Goal: Obtain resource: Download file/media

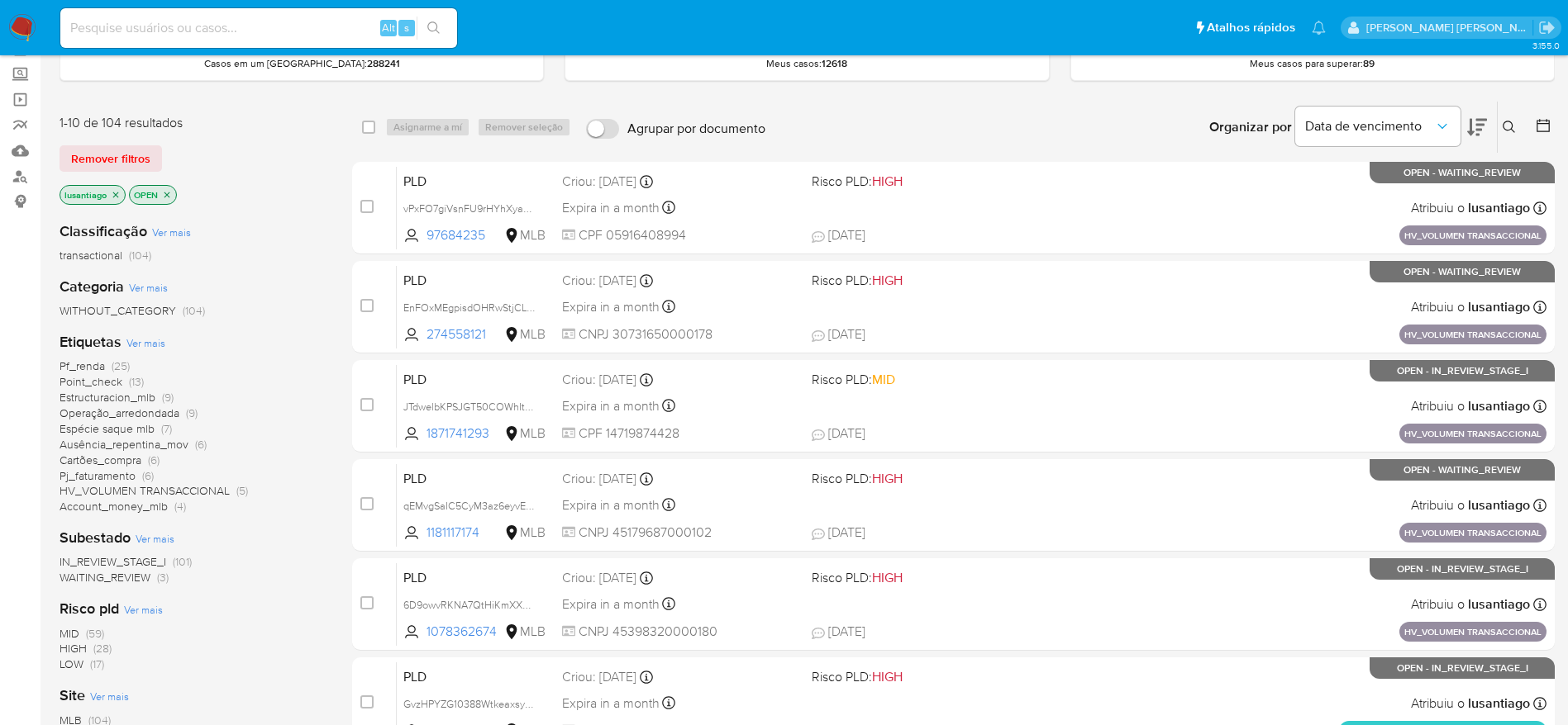
scroll to position [124, 0]
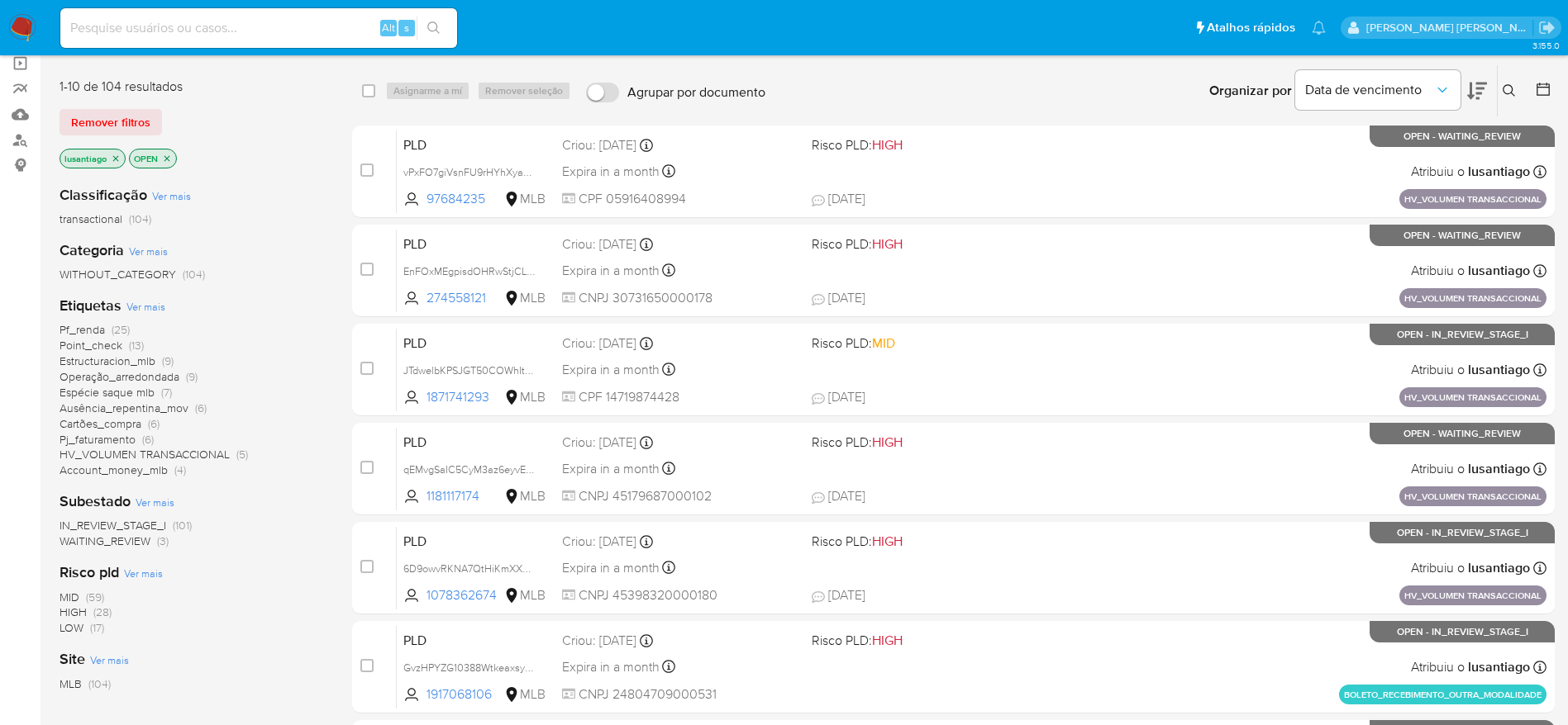
click at [117, 468] on span "Account_money_mlb" at bounding box center [113, 470] width 108 height 17
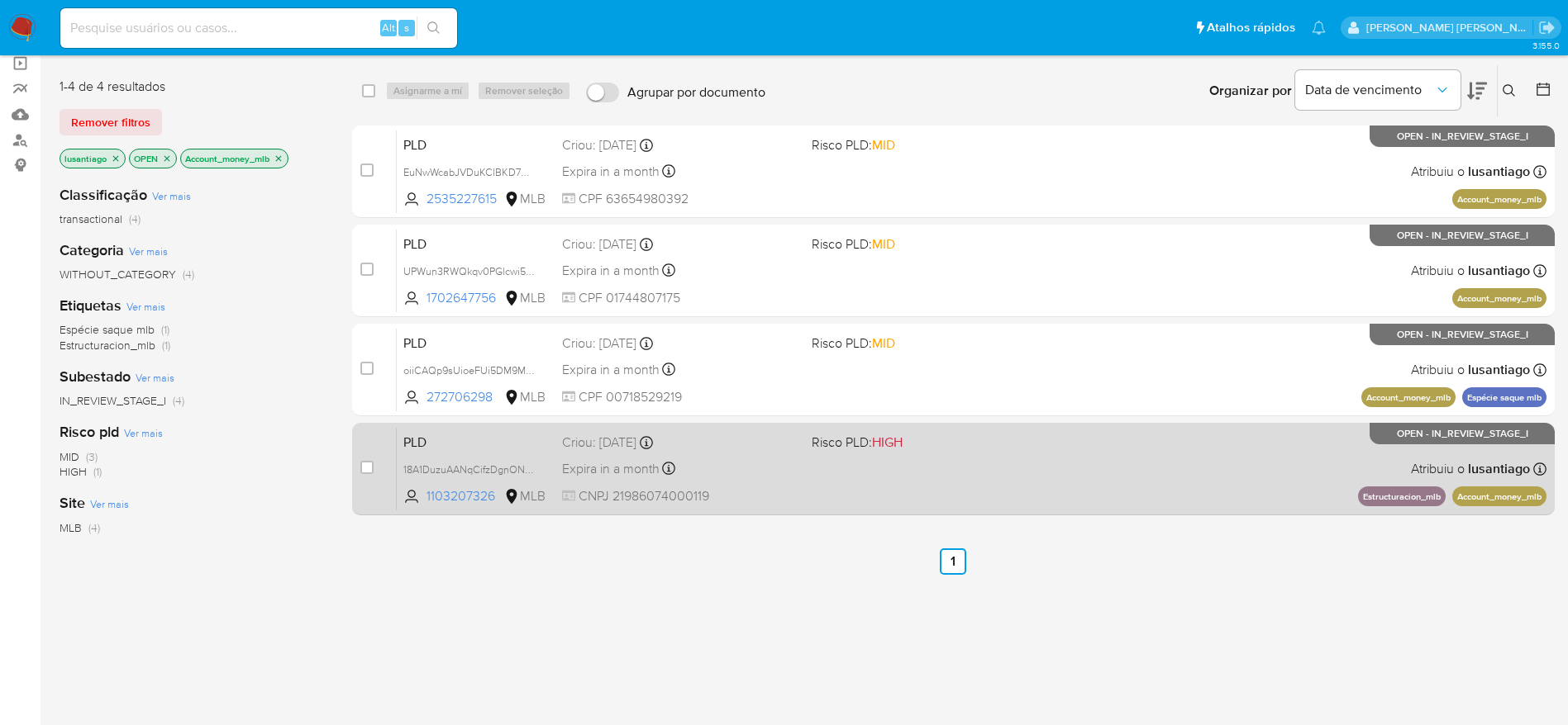
click at [772, 490] on span "CNPJ 21986074000119" at bounding box center [680, 497] width 236 height 18
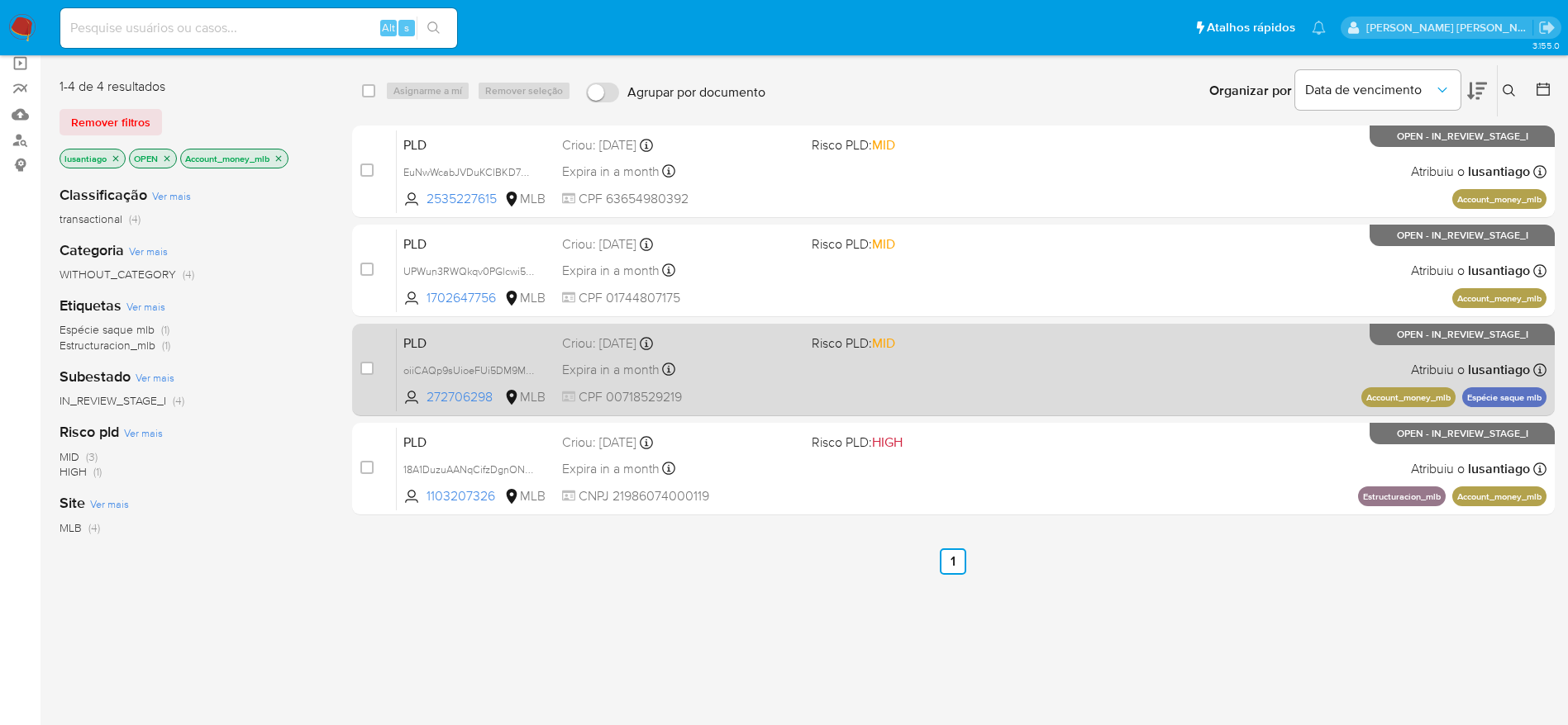
click at [751, 349] on div "Criou: 12/08/2025 Criou: 12/08/2025 00:15:40" at bounding box center [680, 344] width 236 height 18
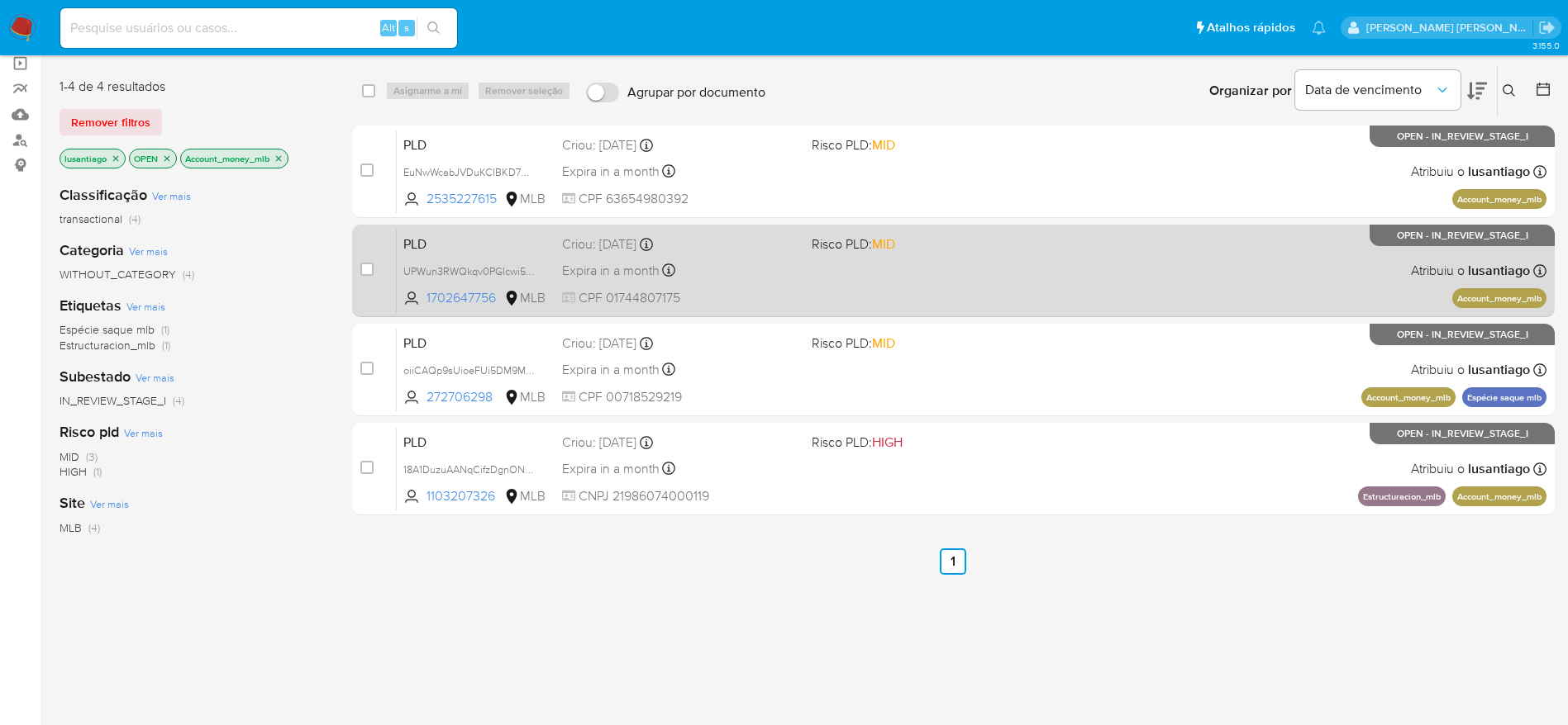
click at [751, 267] on div "Expira in a month Expira em 26/09/2025 00:20:35" at bounding box center [680, 270] width 236 height 23
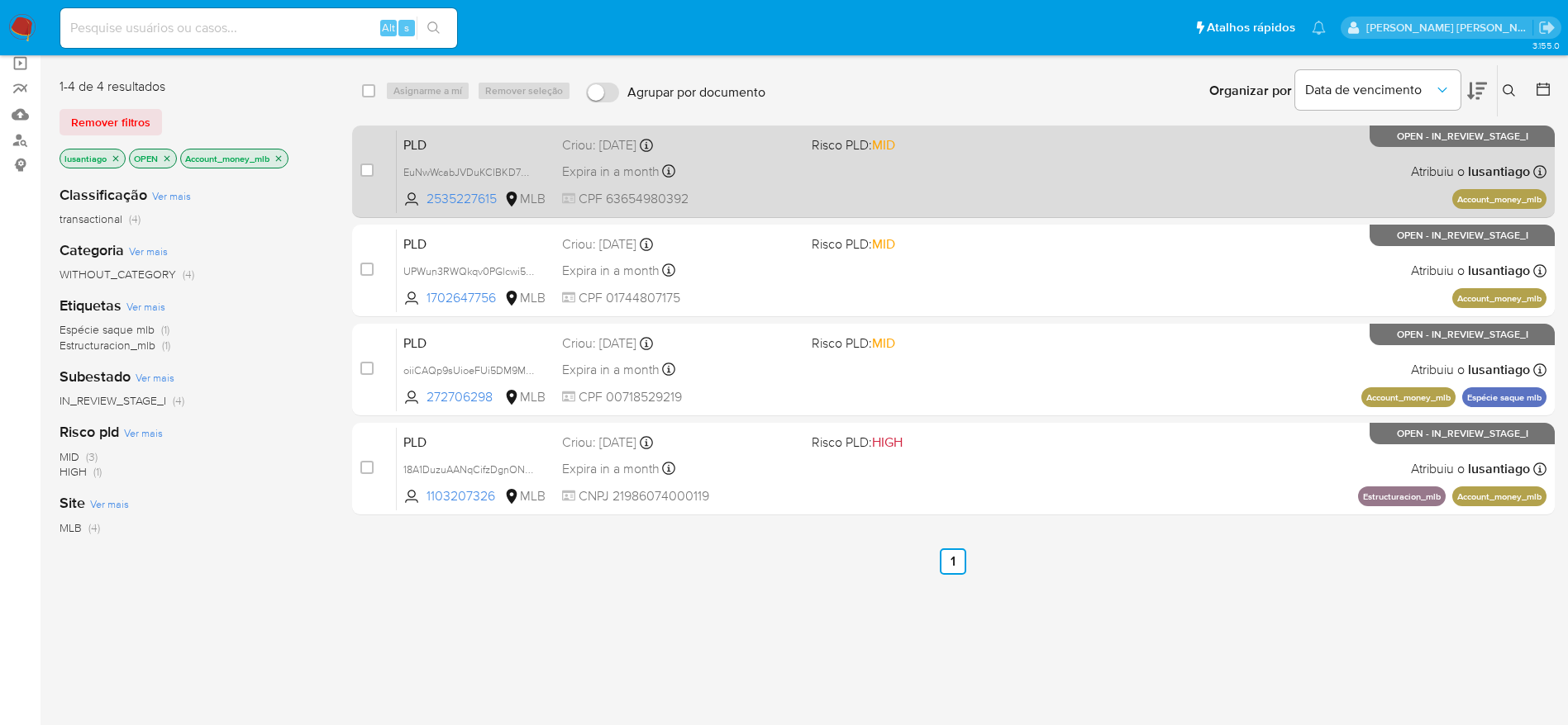
click at [774, 167] on div "Expira in a month Expira em 26/09/2025 00:29:41" at bounding box center [680, 171] width 236 height 23
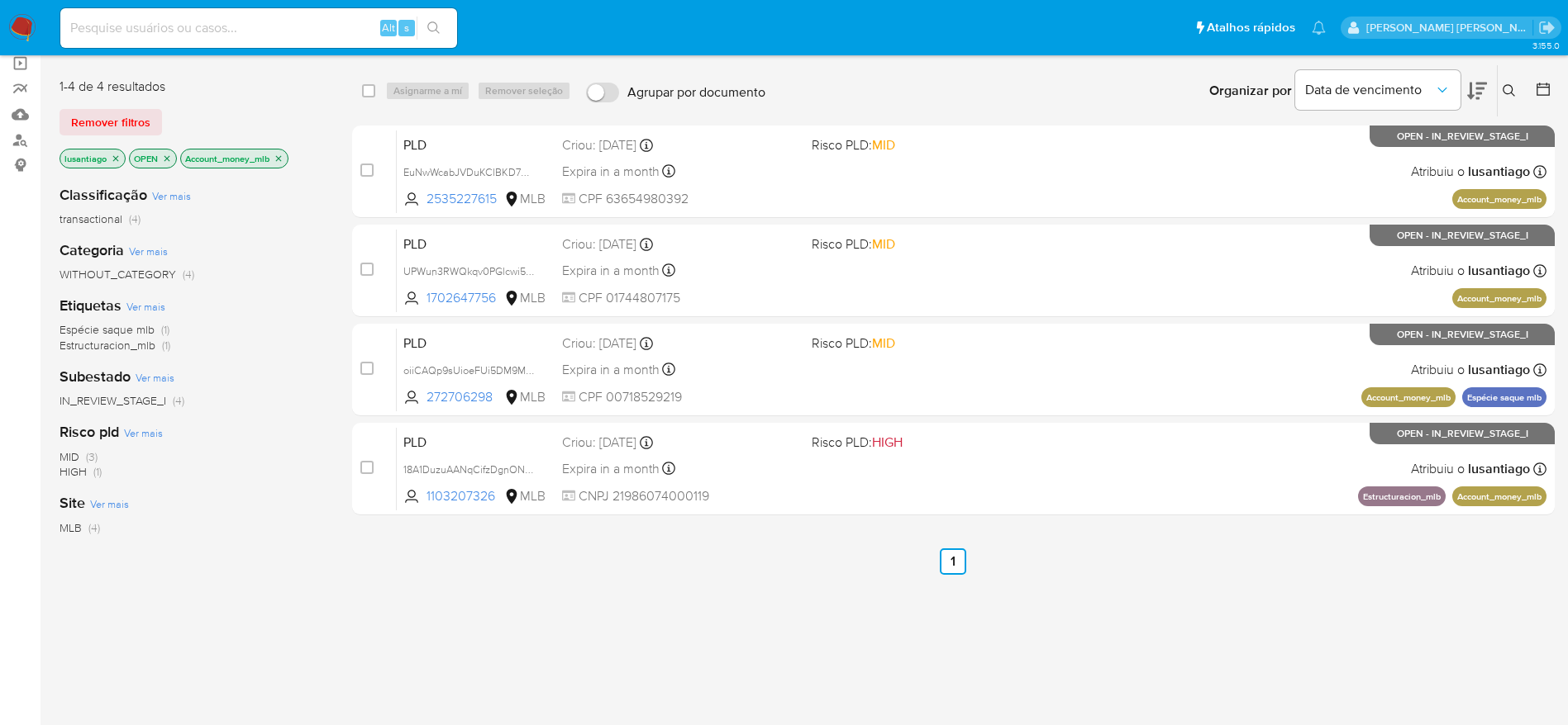
click at [282, 156] on icon "close-filter" at bounding box center [278, 158] width 10 height 10
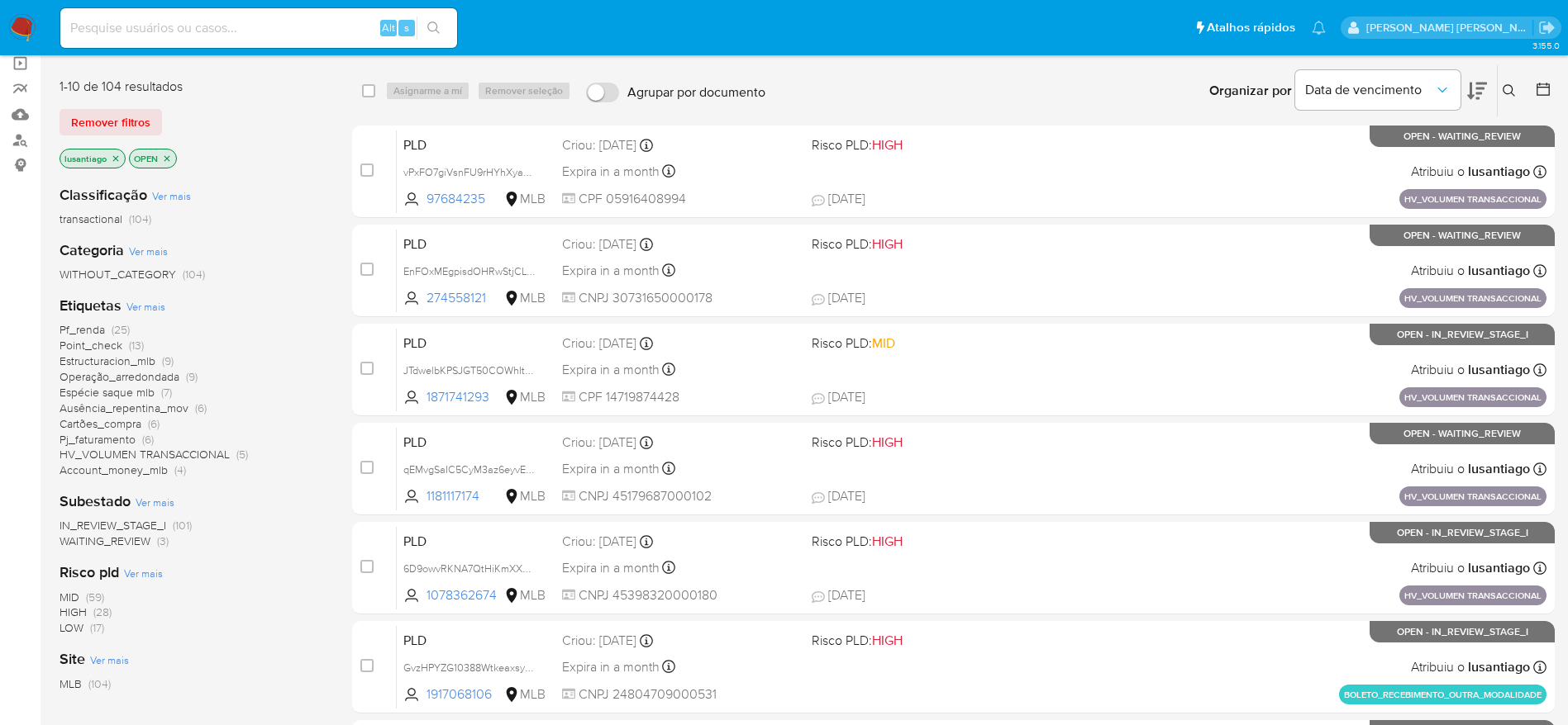
click at [97, 329] on span "Pf_renda" at bounding box center [82, 329] width 45 height 17
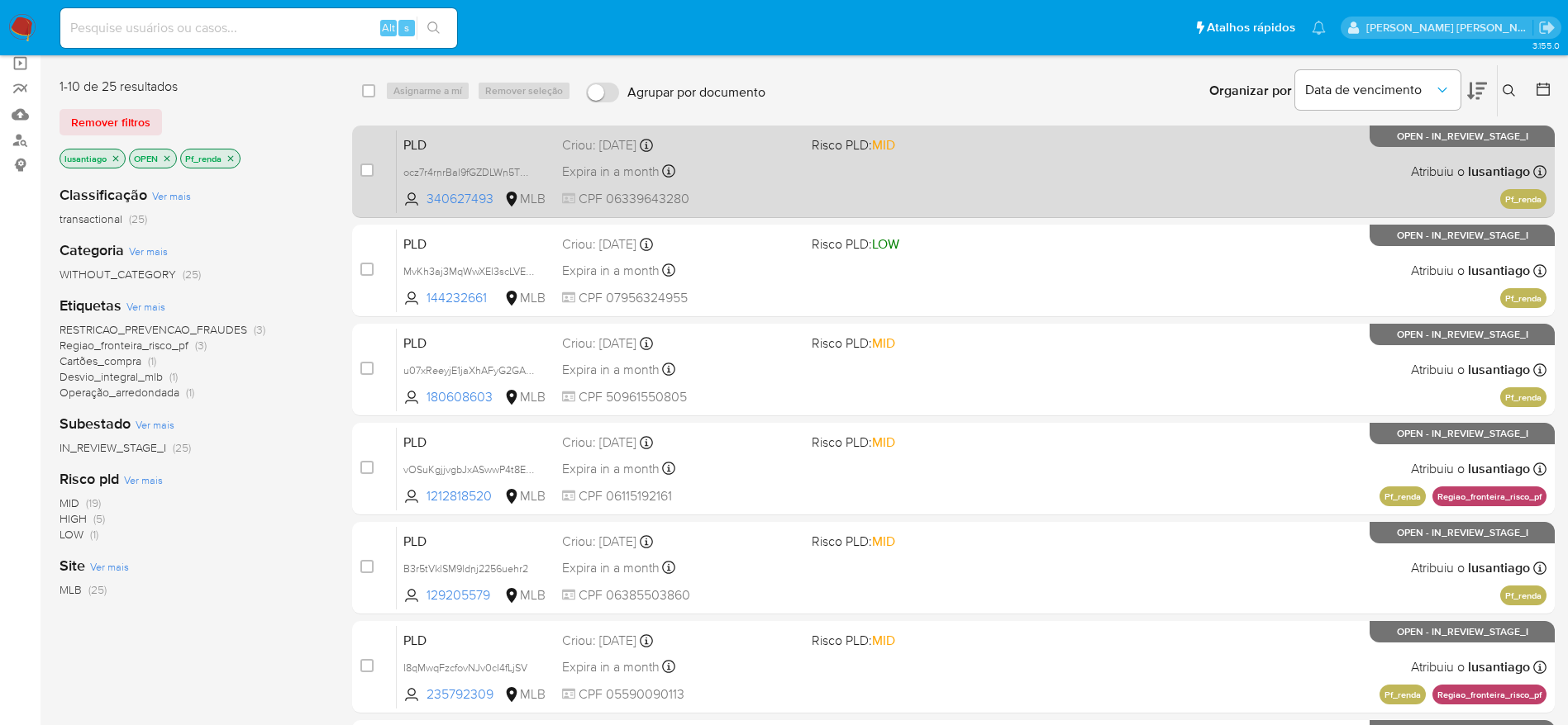
click at [787, 171] on div "Expira in a month Expira em 26/09/2025 00:18:40" at bounding box center [680, 171] width 236 height 23
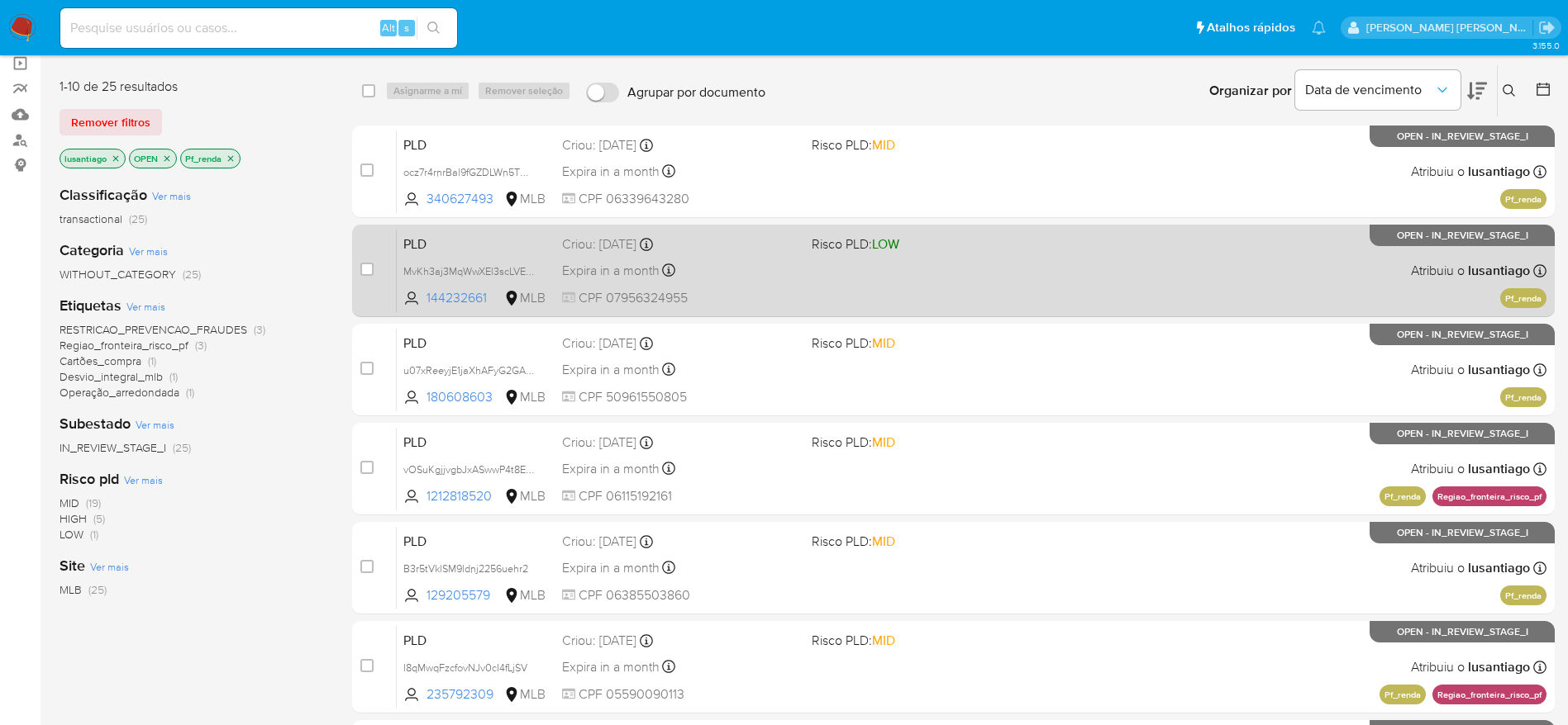
click at [709, 257] on div "PLD MvKh3aj3MqWwXEl3scLVEXd6 144232661 MLB Risco PLD: LOW Criou: 12/08/2025 Cri…" at bounding box center [971, 271] width 1150 height 84
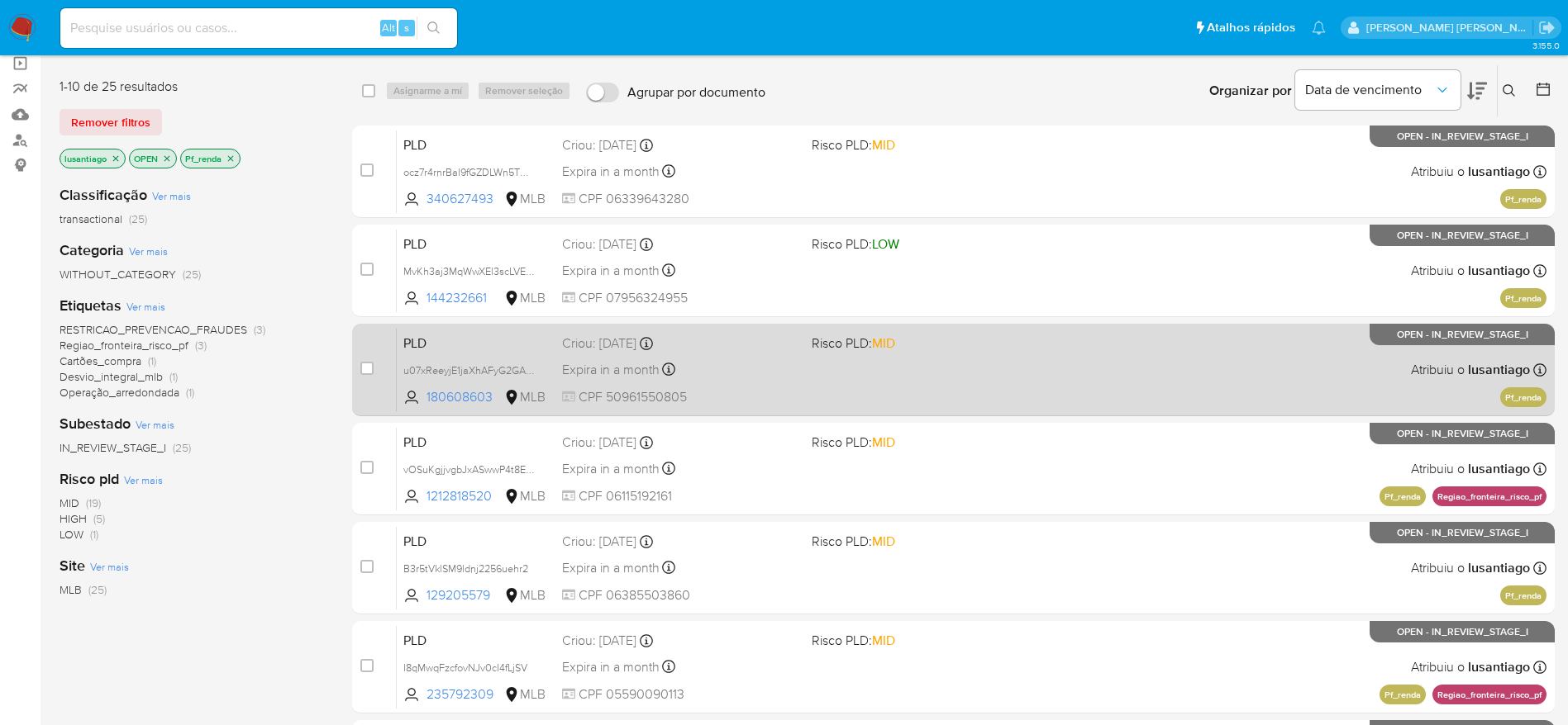
click at [746, 372] on div "Expira in a month Expira em 26/09/2025 00:16:31" at bounding box center [680, 370] width 236 height 23
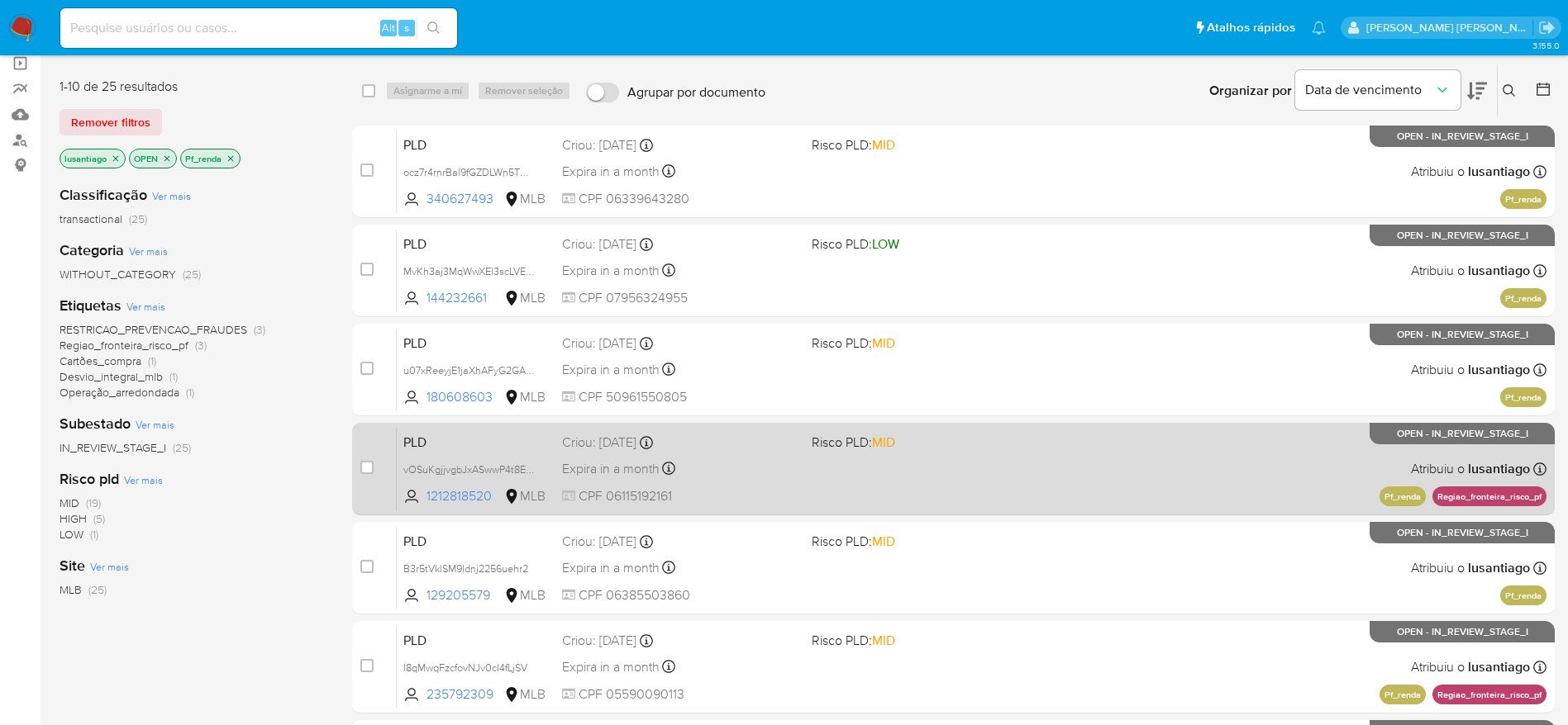
click at [746, 501] on span "CPF 06115192161" at bounding box center [680, 497] width 236 height 18
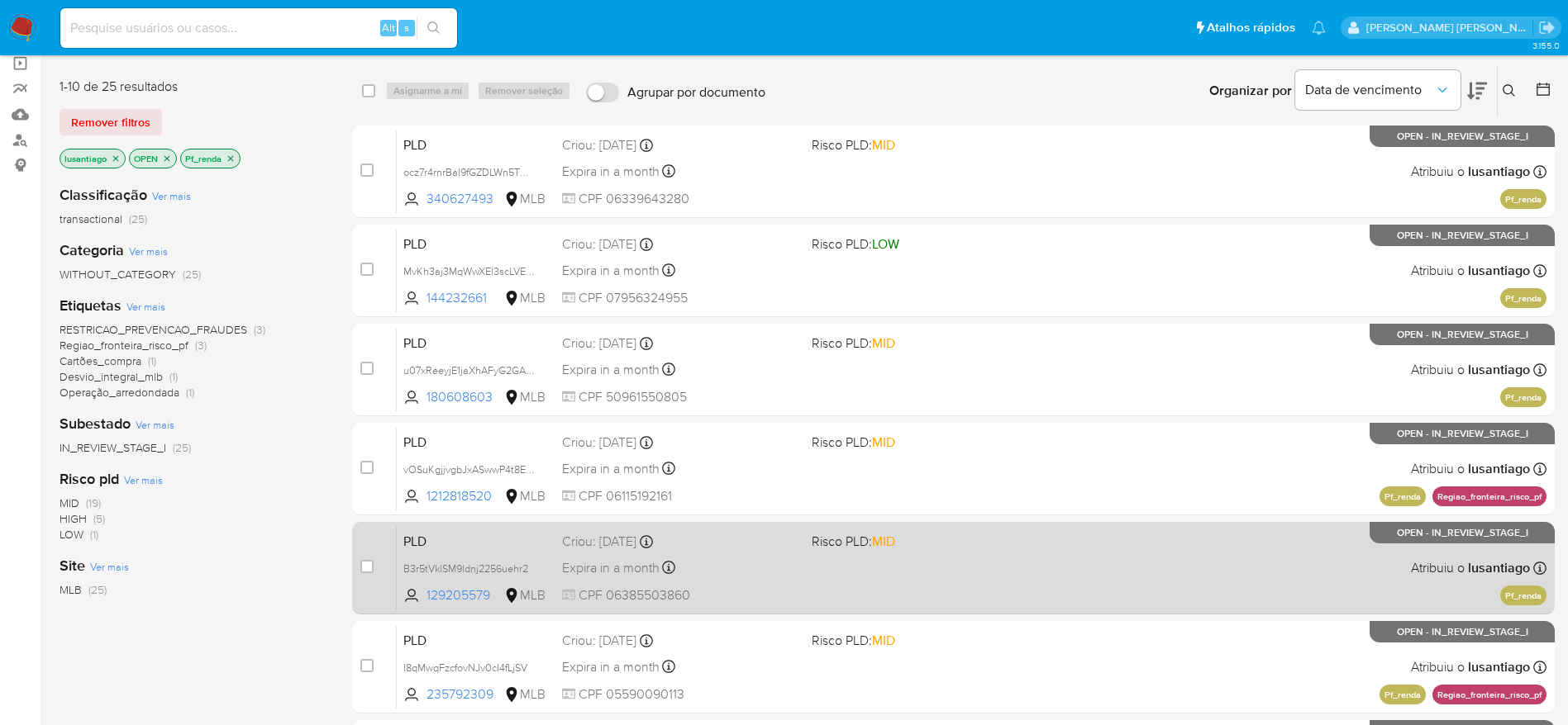
click at [755, 578] on div "Expira in a month Expira em 26/09/2025 00:15:17" at bounding box center [680, 567] width 236 height 23
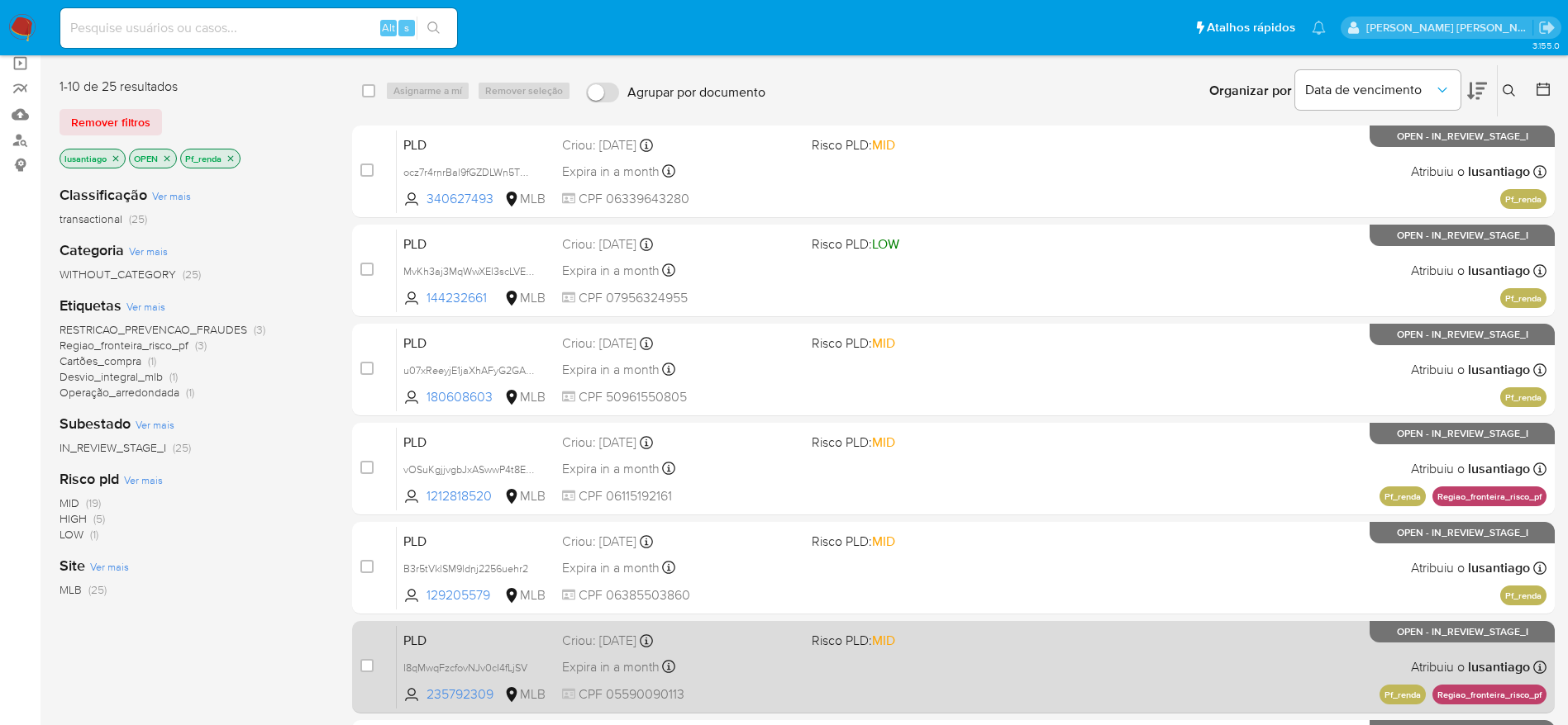
click at [880, 675] on div "PLD I8qMwqFzcfovNJv0cI4fLjSV 235792309 MLB Risco PLD: MID Criou: 12/08/2025 Cri…" at bounding box center [971, 667] width 1150 height 84
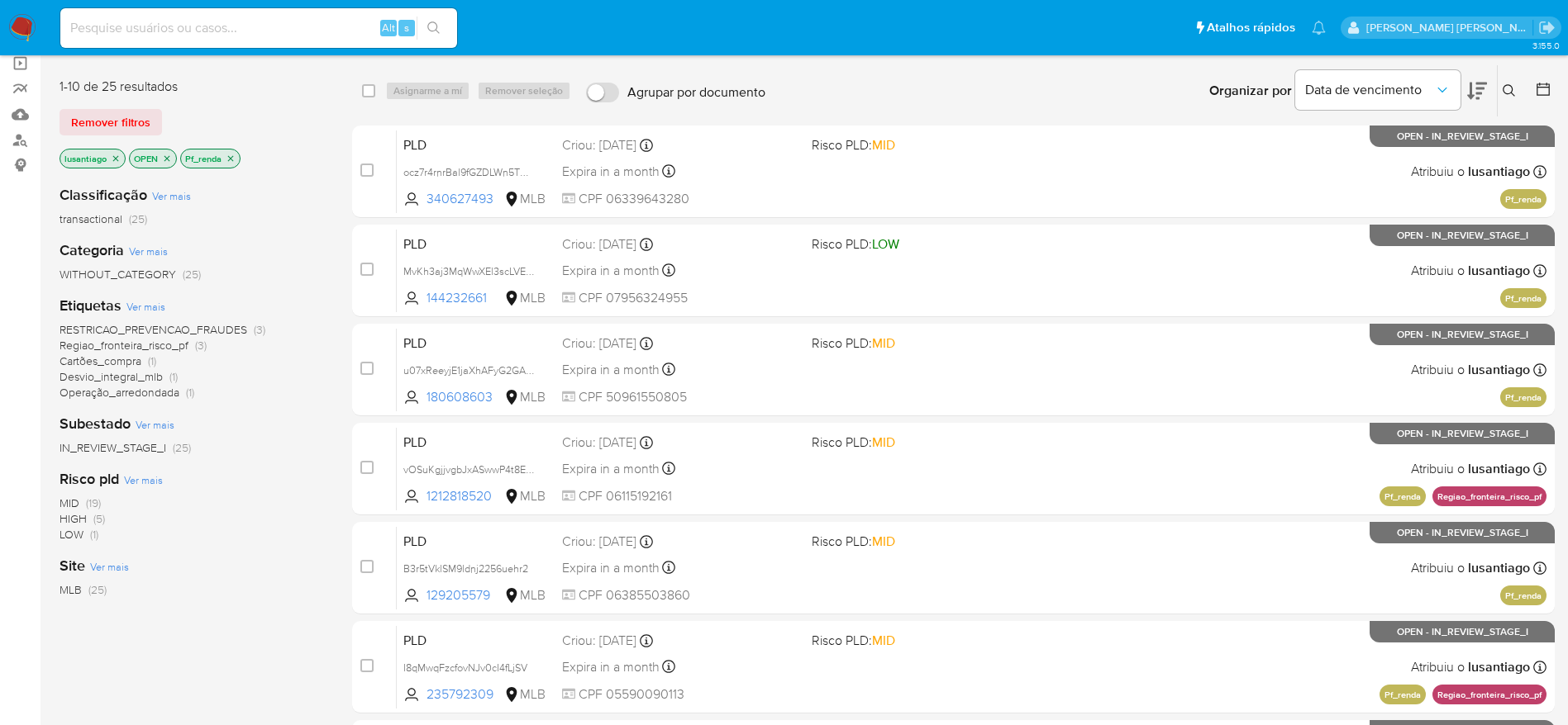
click at [190, 35] on input at bounding box center [258, 28] width 397 height 22
paste input "180608603"
type input "180608603"
click at [436, 28] on icon "search-icon" at bounding box center [434, 28] width 13 height 13
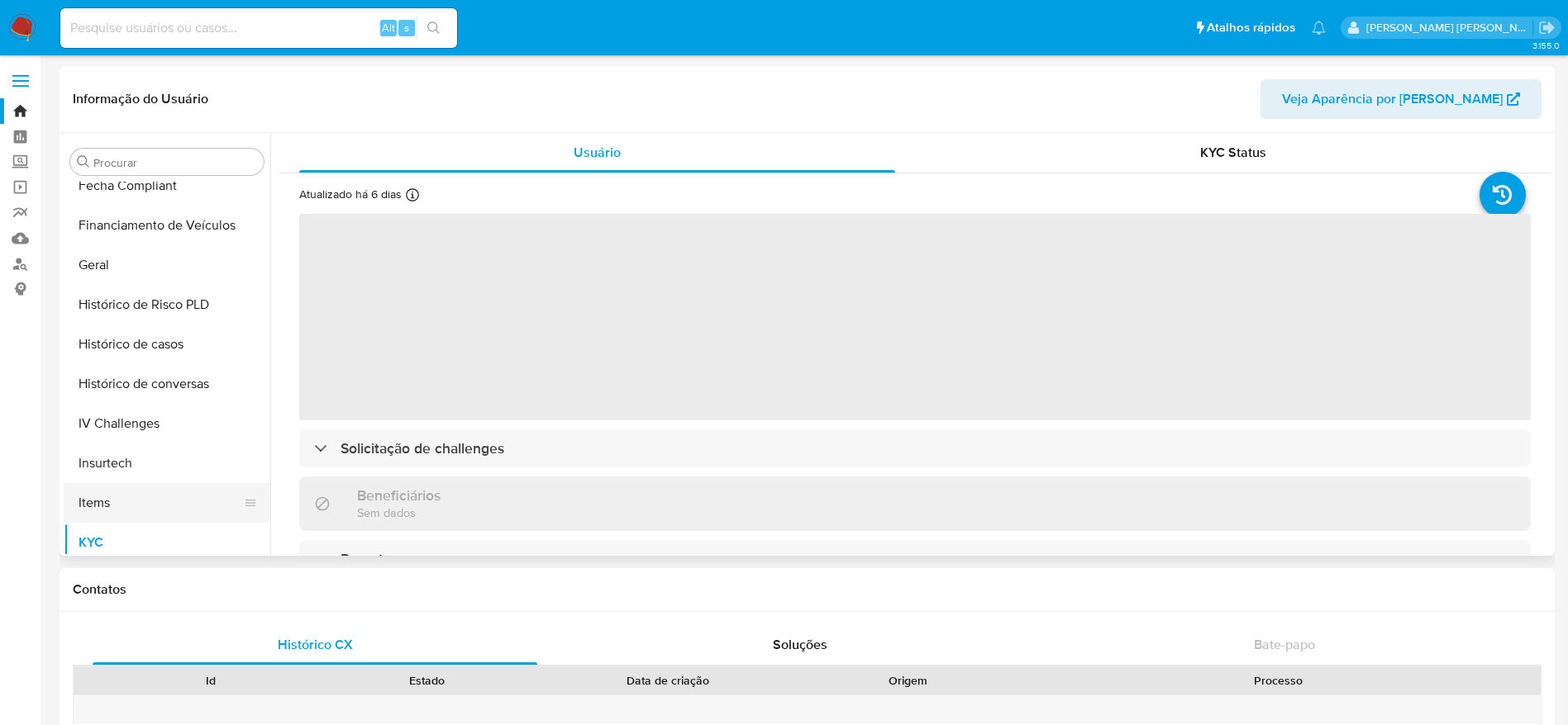
scroll to position [489, 0]
click at [149, 338] on button "Histórico de casos" at bounding box center [160, 345] width 194 height 39
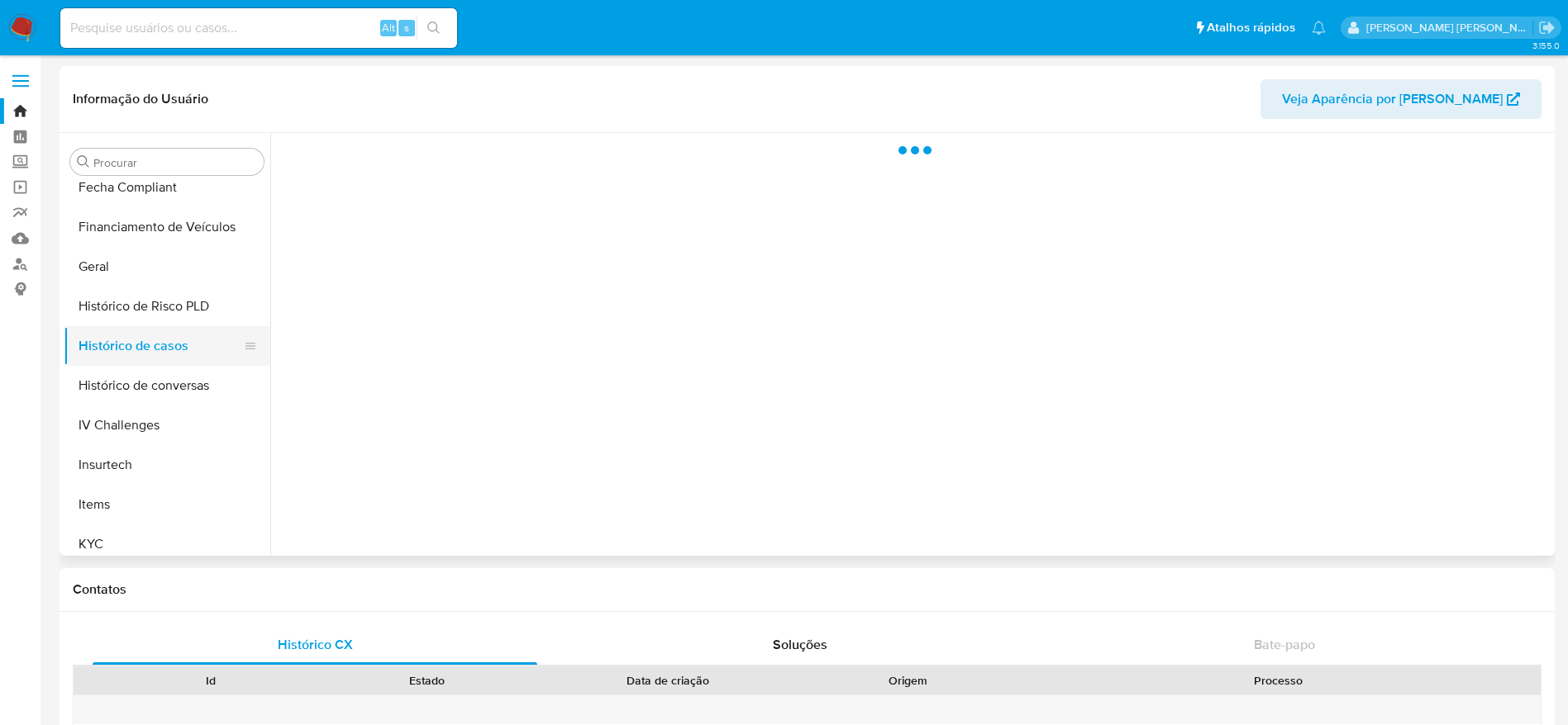
select select "10"
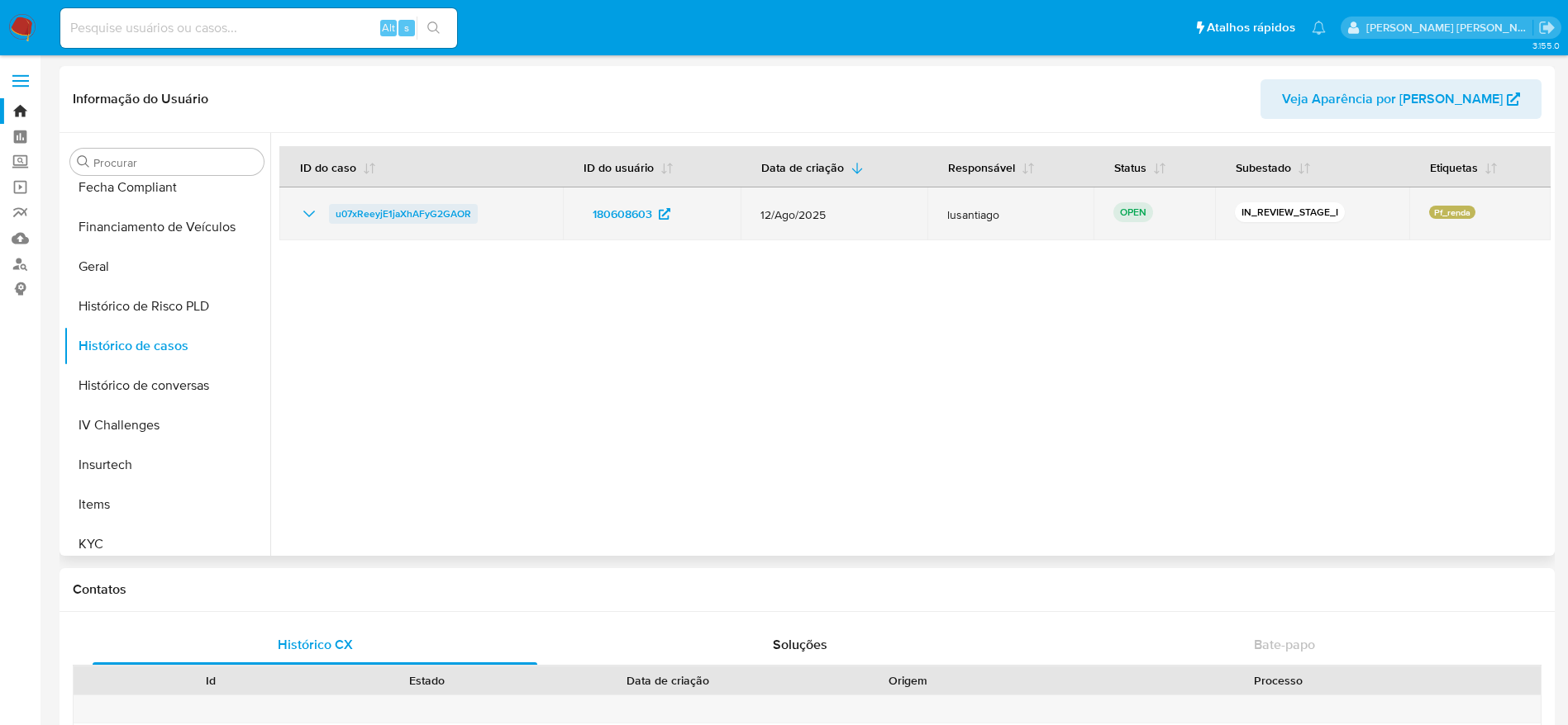
click at [428, 218] on span "u07xReeyjE1jaXhAFyG2GAOR" at bounding box center [403, 214] width 136 height 20
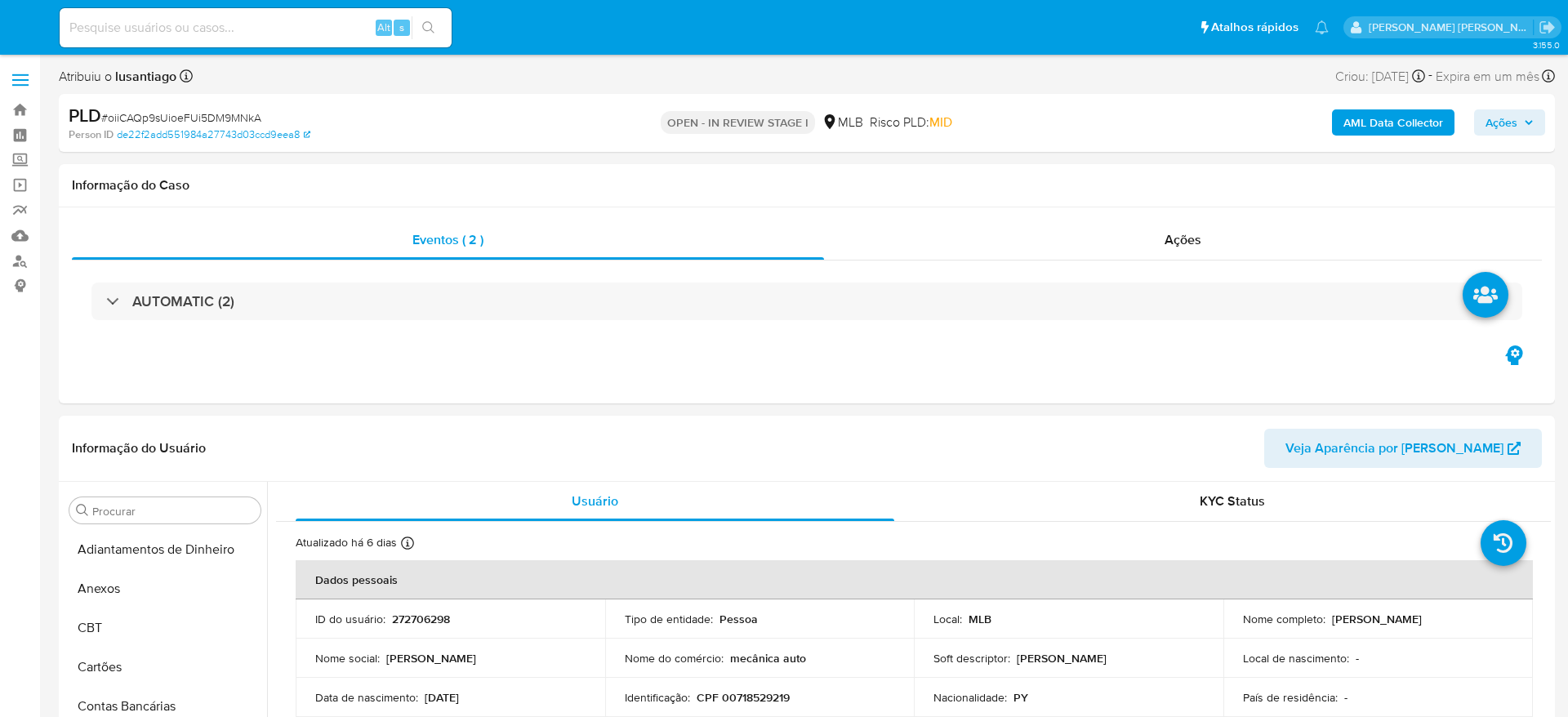
select select "10"
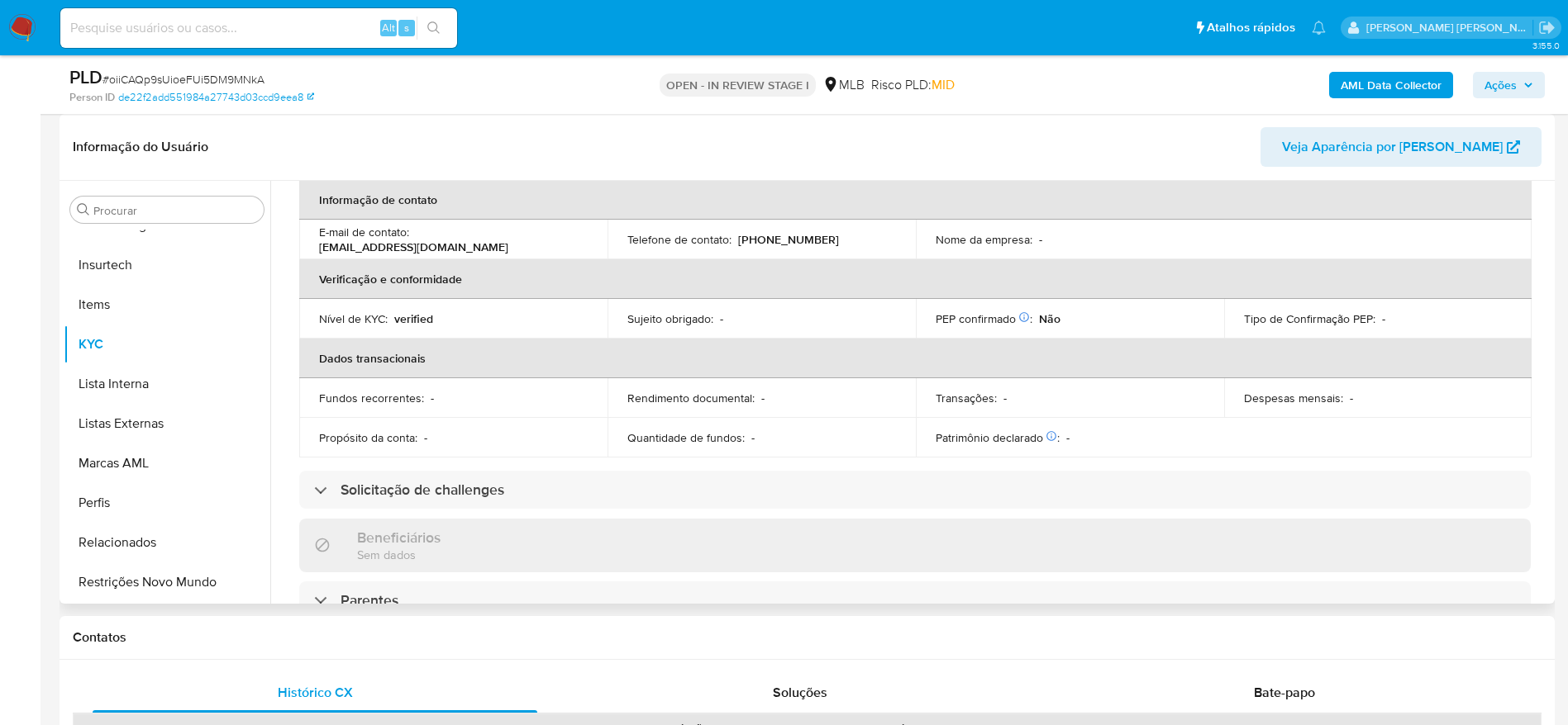
scroll to position [693, 0]
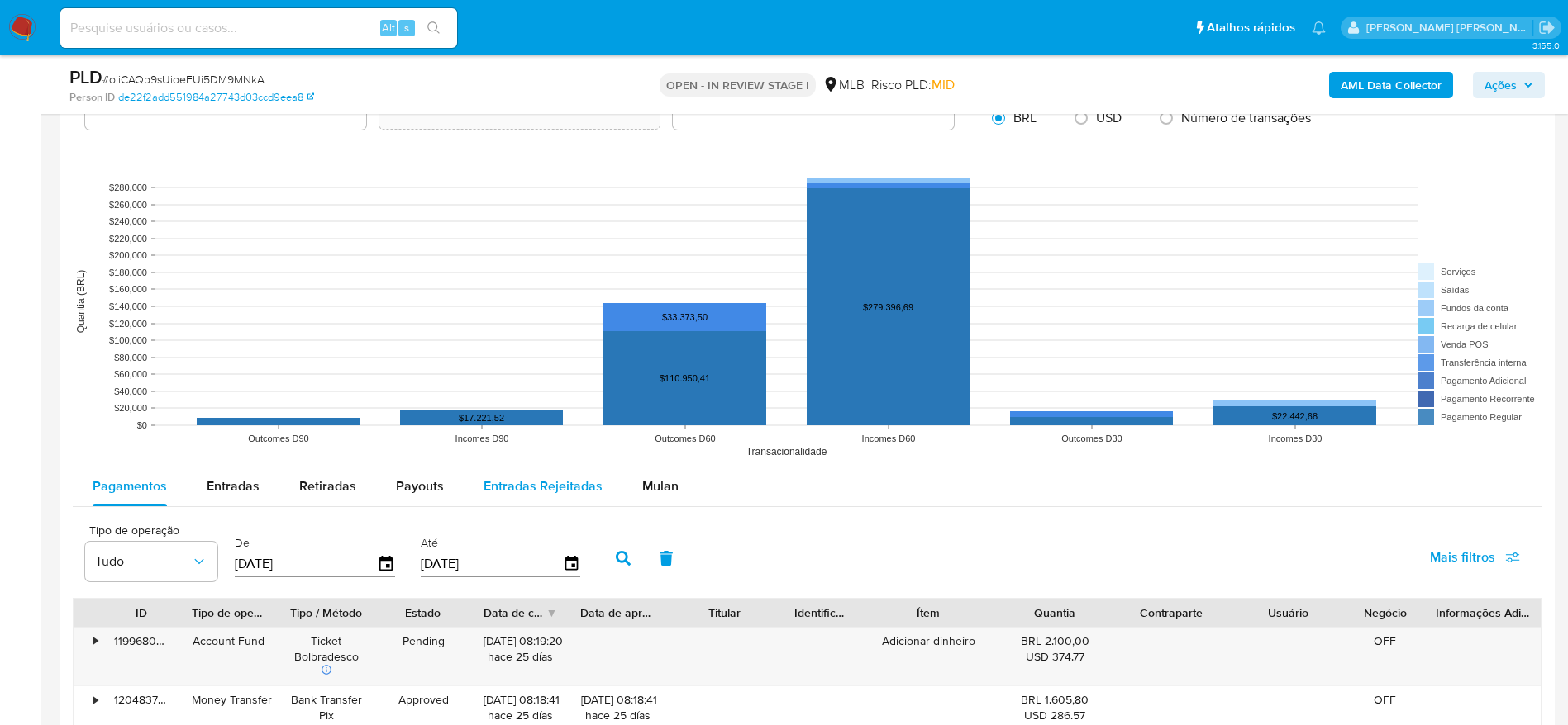
drag, startPoint x: 645, startPoint y: 487, endPoint x: 612, endPoint y: 487, distance: 33.0
click at [646, 487] on span "Mulan" at bounding box center [660, 486] width 36 height 19
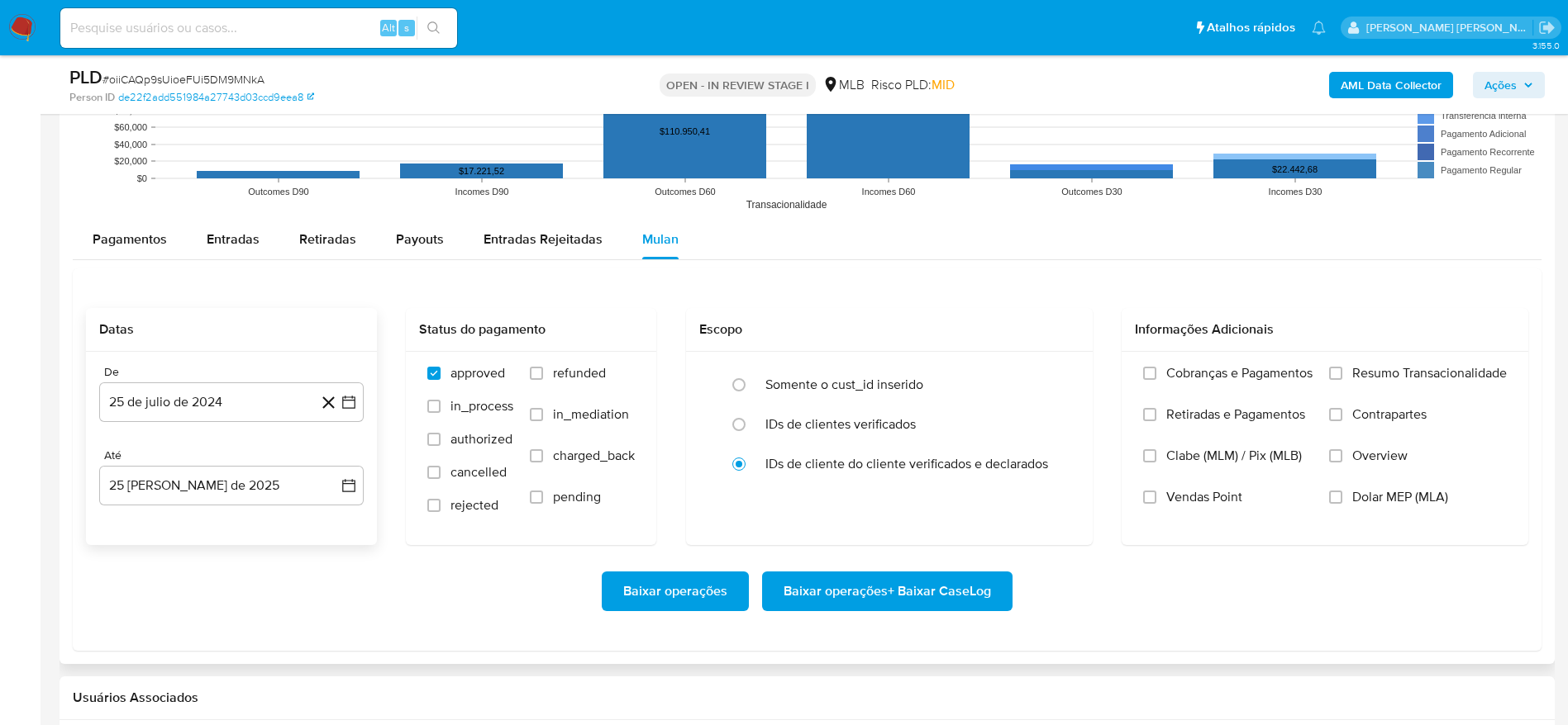
scroll to position [1735, 0]
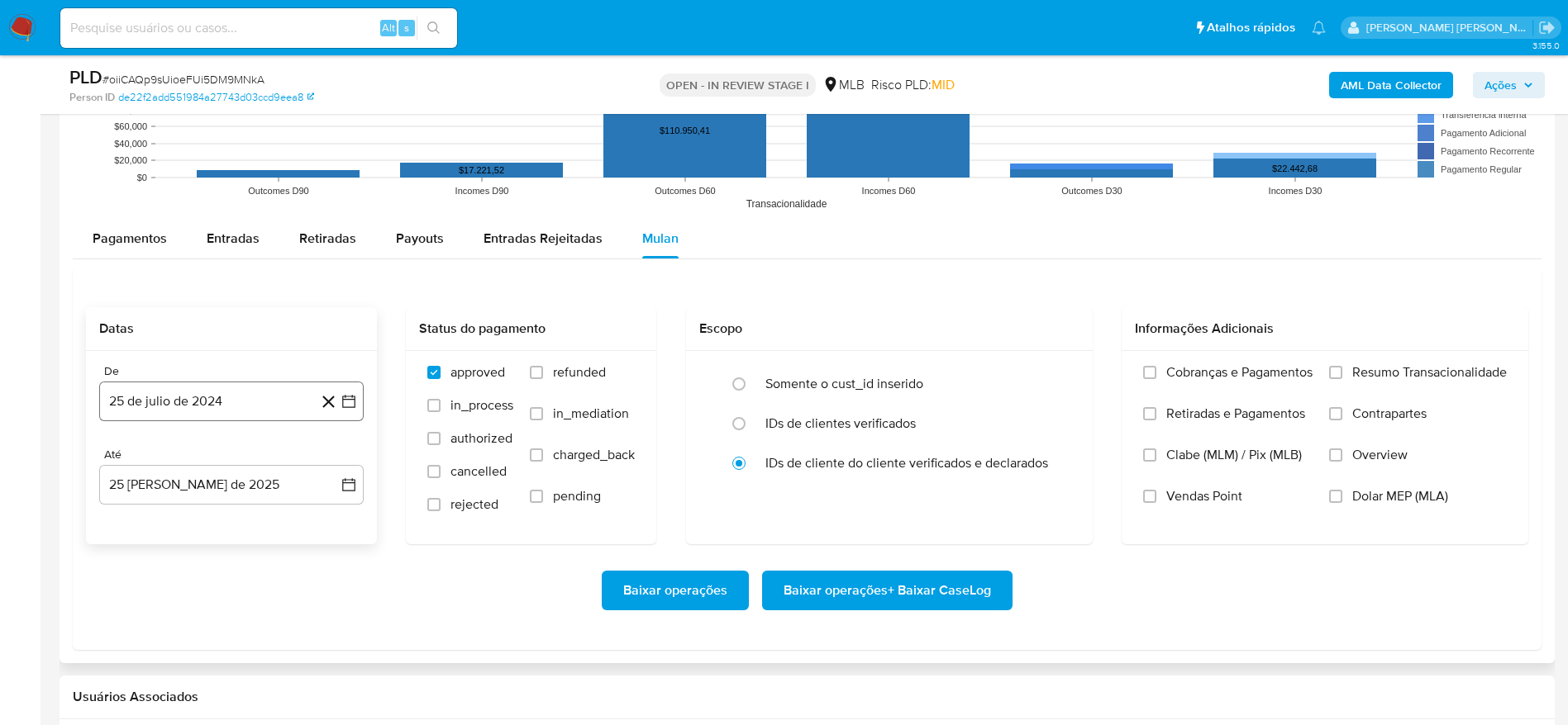
click at [239, 406] on button "25 de julio de 2024" at bounding box center [231, 401] width 264 height 39
click at [249, 454] on span "julio 2024" at bounding box center [224, 461] width 62 height 17
click at [330, 463] on icon "Año siguiente" at bounding box center [330, 461] width 20 height 20
click at [160, 622] on button "[DATE]" at bounding box center [158, 614] width 46 height 27
click at [167, 516] on button "1" at bounding box center [165, 522] width 27 height 27
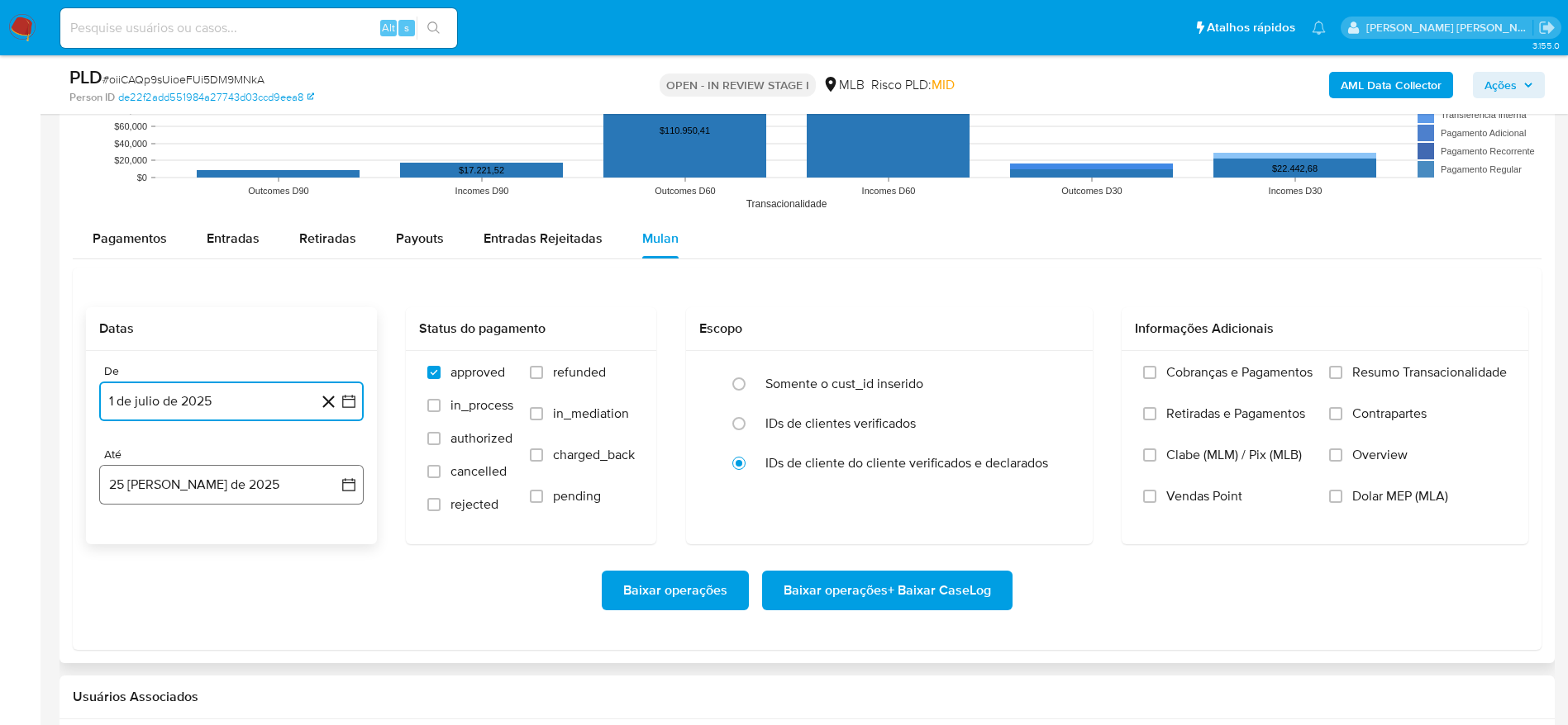
click at [189, 489] on button "25 [PERSON_NAME] de 2025" at bounding box center [231, 484] width 264 height 39
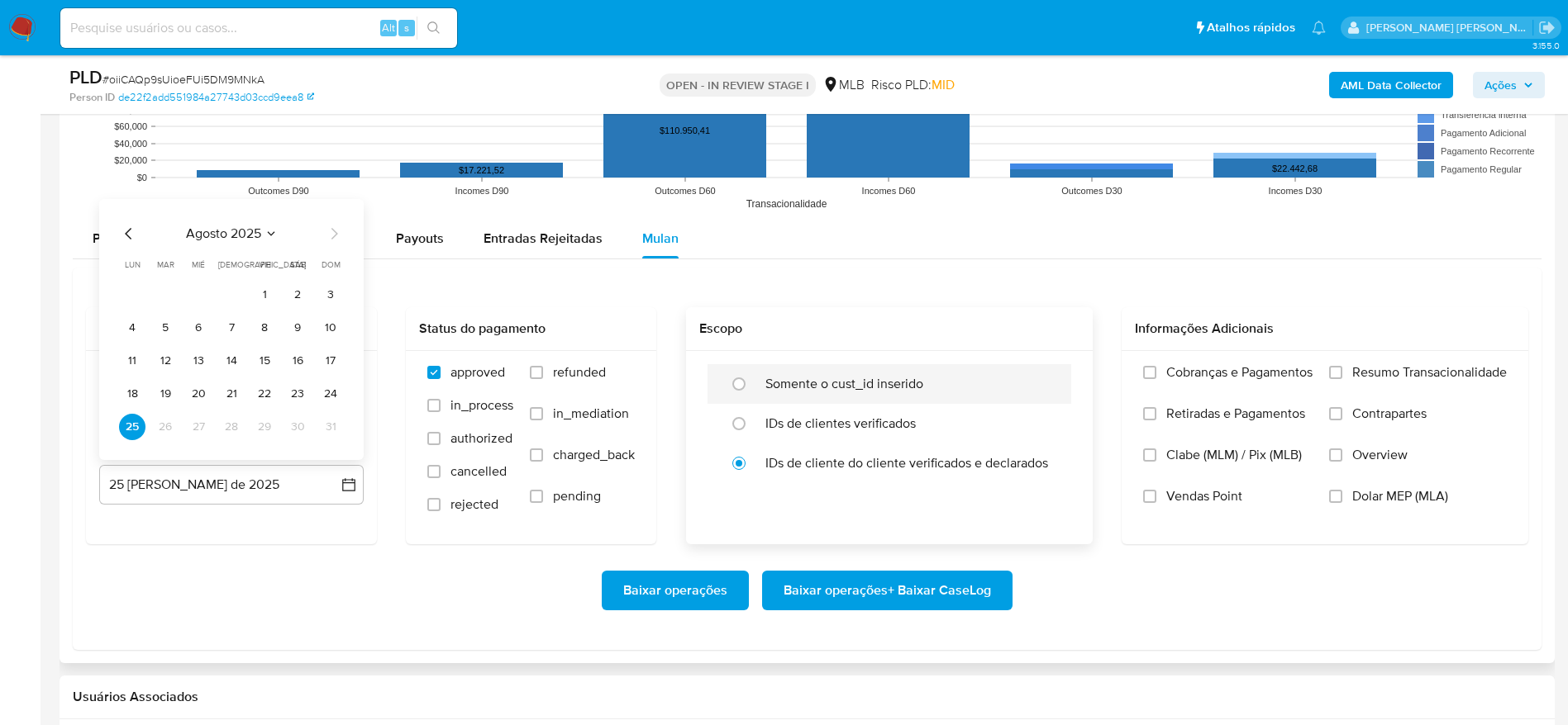
drag, startPoint x: 326, startPoint y: 387, endPoint x: 942, endPoint y: 369, distance: 616.3
click at [328, 387] on button "24" at bounding box center [330, 394] width 27 height 27
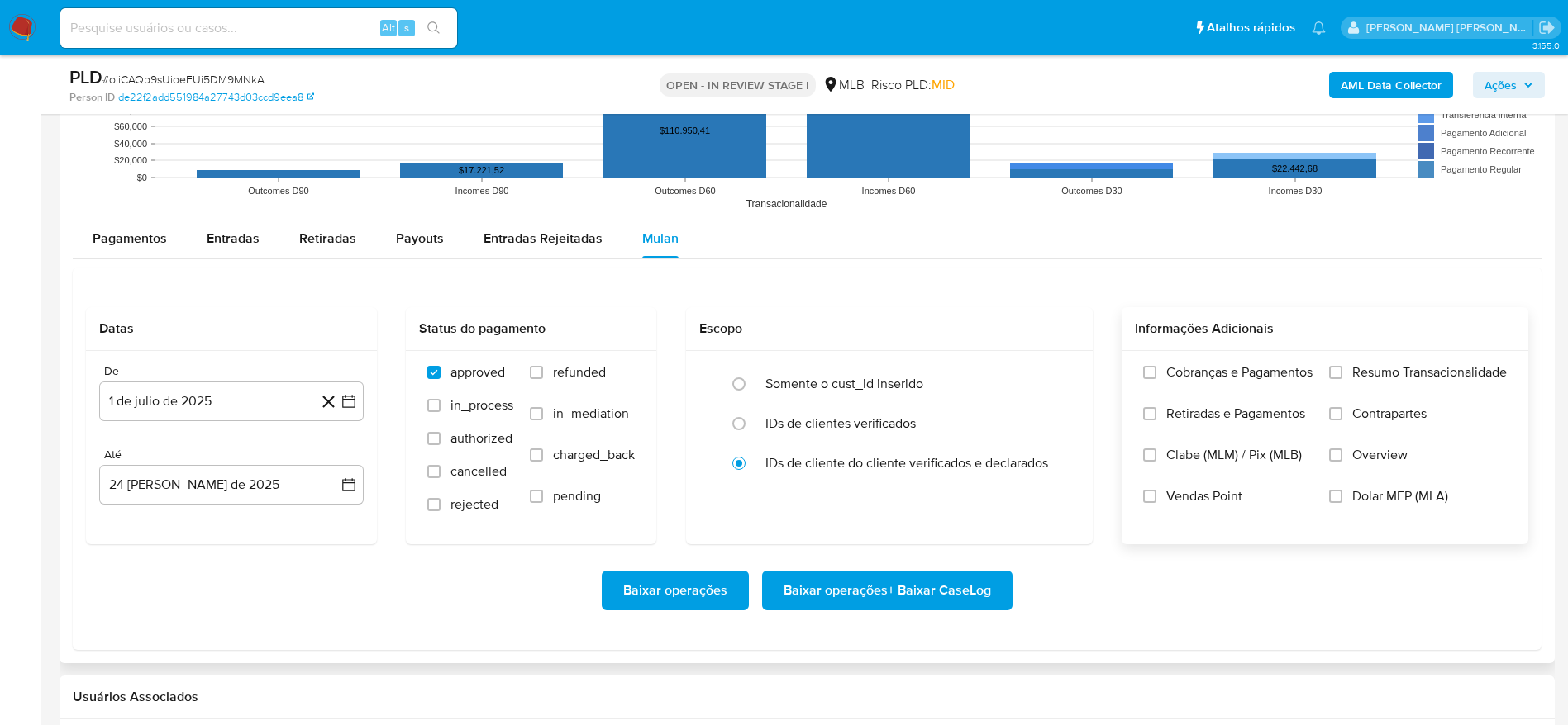
click at [1368, 373] on span "Resumo Transacionalidade" at bounding box center [1429, 373] width 154 height 17
click at [1342, 373] on input "Resumo Transacionalidade" at bounding box center [1336, 373] width 13 height 13
click at [924, 595] on span "Baixar operações + Baixar CaseLog" at bounding box center [886, 590] width 207 height 36
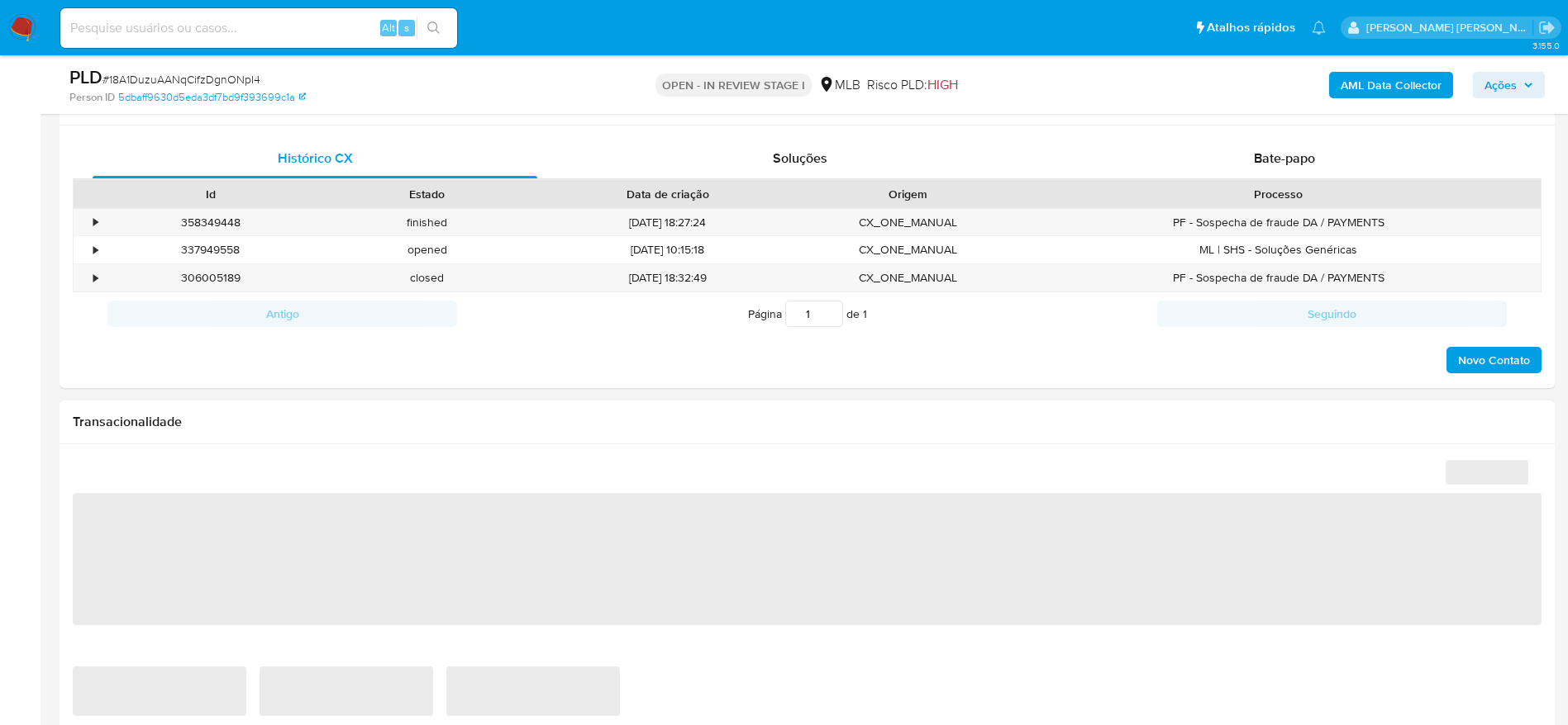
scroll to position [743, 0]
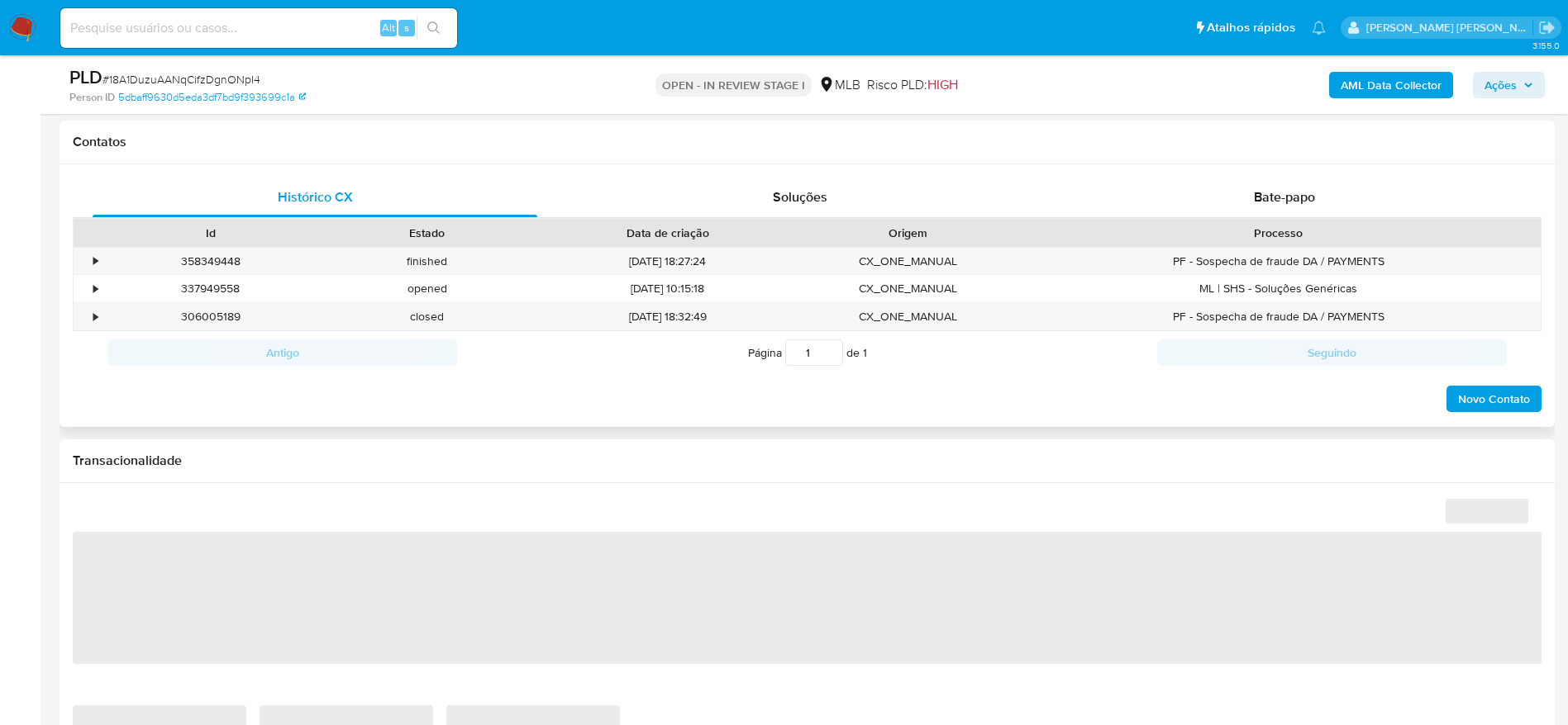
select select "10"
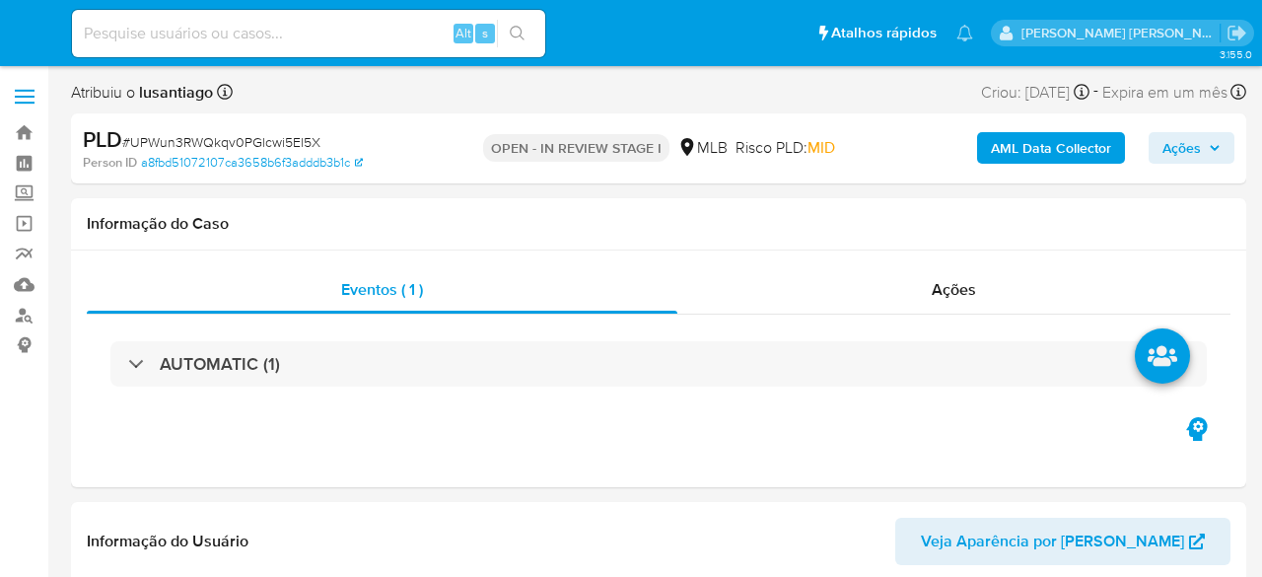
select select "10"
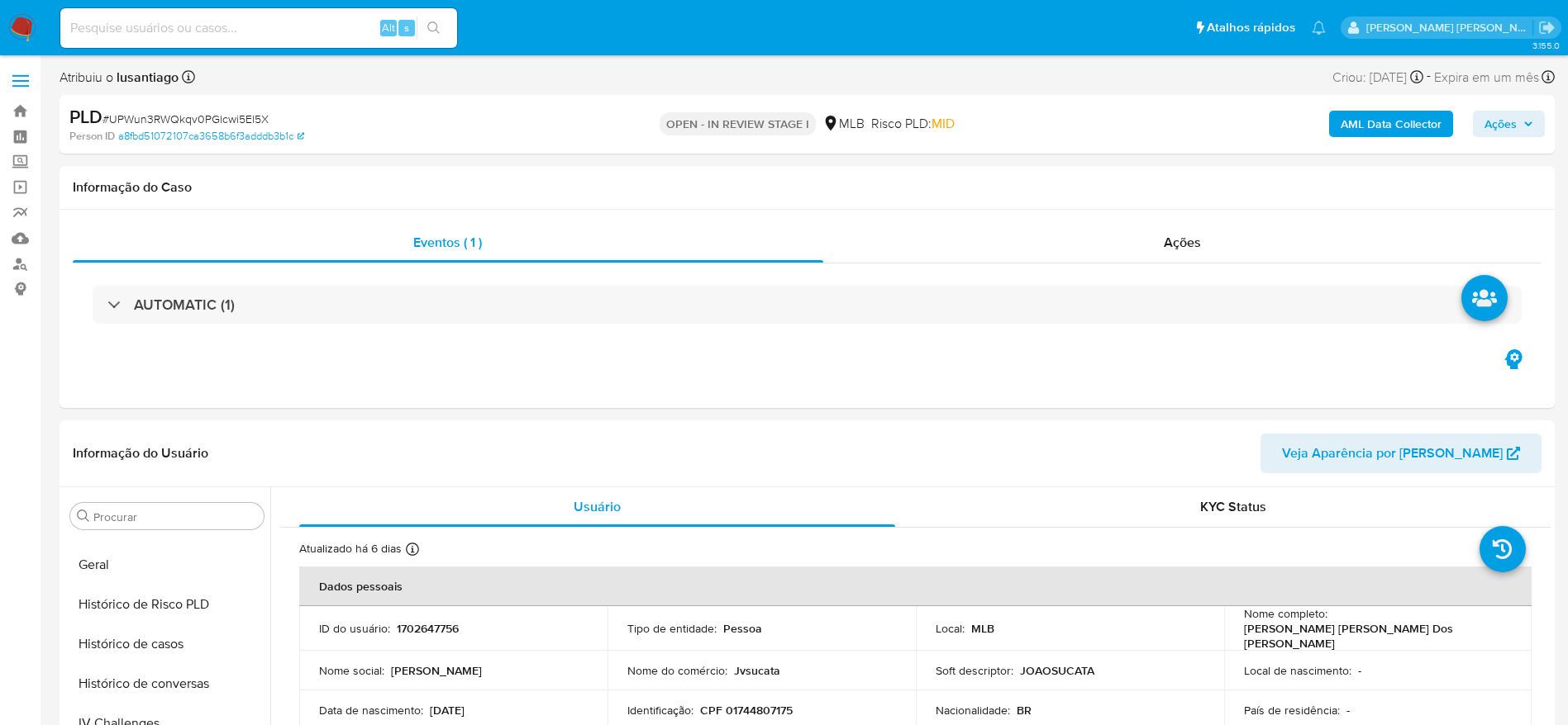
scroll to position [738, 0]
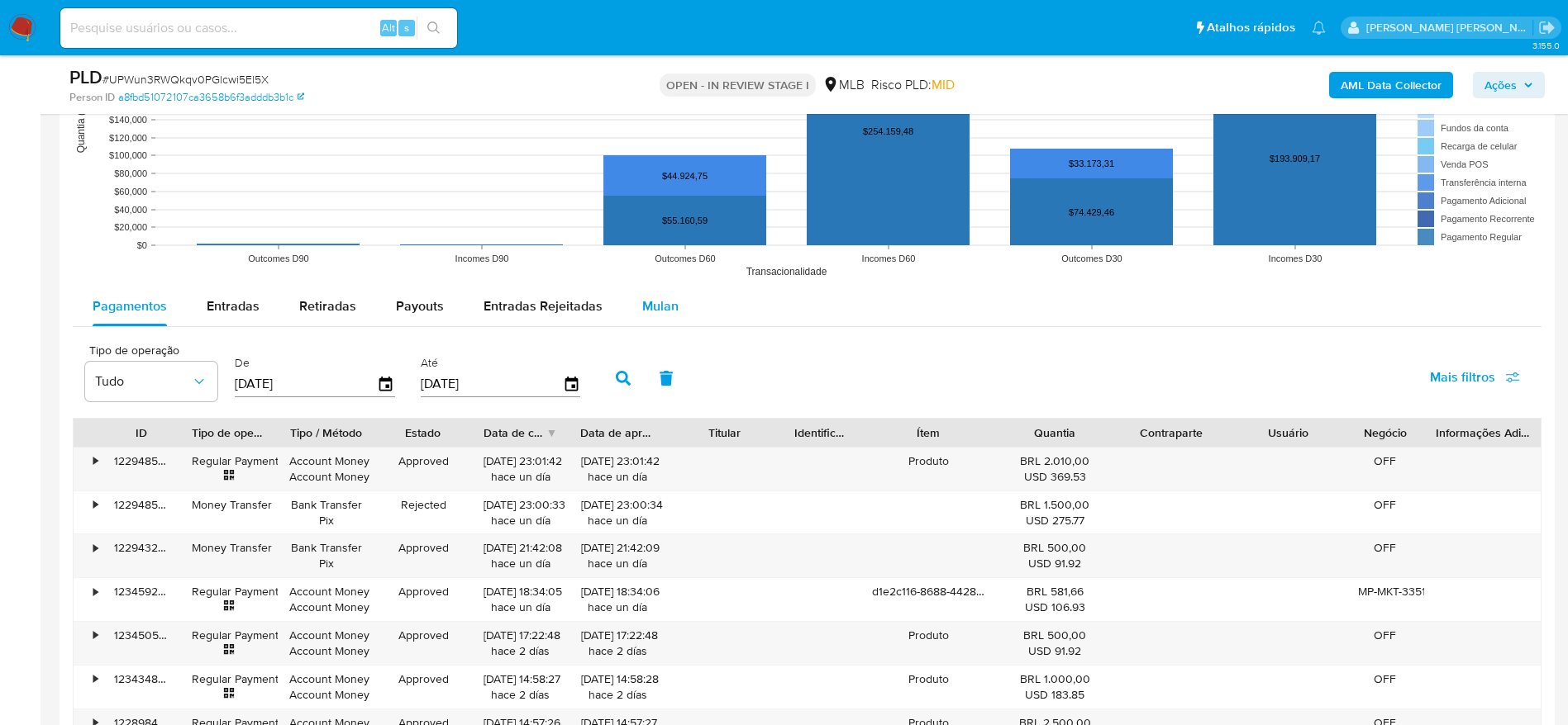
click at [657, 311] on span "Mulan" at bounding box center [660, 306] width 36 height 19
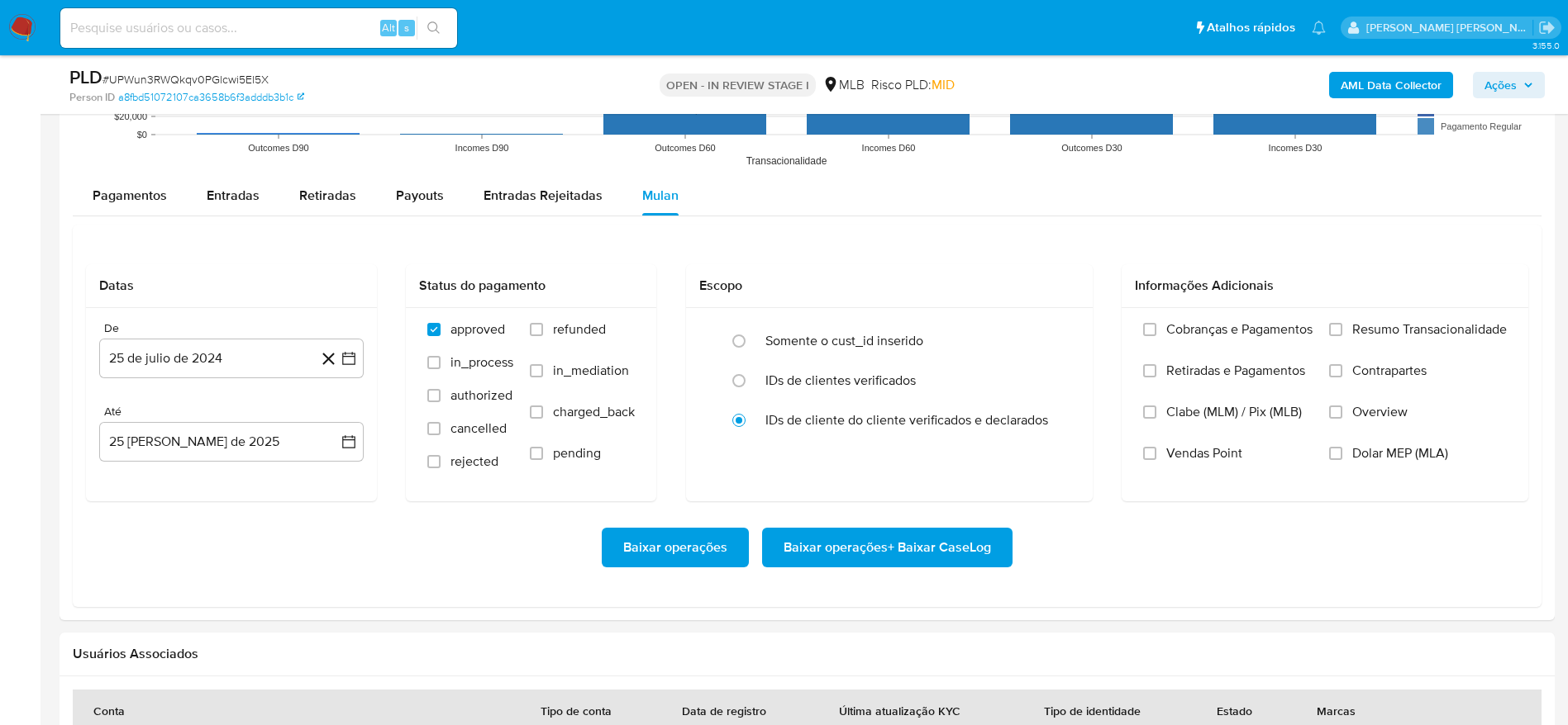
scroll to position [1859, 0]
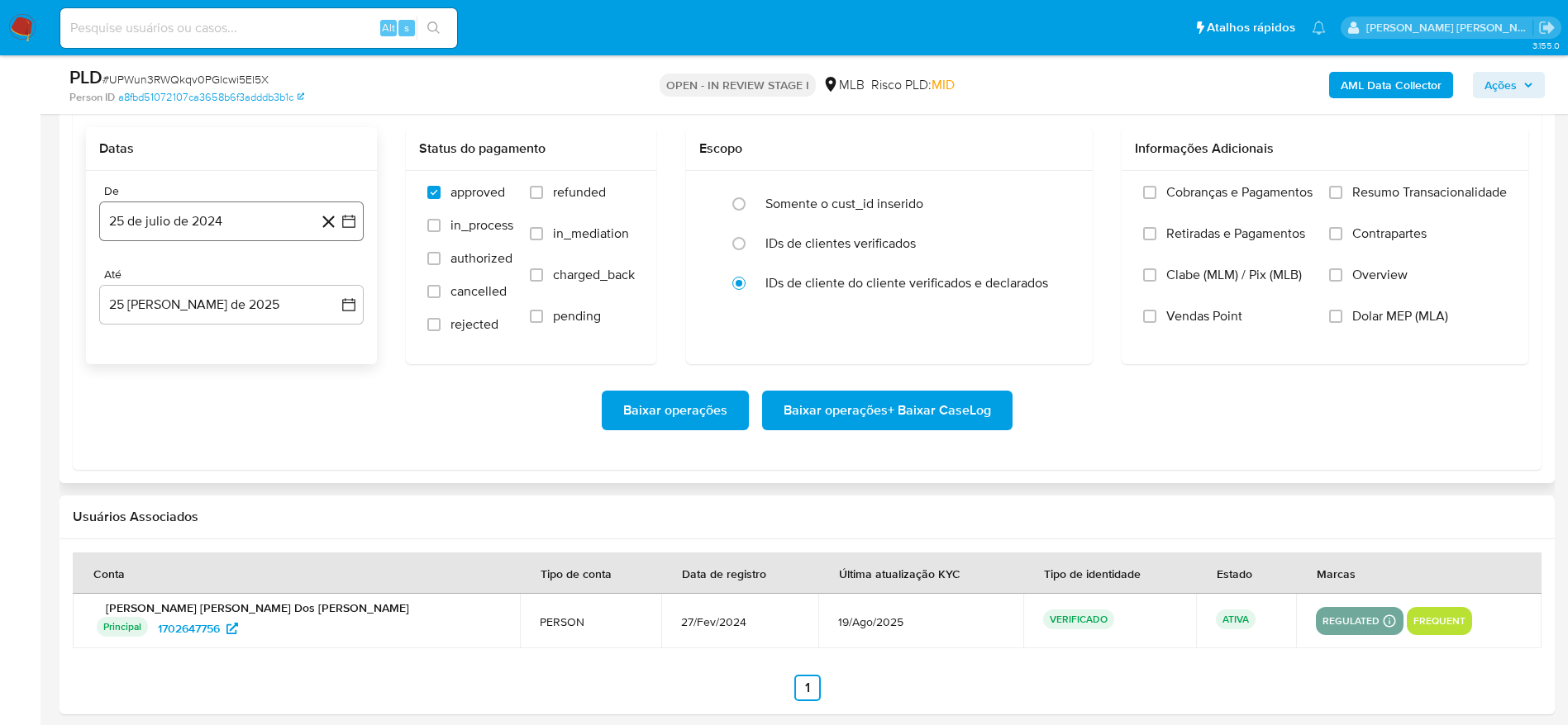
click at [212, 210] on button "25 de julio de 2024" at bounding box center [231, 220] width 264 height 39
click at [234, 274] on span "julio 2024" at bounding box center [224, 281] width 62 height 17
click at [331, 282] on icon "Año siguiente" at bounding box center [330, 281] width 20 height 20
click at [150, 437] on button "[DATE]" at bounding box center [158, 434] width 46 height 27
click at [169, 346] on button "1" at bounding box center [165, 342] width 27 height 27
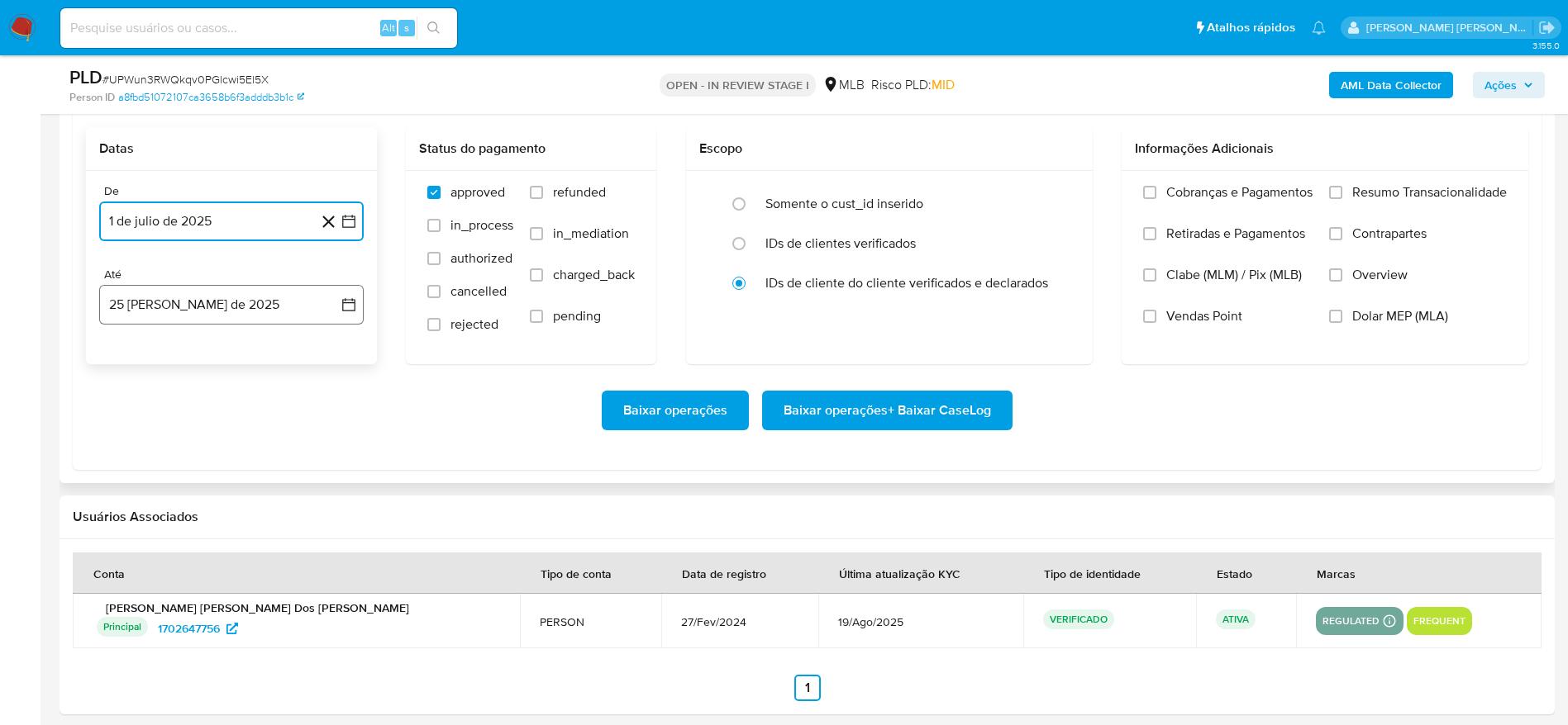
drag, startPoint x: 163, startPoint y: 309, endPoint x: 164, endPoint y: 317, distance: 8.1
click at [163, 310] on button "25 [PERSON_NAME] de 2025" at bounding box center [231, 304] width 264 height 39
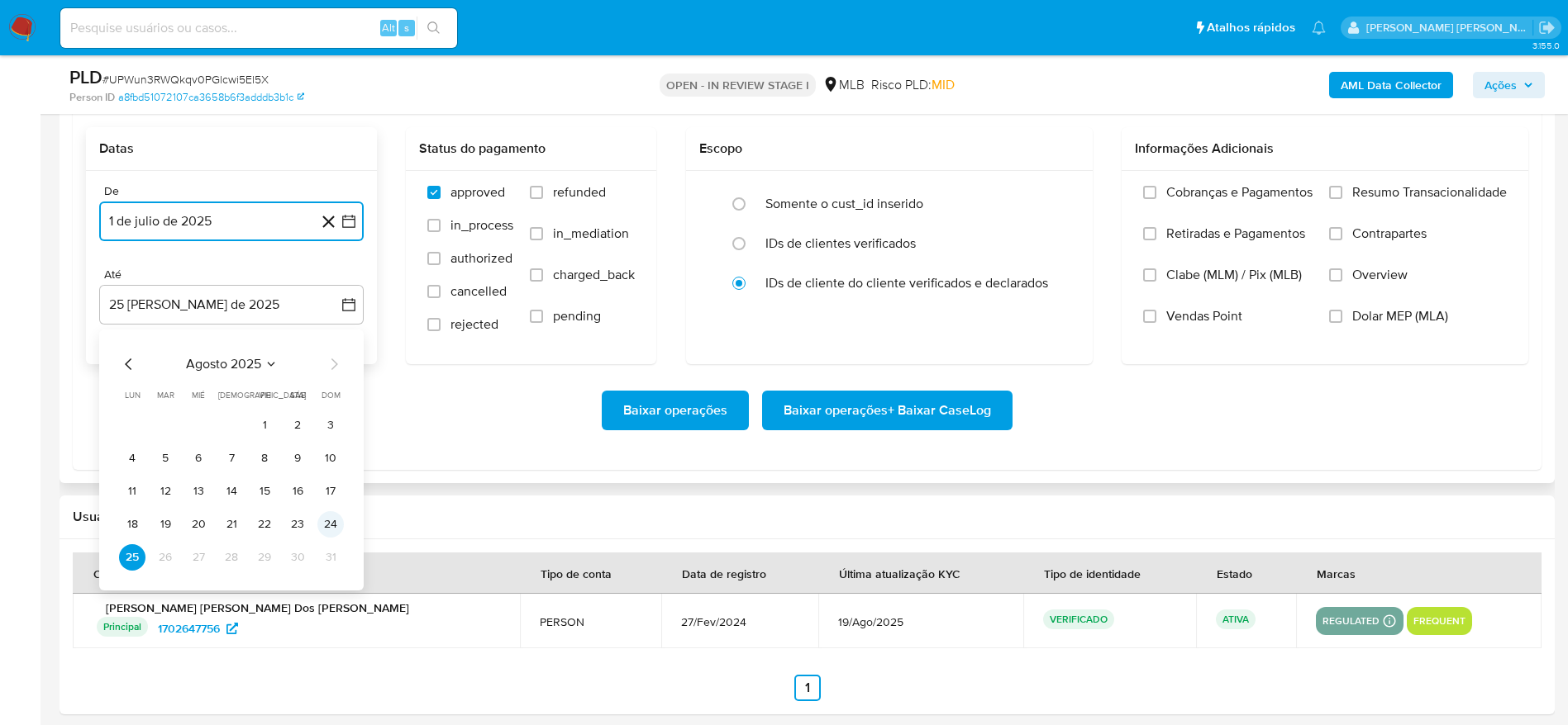
click at [330, 483] on button "24" at bounding box center [330, 525] width 27 height 27
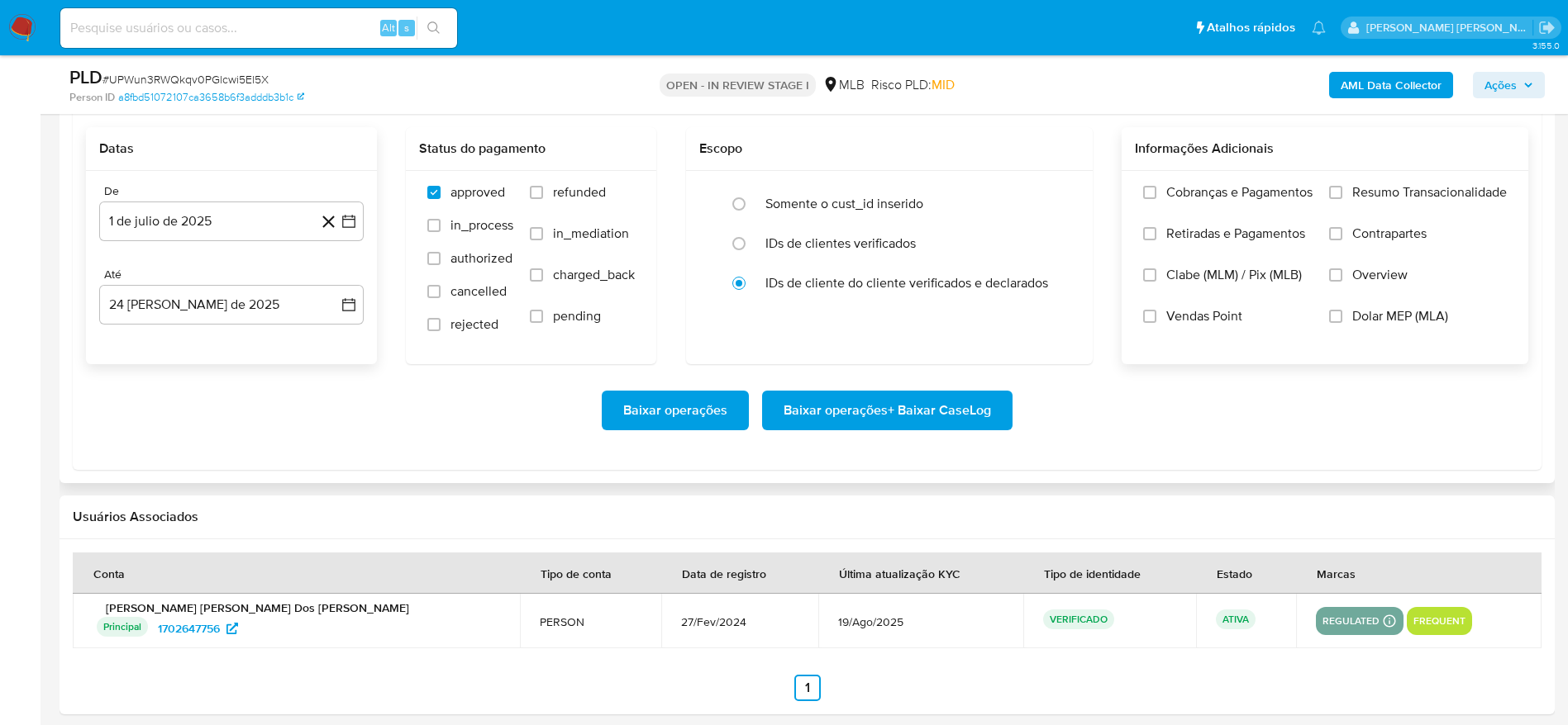
click at [1057, 189] on span "Resumo Transacionalidade" at bounding box center [1429, 193] width 154 height 17
click at [1057, 189] on input "Resumo Transacionalidade" at bounding box center [1336, 193] width 13 height 13
click at [820, 404] on span "Baixar operações + Baixar CaseLog" at bounding box center [886, 410] width 207 height 36
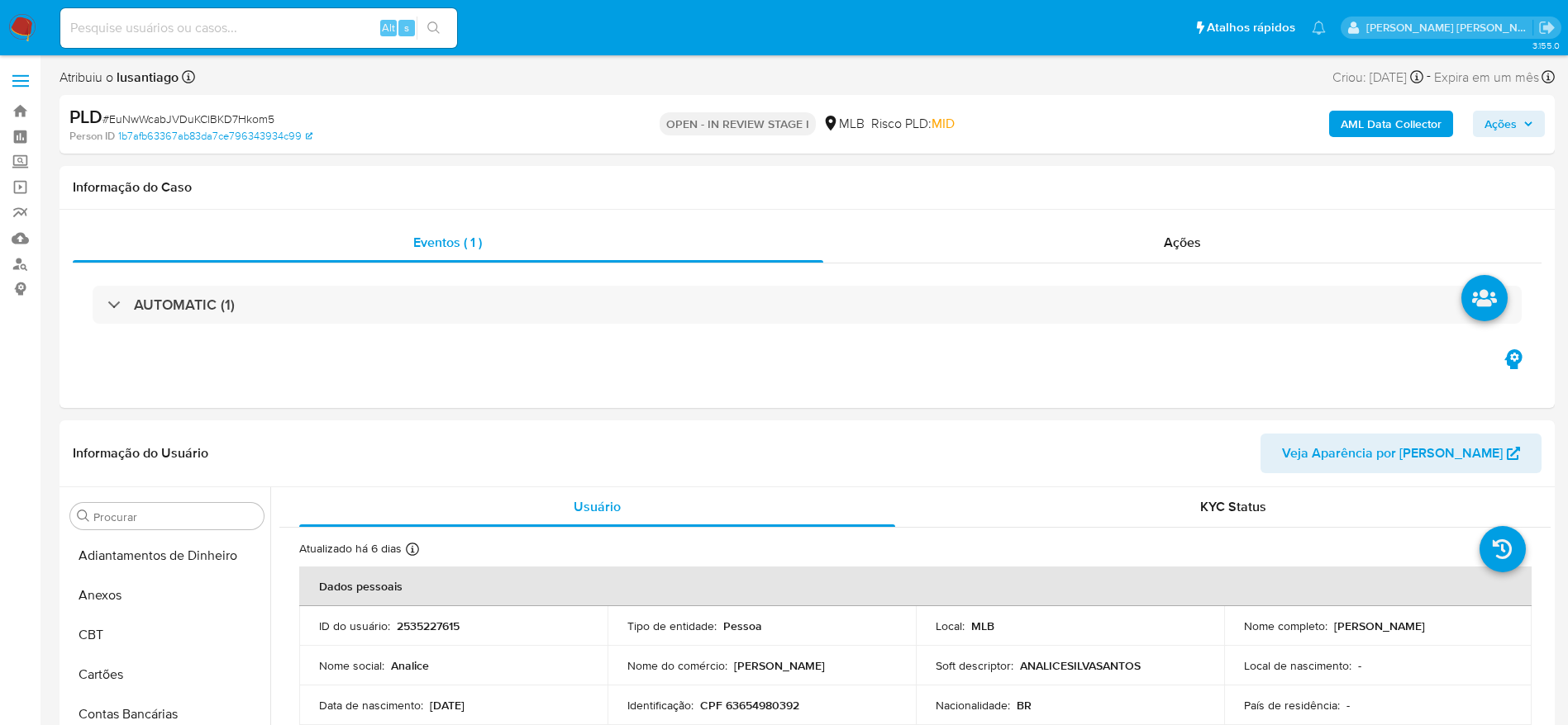
select select "10"
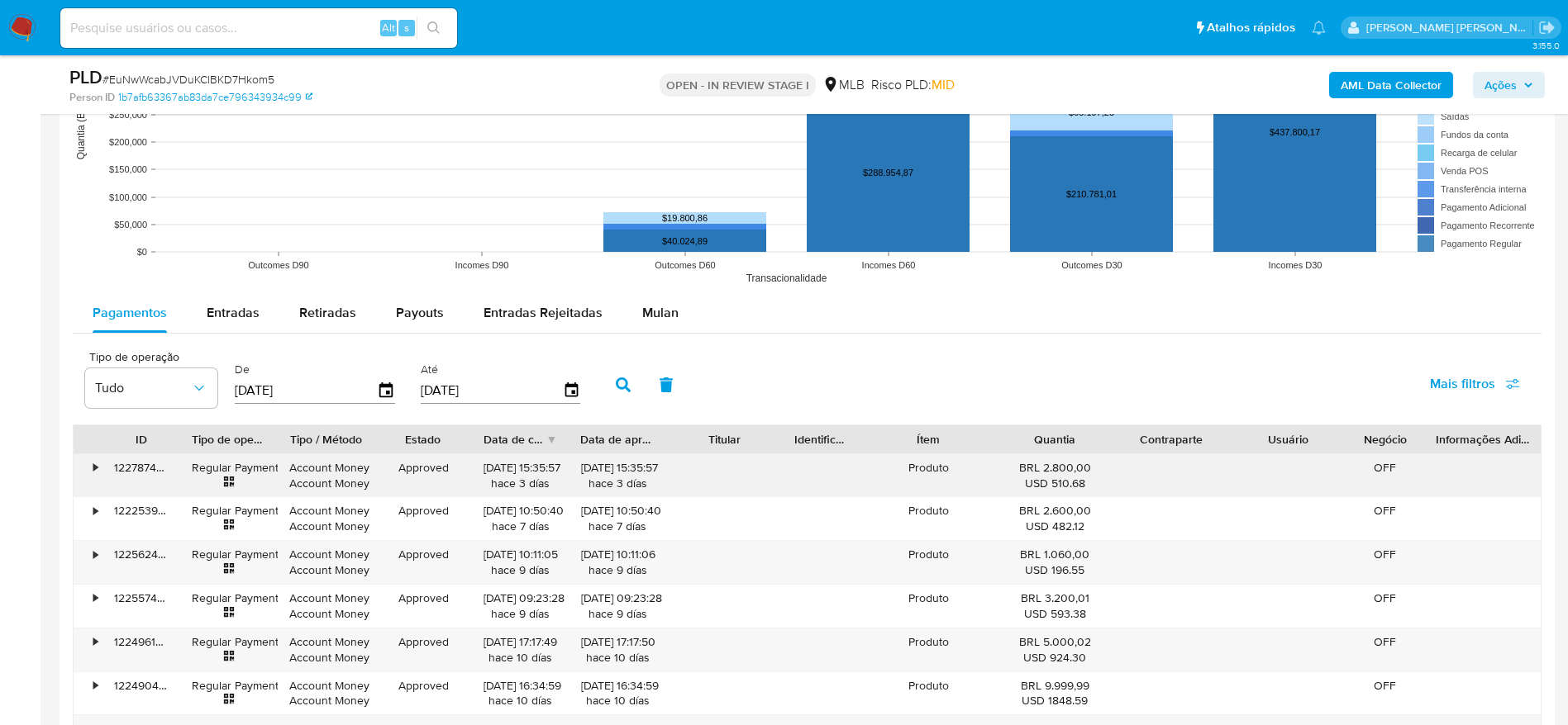
scroll to position [1735, 0]
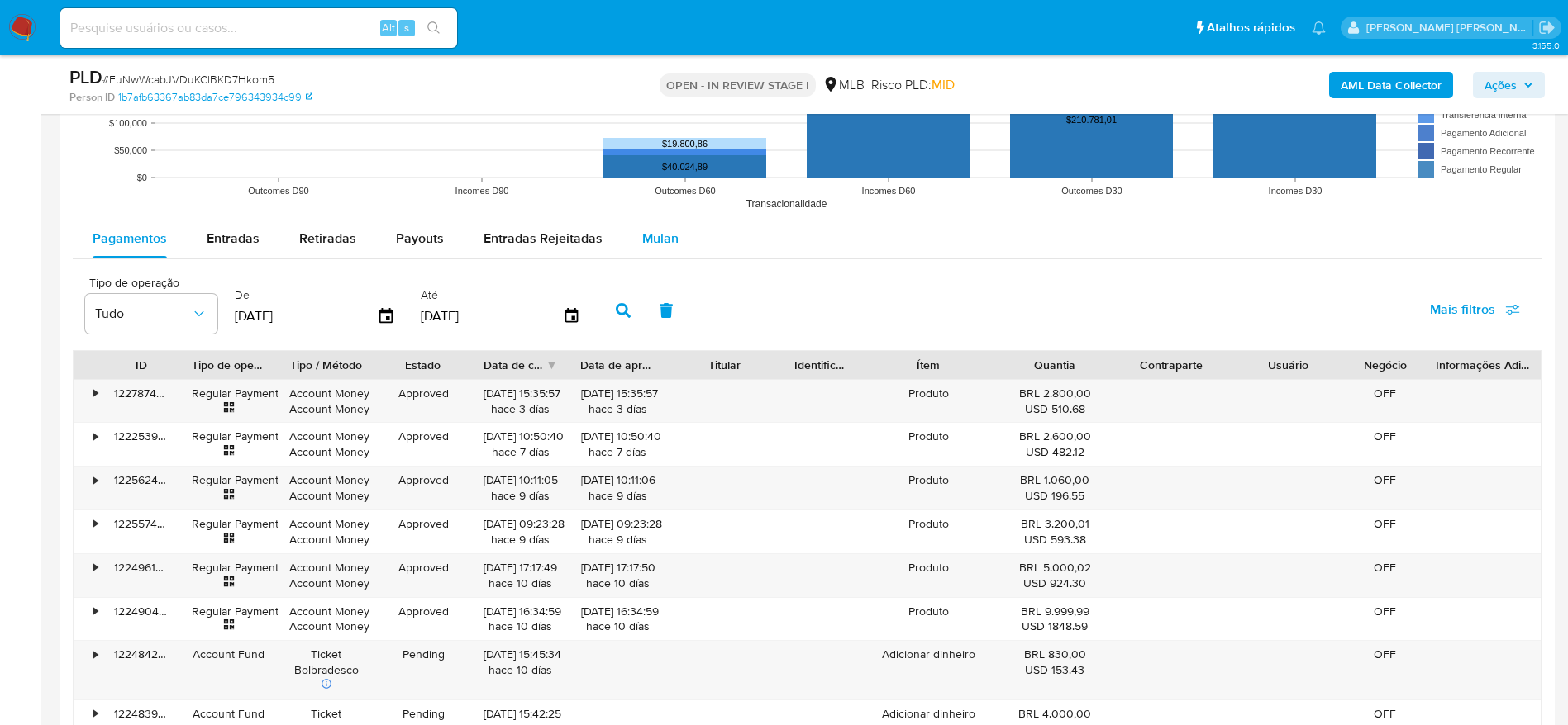
click at [657, 230] on span "Mulan" at bounding box center [660, 238] width 36 height 19
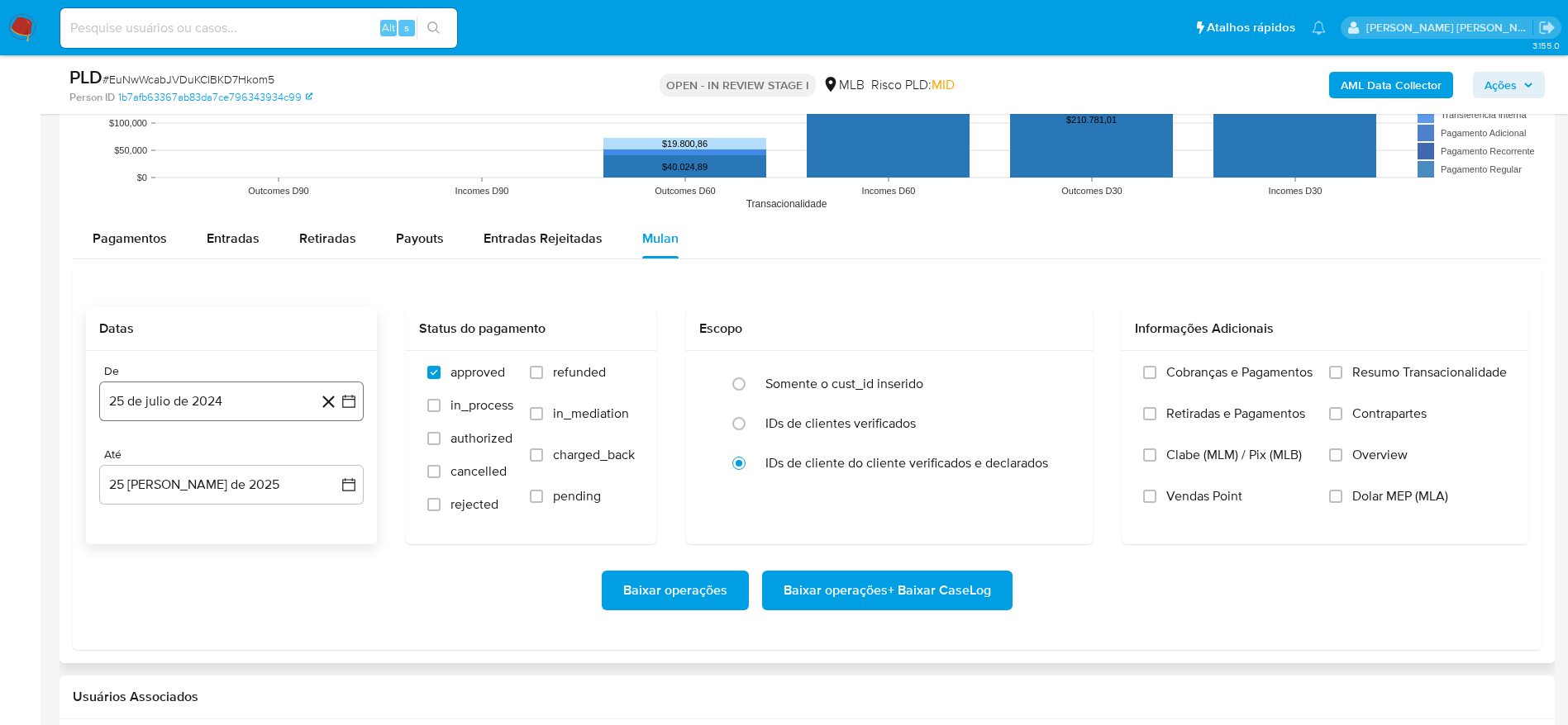
click at [195, 405] on button "25 de julio de 2024" at bounding box center [231, 401] width 264 height 39
click at [228, 457] on span "julio 2024" at bounding box center [224, 461] width 62 height 17
click at [330, 459] on icon "Año siguiente" at bounding box center [330, 461] width 20 height 20
click at [164, 619] on span "[DATE]" at bounding box center [158, 614] width 36 height 13
click at [165, 520] on button "1" at bounding box center [165, 522] width 27 height 27
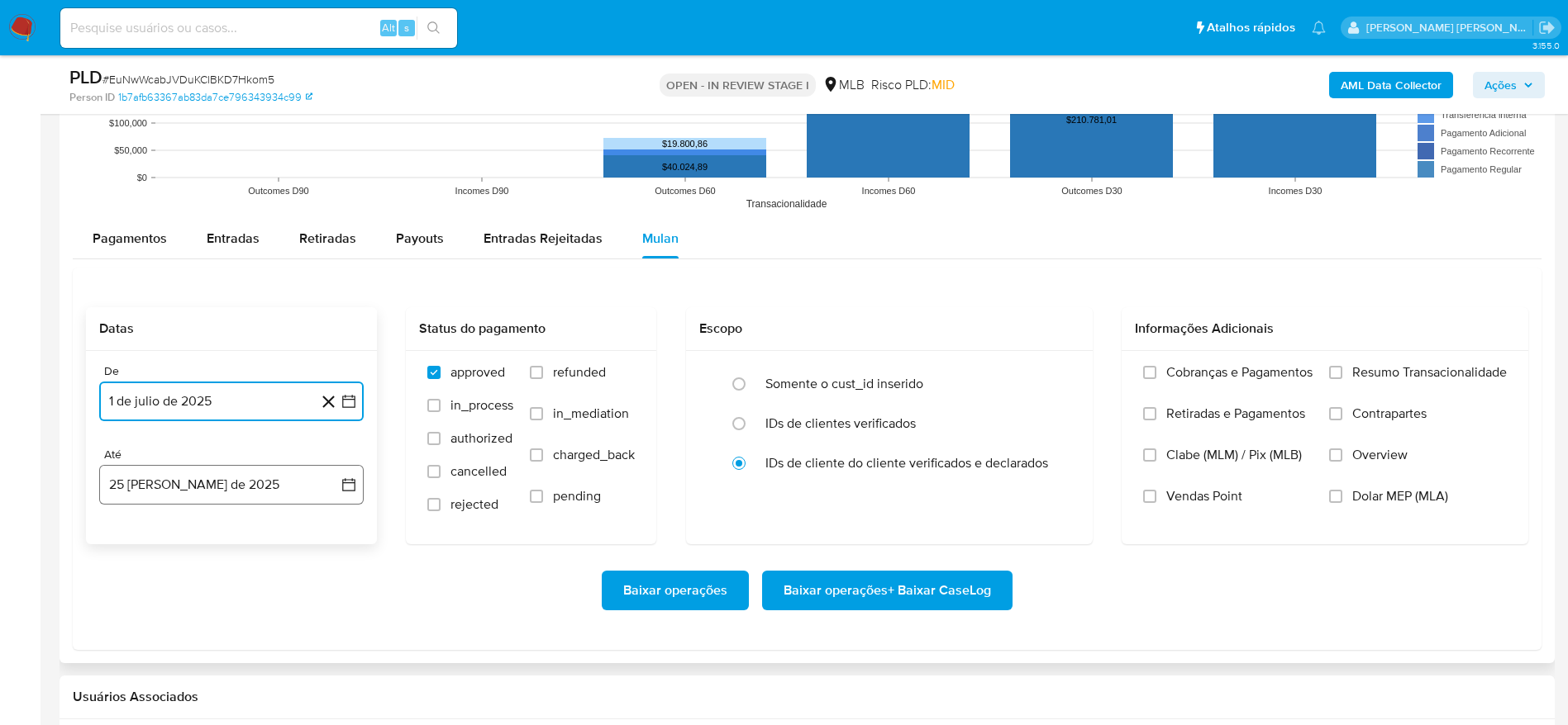
click at [169, 471] on button "25 [PERSON_NAME] de 2025" at bounding box center [231, 484] width 264 height 39
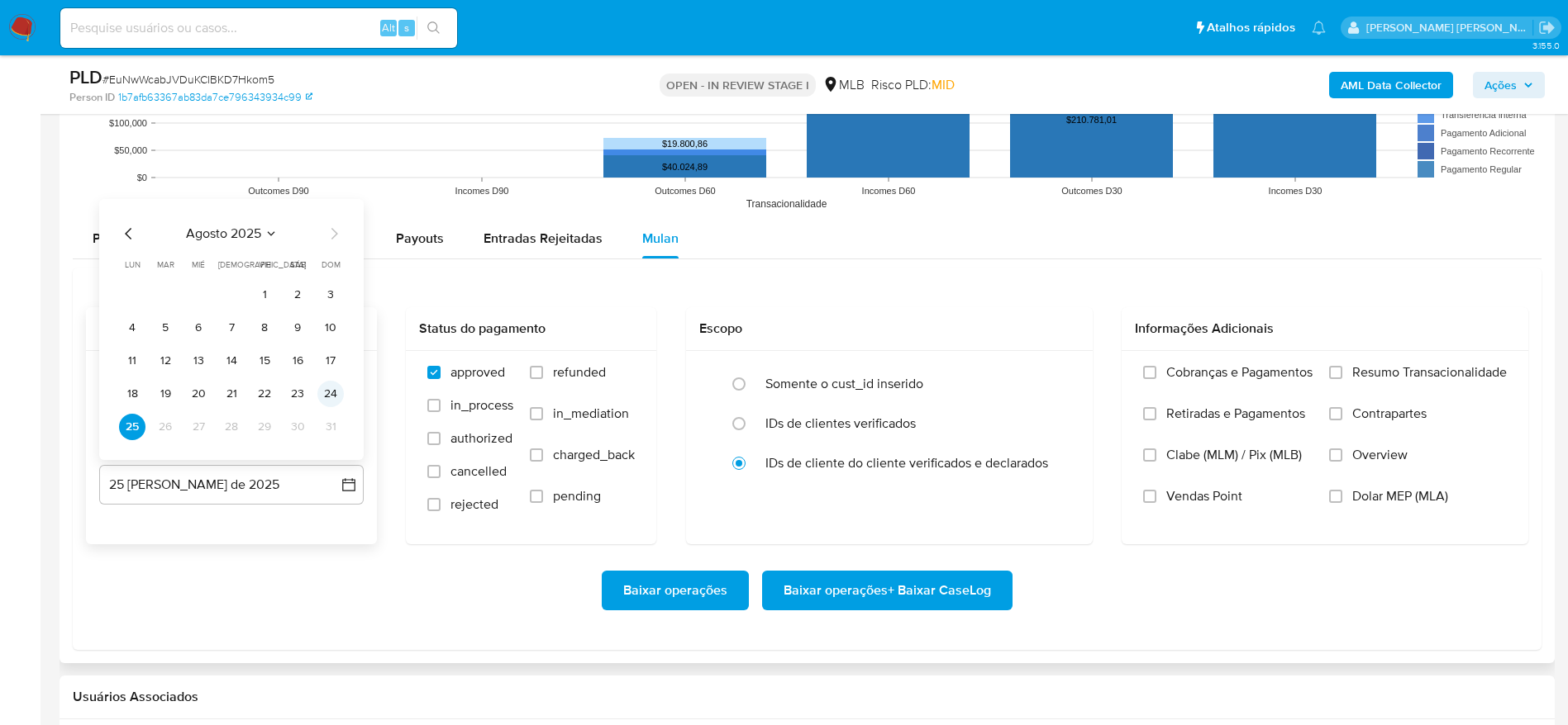
click at [327, 386] on button "24" at bounding box center [330, 394] width 27 height 27
click at [1385, 367] on span "Resumo Transacionalidade" at bounding box center [1429, 373] width 154 height 17
click at [1342, 367] on input "Resumo Transacionalidade" at bounding box center [1336, 373] width 13 height 13
click at [964, 586] on span "Baixar operações + Baixar CaseLog" at bounding box center [886, 590] width 207 height 36
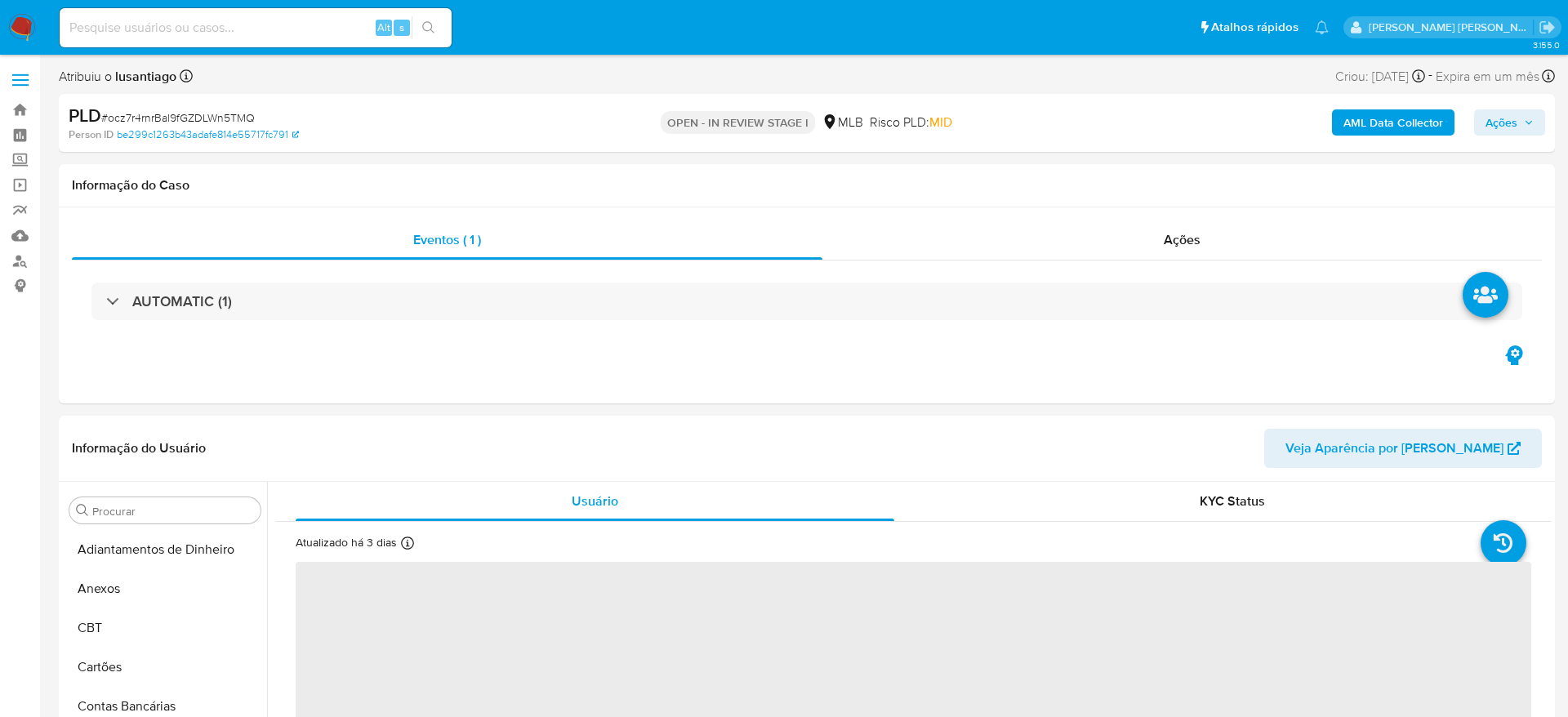
select select "10"
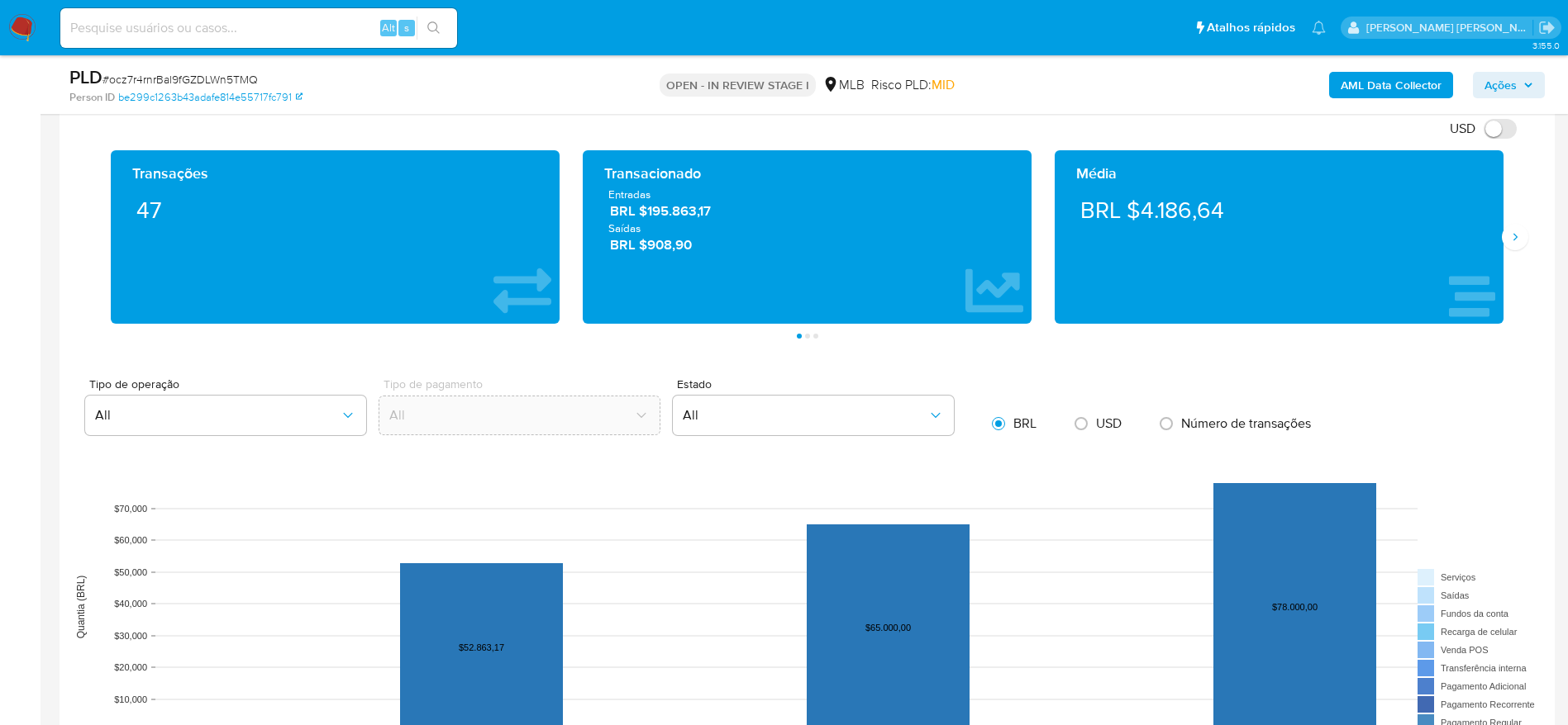
scroll to position [1611, 0]
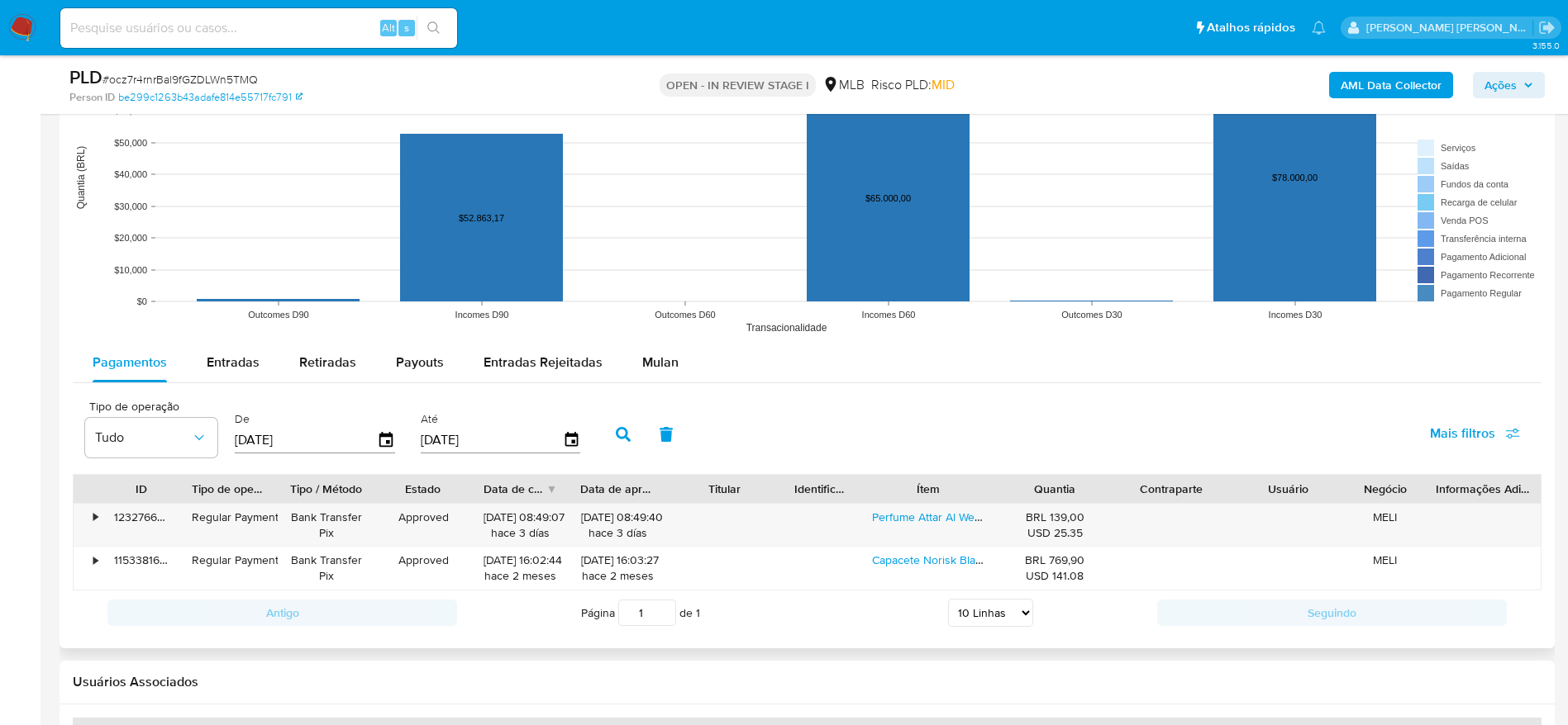
drag, startPoint x: 656, startPoint y: 358, endPoint x: 598, endPoint y: 386, distance: 64.4
click at [655, 358] on span "Mulan" at bounding box center [660, 362] width 36 height 19
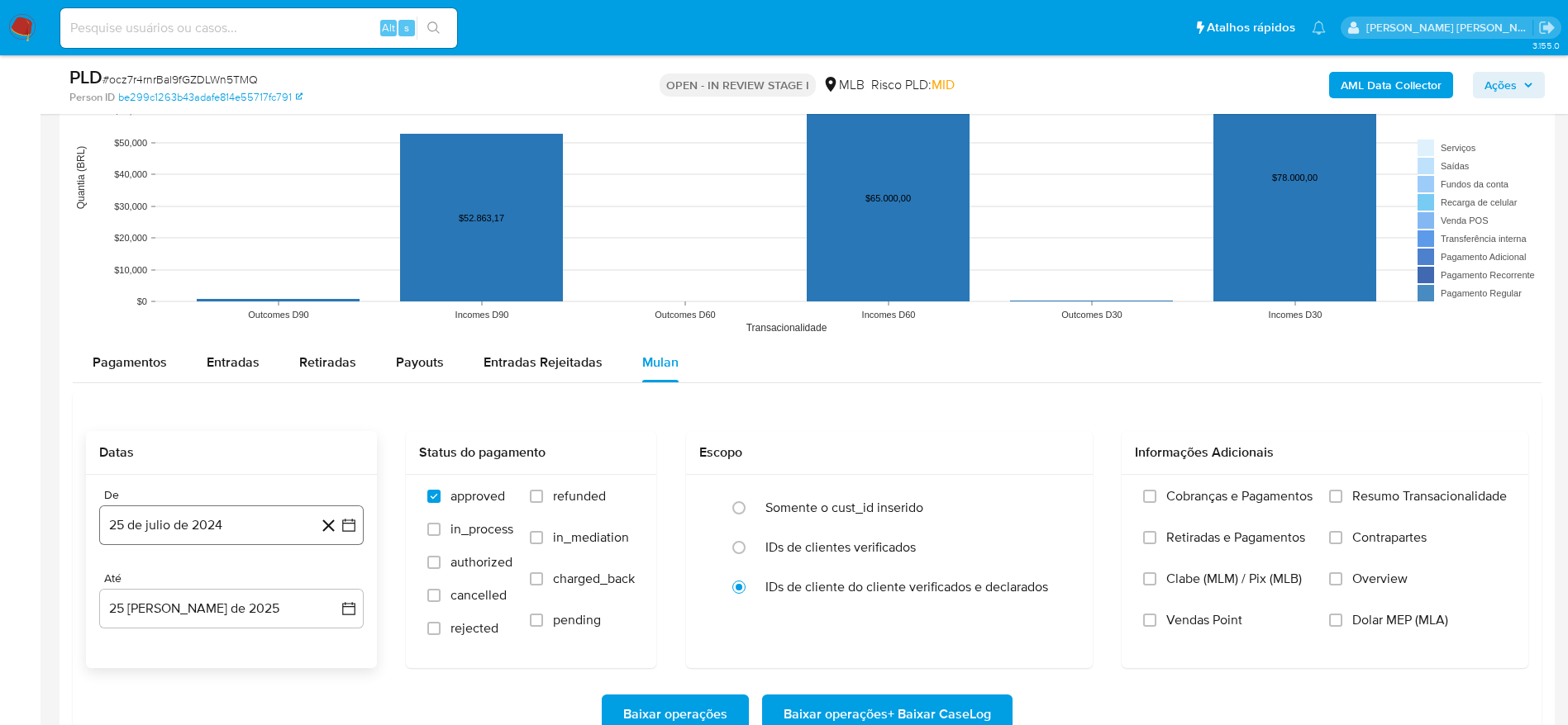
click at [198, 537] on button "25 de julio de 2024" at bounding box center [231, 525] width 264 height 39
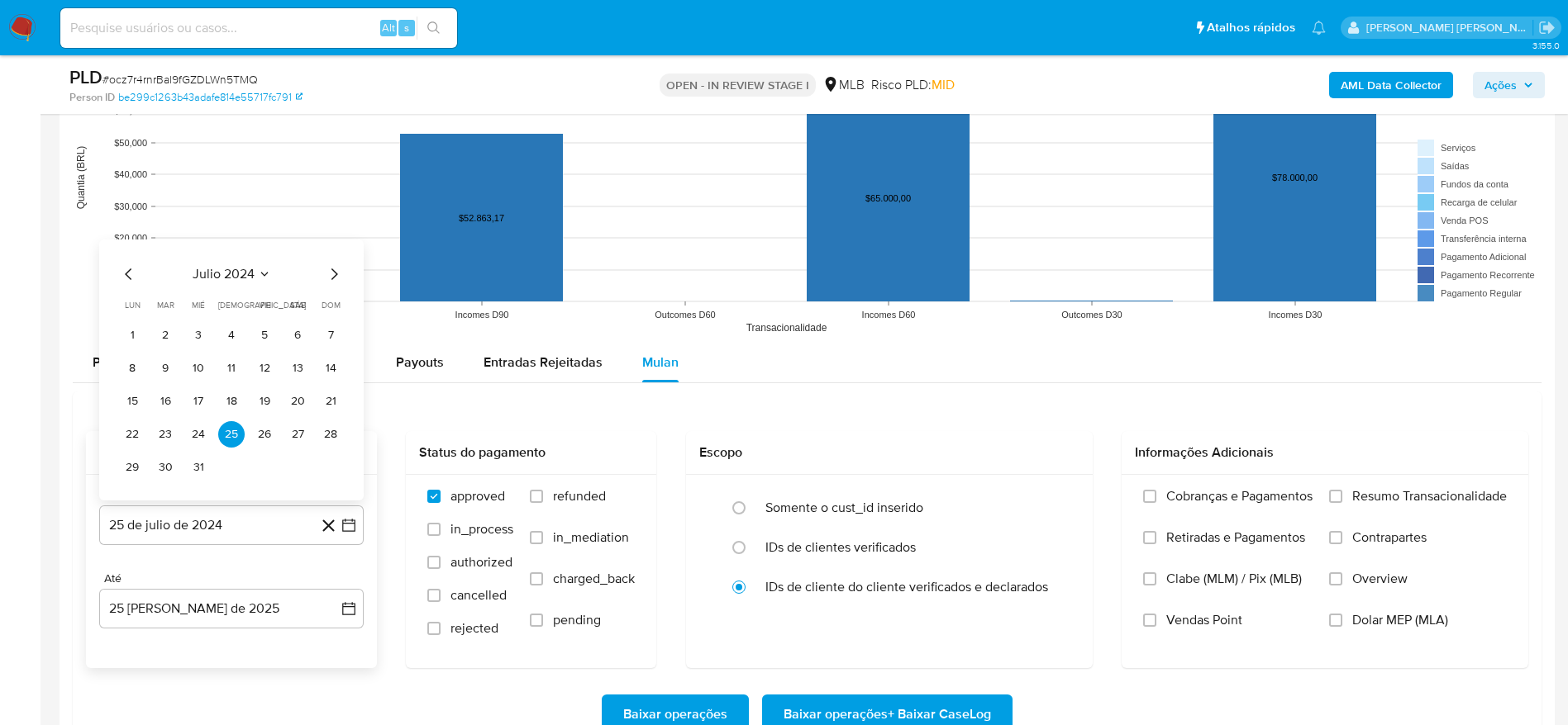
drag, startPoint x: 223, startPoint y: 277, endPoint x: 374, endPoint y: 275, distance: 151.0
click at [226, 277] on span "julio 2024" at bounding box center [224, 274] width 62 height 17
click at [333, 255] on icon "Año siguiente" at bounding box center [330, 256] width 20 height 20
click at [158, 412] on span "[DATE]" at bounding box center [158, 408] width 36 height 13
click at [162, 335] on button "1" at bounding box center [165, 335] width 27 height 27
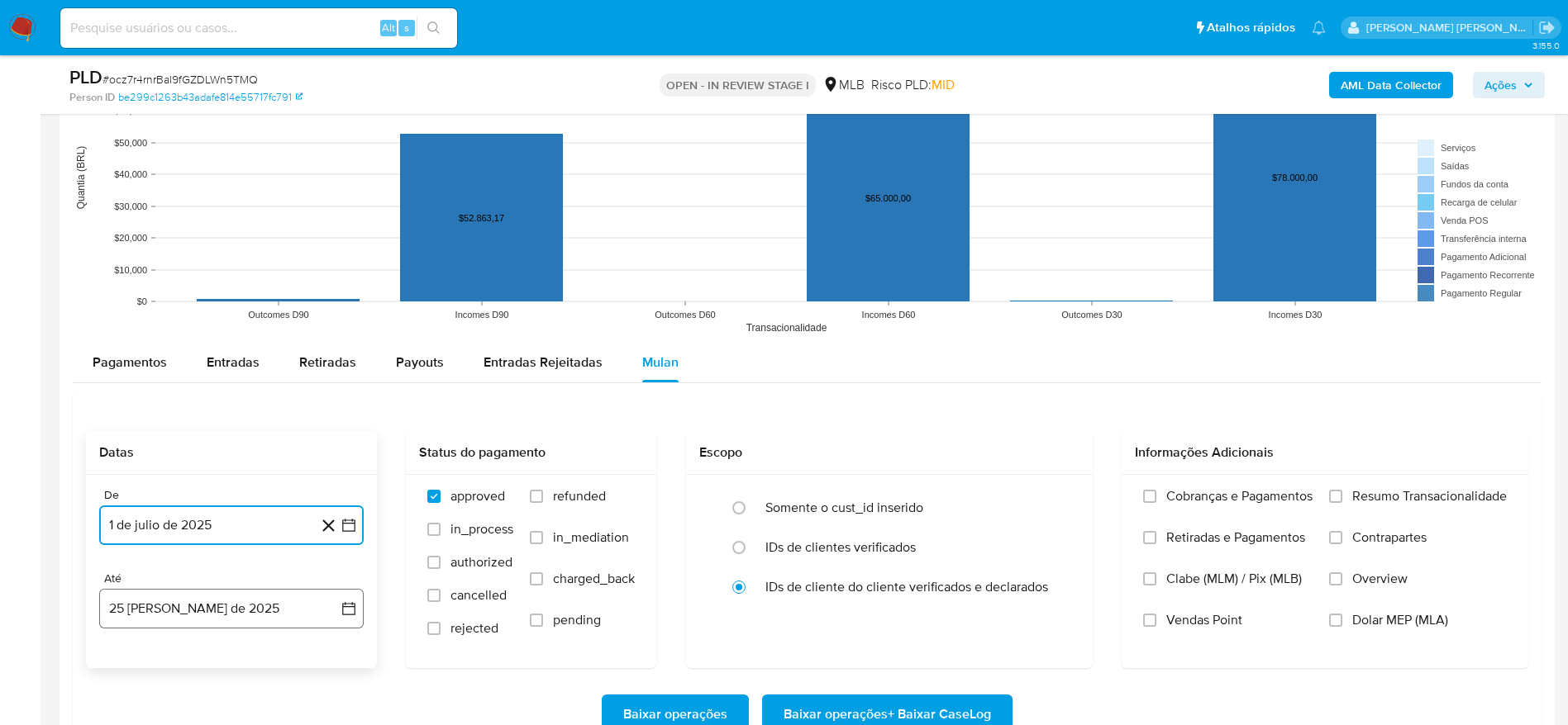
click at [162, 611] on button "25 [PERSON_NAME] de 2025" at bounding box center [231, 608] width 264 height 39
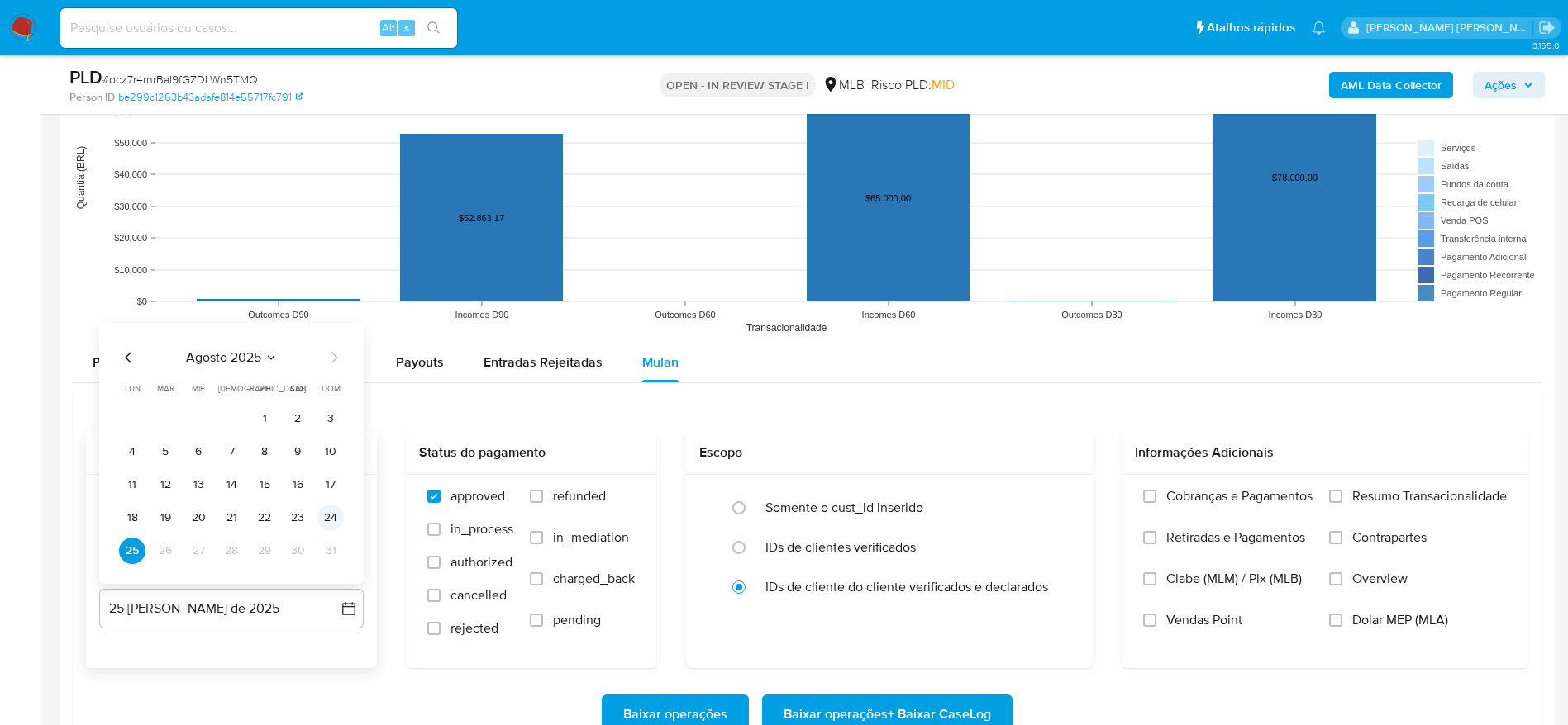
click at [328, 516] on button "24" at bounding box center [330, 518] width 27 height 27
drag, startPoint x: 1368, startPoint y: 495, endPoint x: 994, endPoint y: 463, distance: 375.4
click at [1369, 496] on span "Resumo Transacionalidade" at bounding box center [1429, 496] width 154 height 17
click at [1342, 496] on input "Resumo Transacionalidade" at bounding box center [1336, 496] width 13 height 13
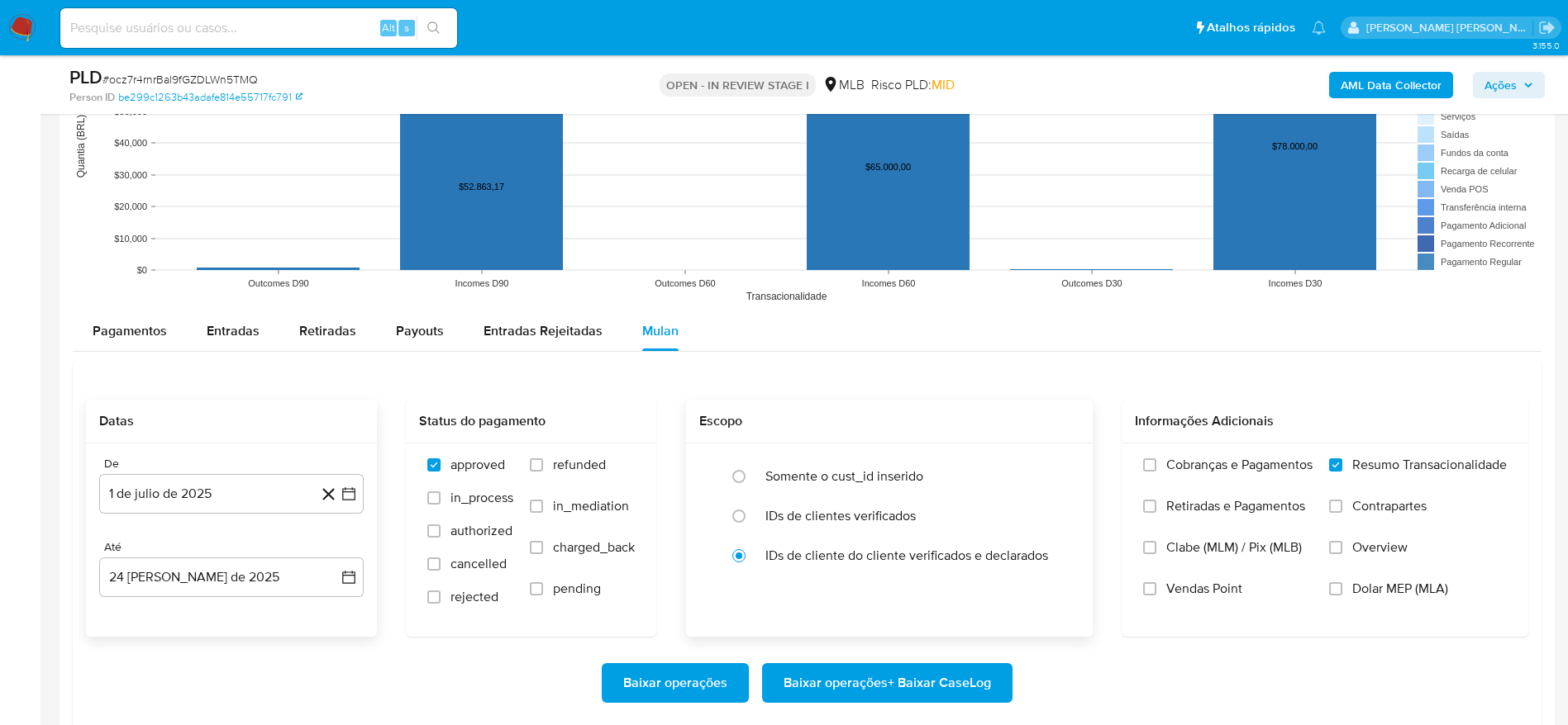
scroll to position [1735, 0]
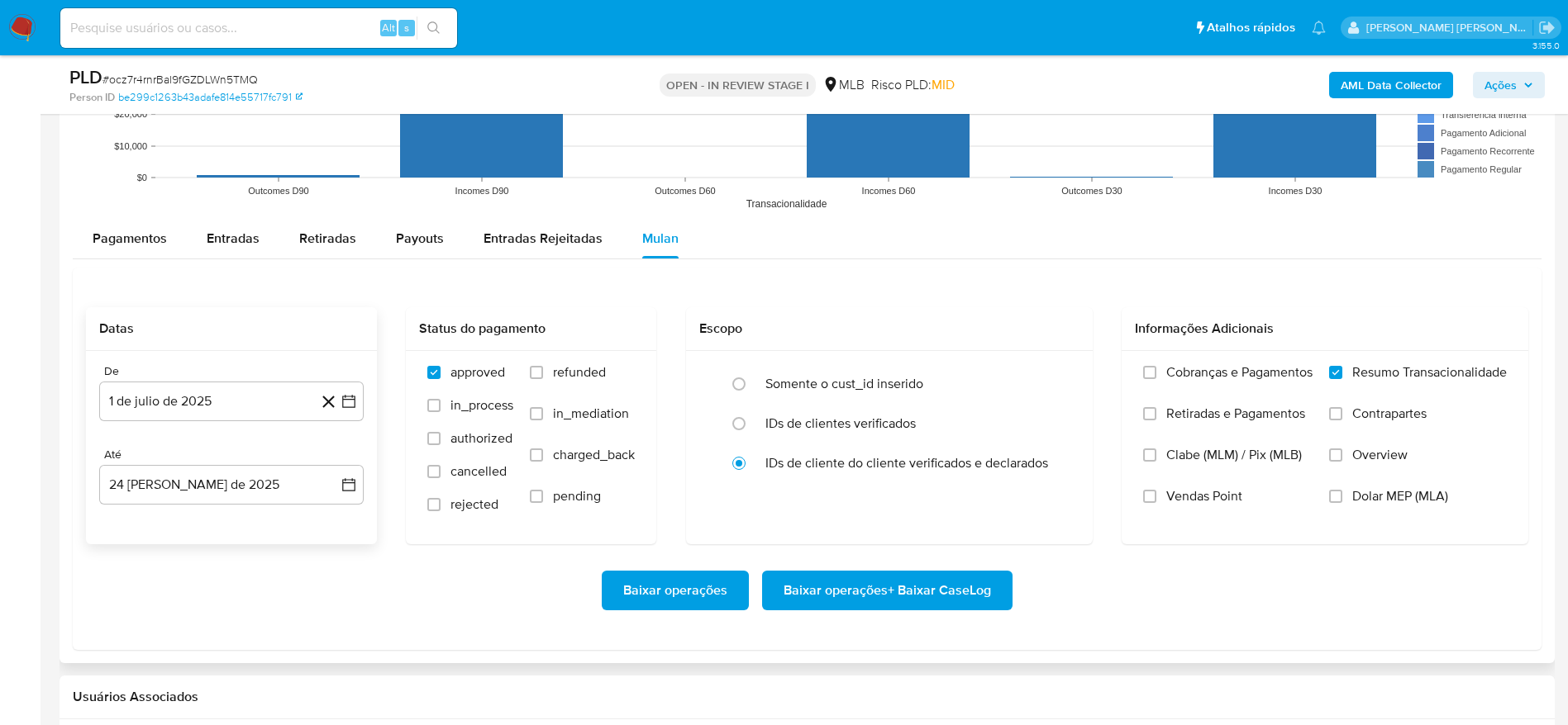
click at [858, 580] on span "Baixar operações + Baixar CaseLog" at bounding box center [886, 590] width 207 height 36
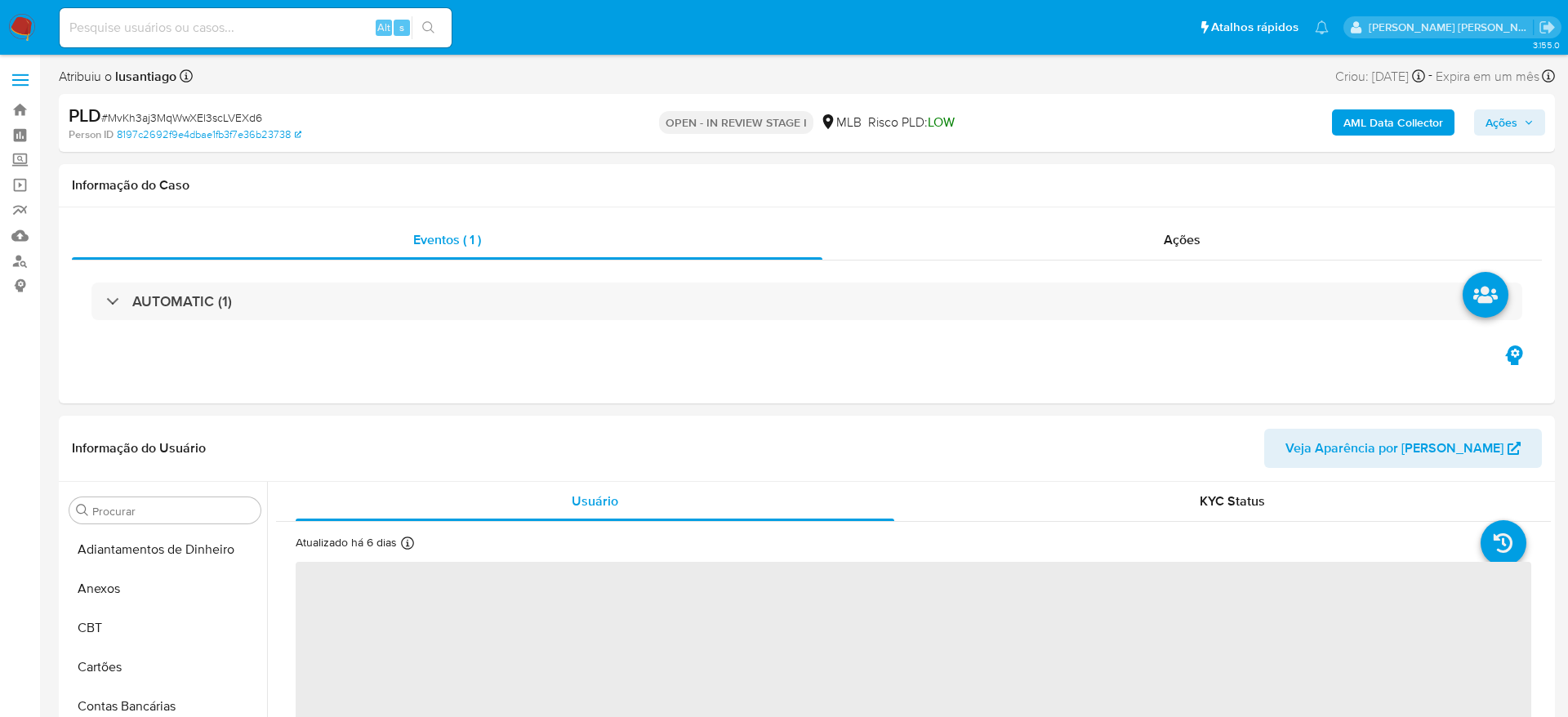
select select "10"
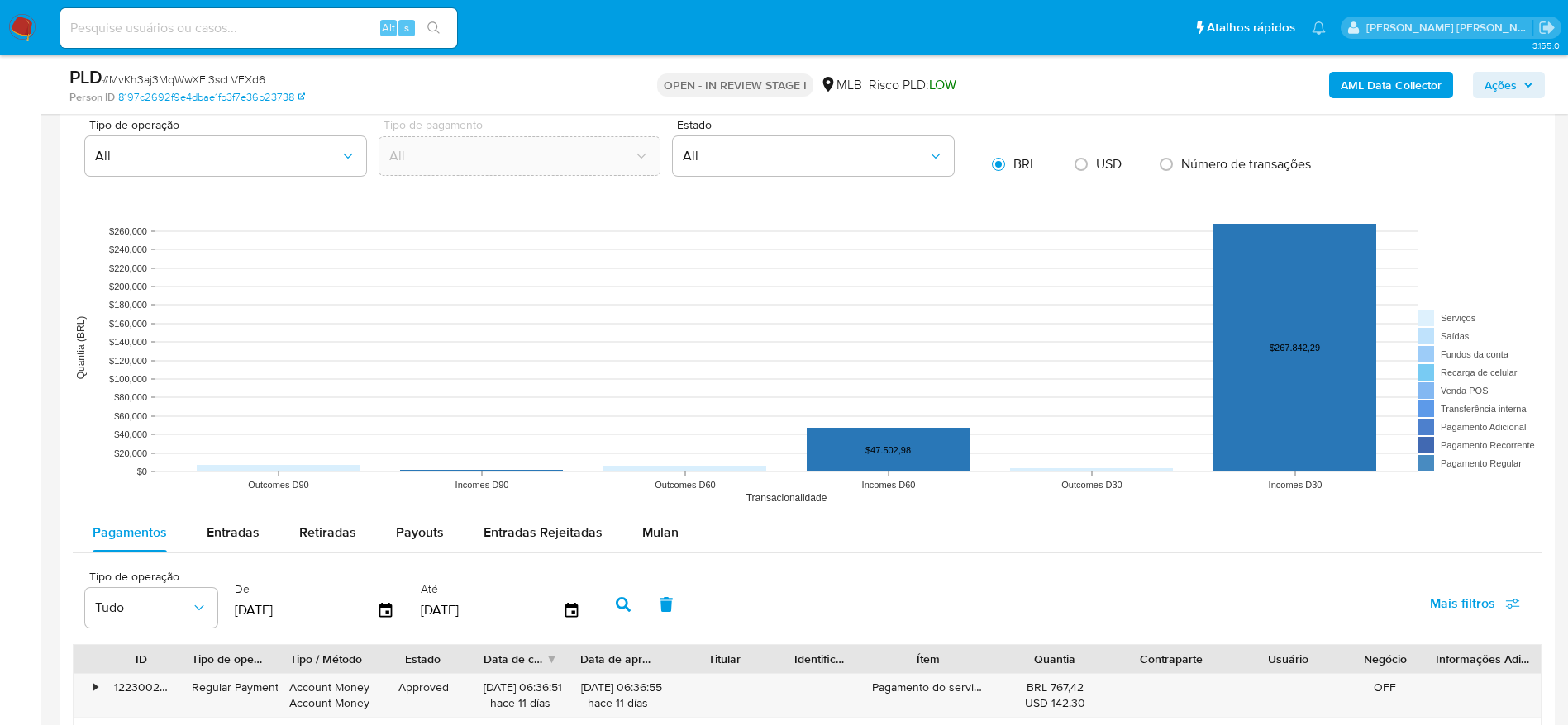
scroll to position [1735, 0]
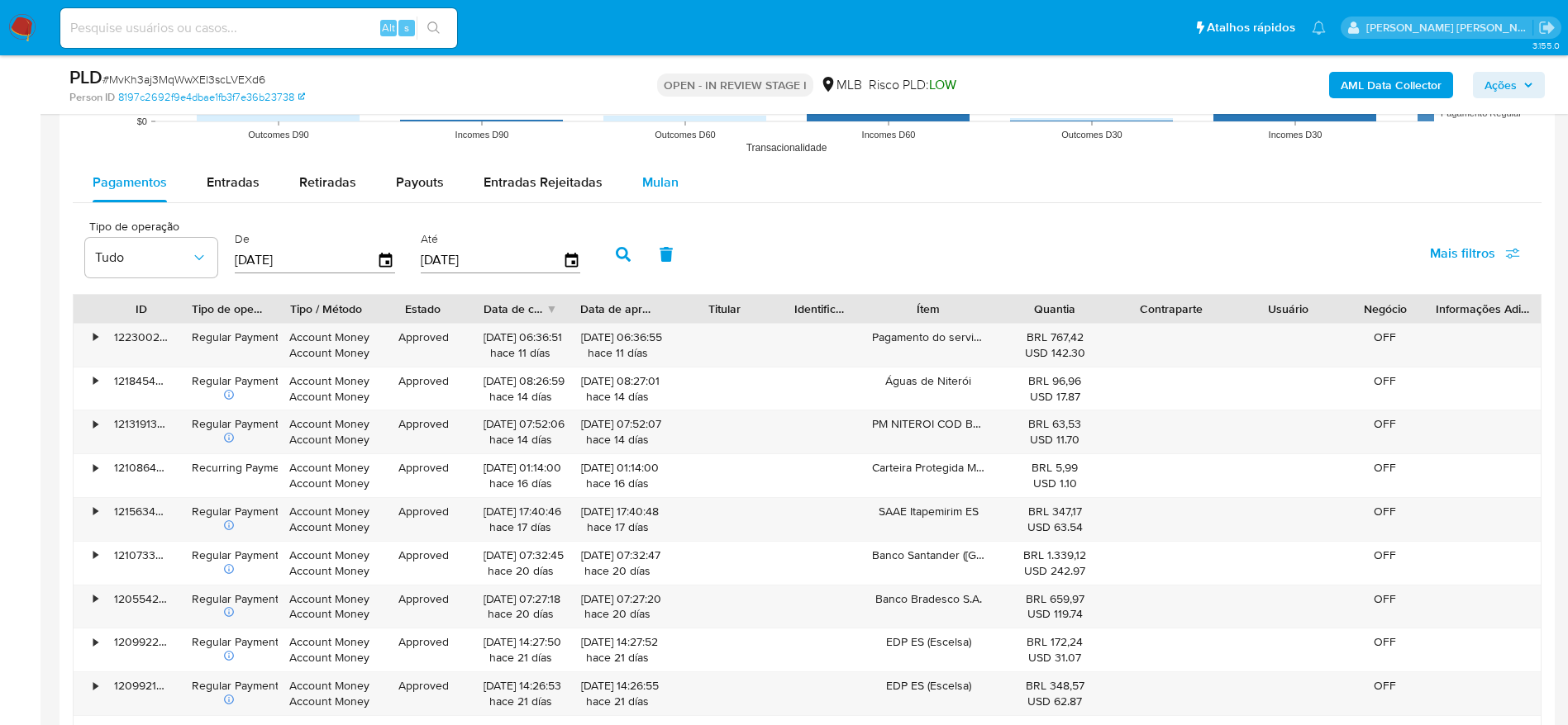
click at [656, 181] on span "Mulan" at bounding box center [660, 182] width 36 height 19
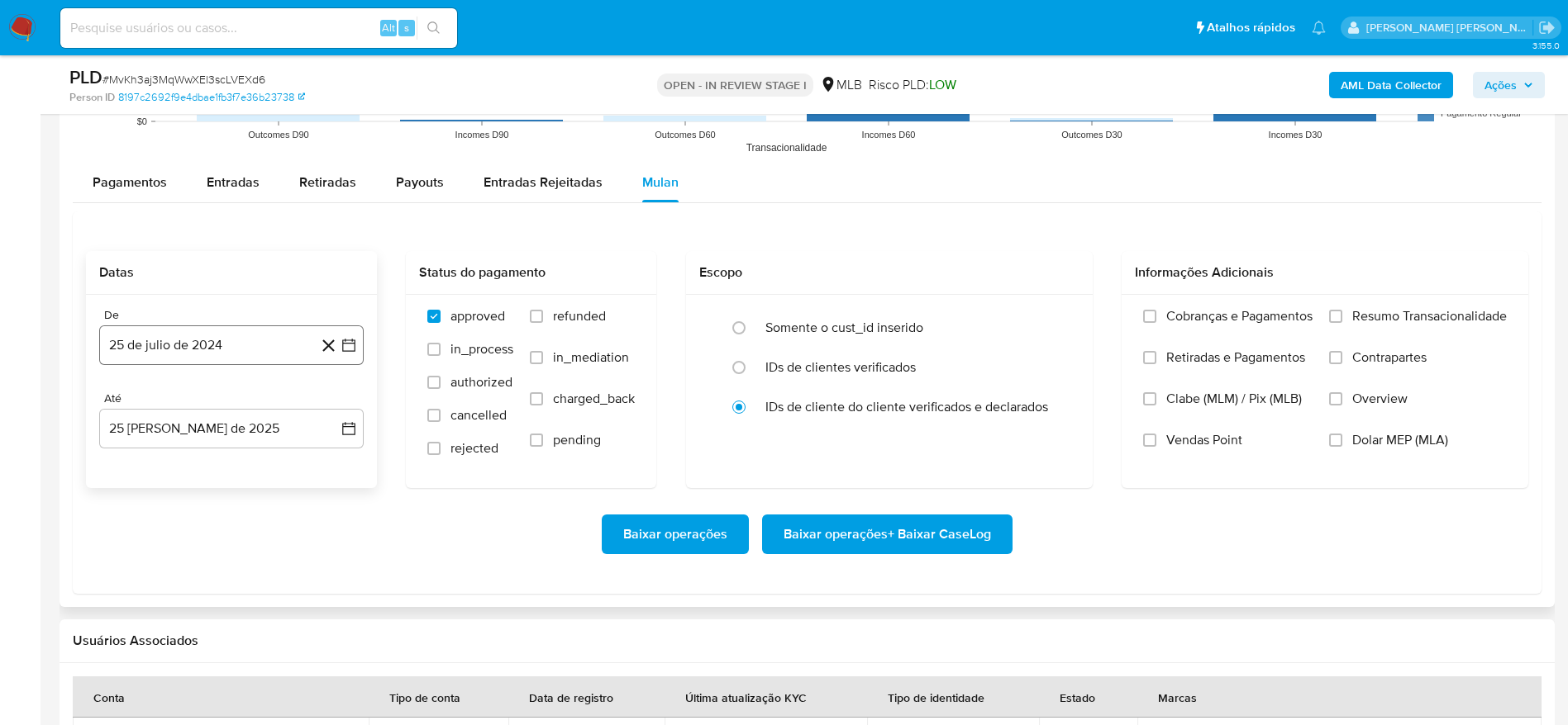
click at [210, 350] on button "25 de julio de 2024" at bounding box center [231, 344] width 264 height 39
click at [231, 409] on span "julio 2024" at bounding box center [224, 405] width 62 height 17
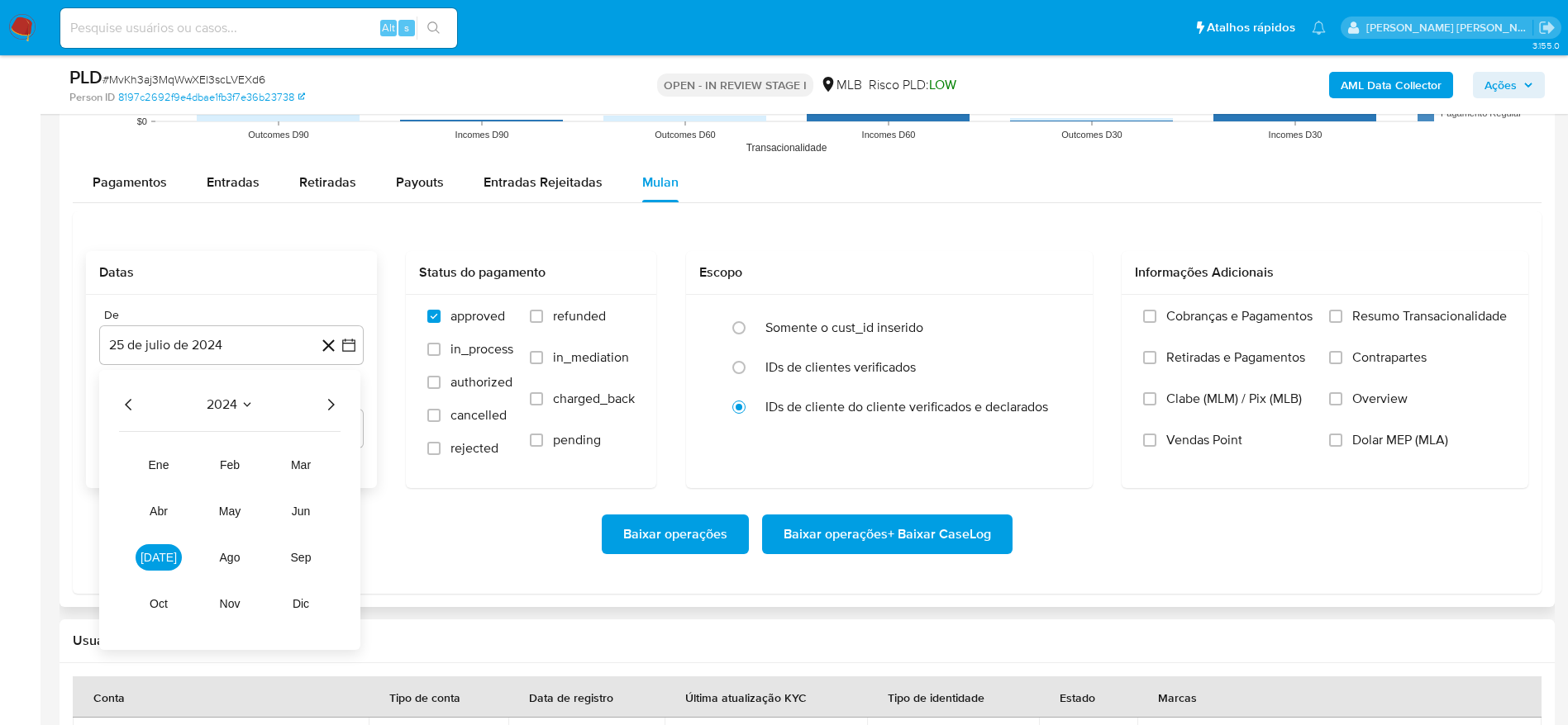
click at [333, 401] on icon "Año siguiente" at bounding box center [330, 405] width 20 height 20
click at [158, 561] on span "[DATE]" at bounding box center [158, 557] width 36 height 13
click at [164, 469] on button "1" at bounding box center [165, 466] width 27 height 27
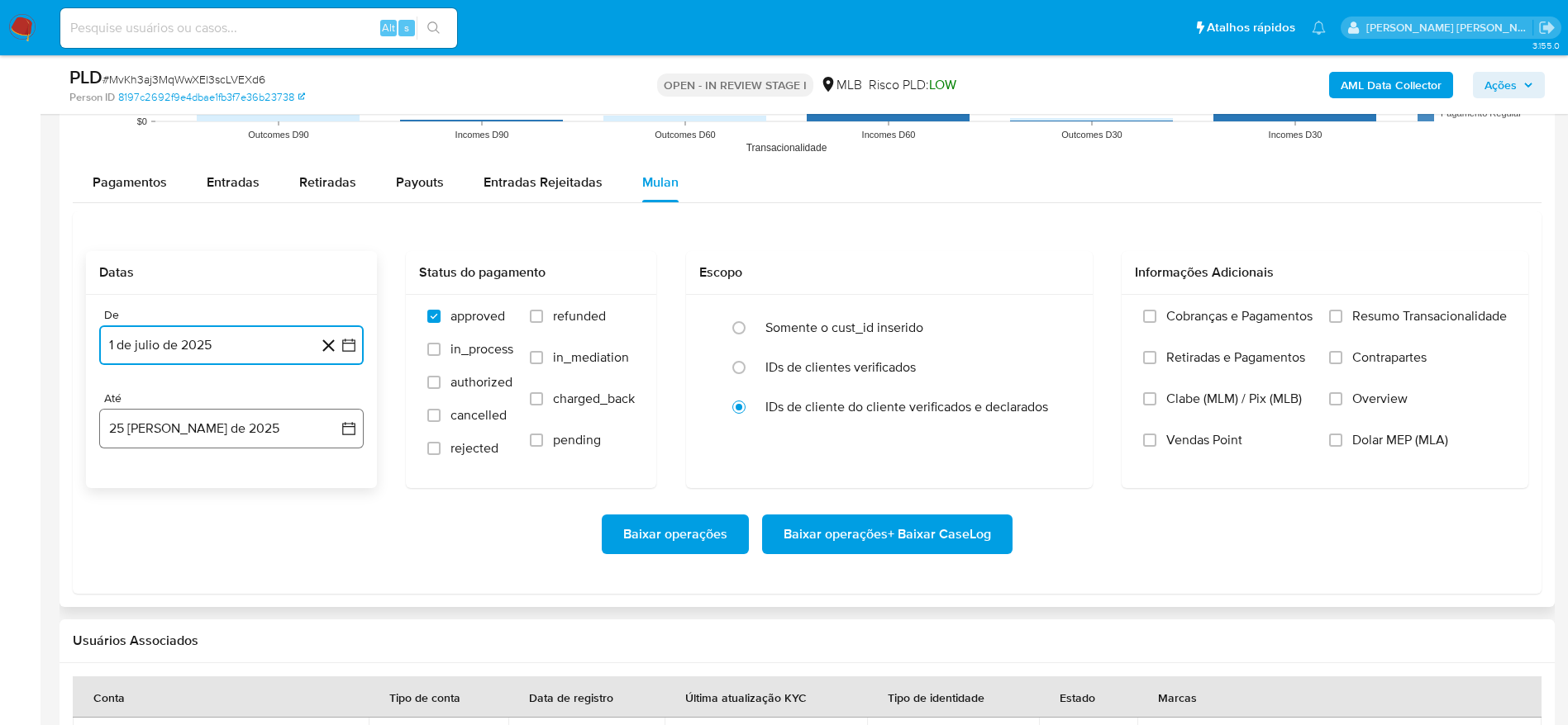
click at [227, 439] on button "25 [PERSON_NAME] de 2025" at bounding box center [231, 428] width 264 height 39
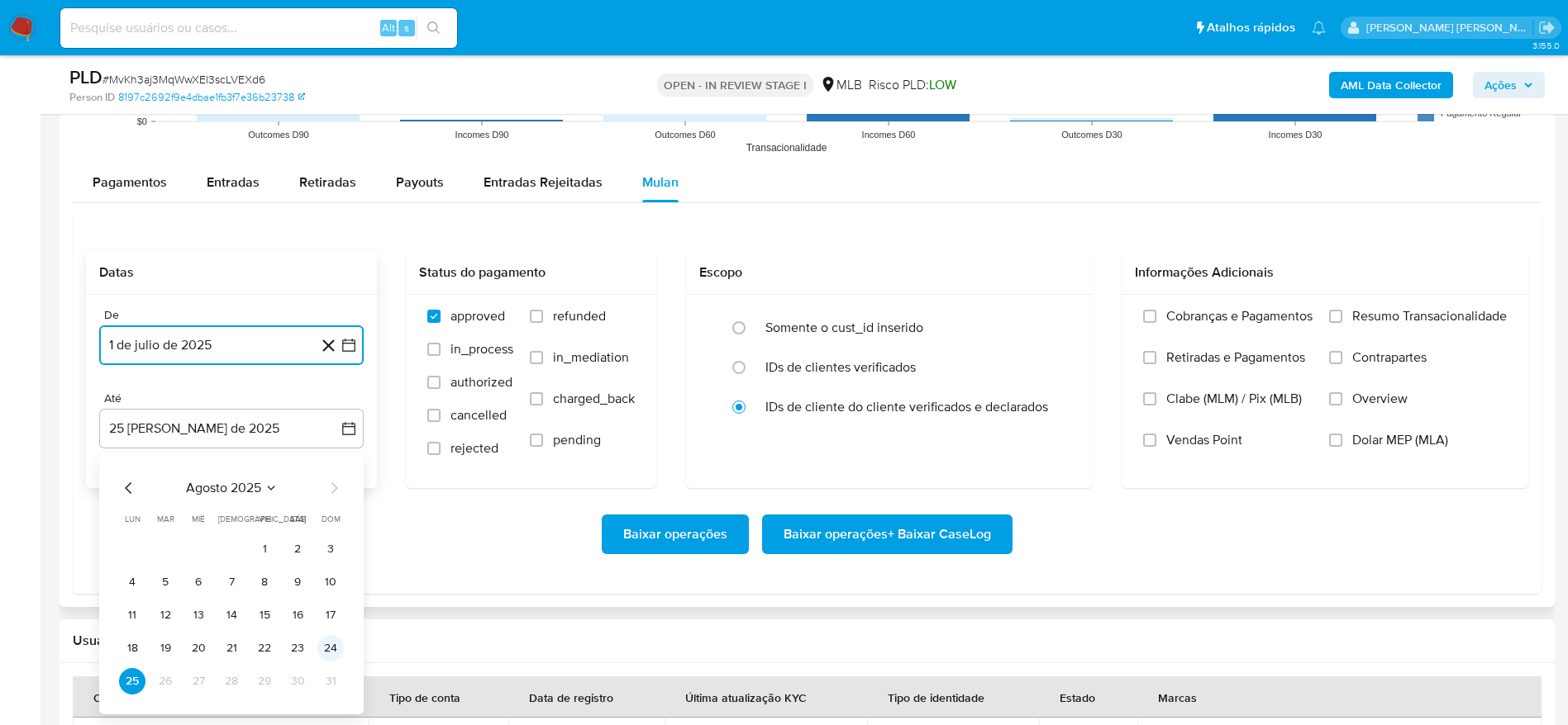
click at [335, 652] on button "24" at bounding box center [330, 649] width 27 height 27
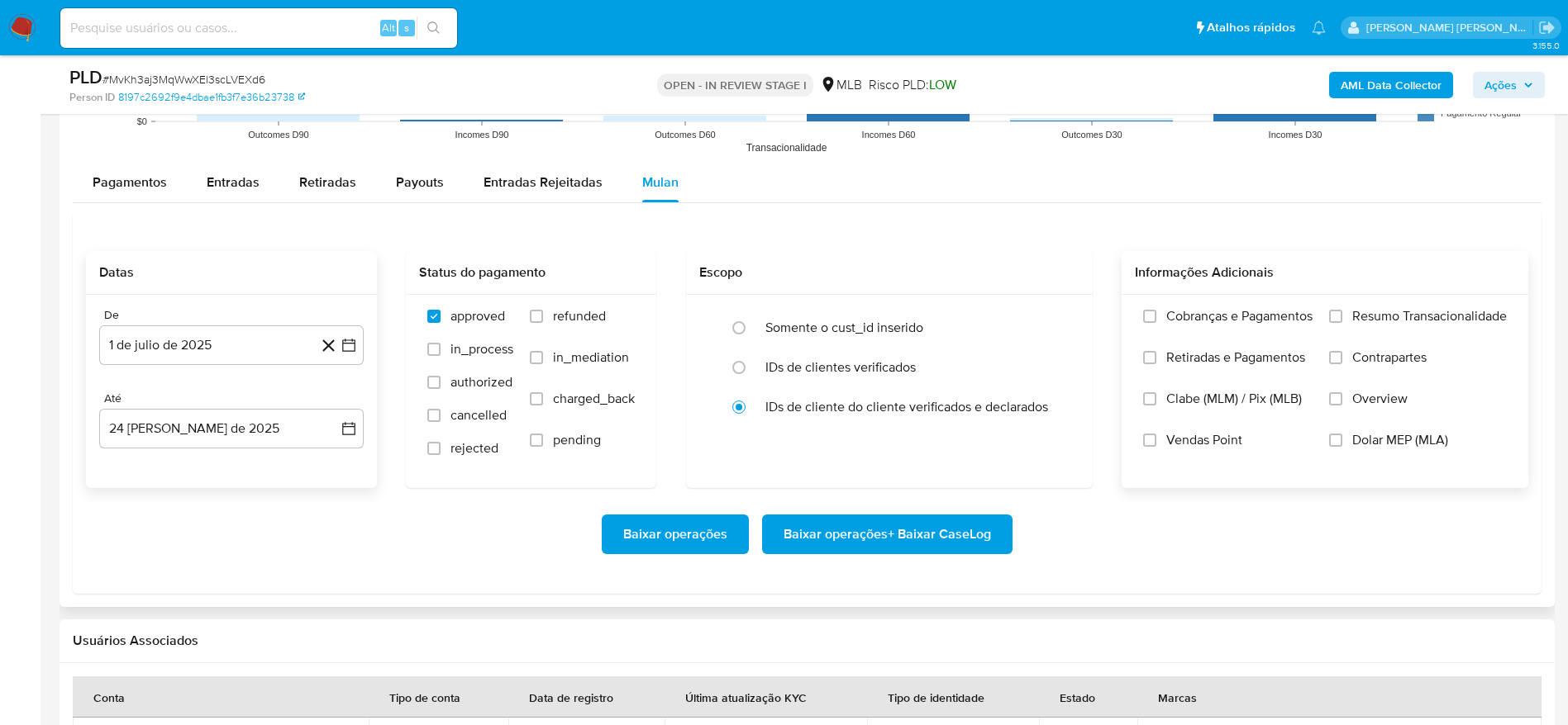
click at [1378, 324] on span "Resumo Transacionalidade" at bounding box center [1429, 317] width 154 height 17
click at [1342, 323] on input "Resumo Transacionalidade" at bounding box center [1336, 317] width 13 height 13
click at [890, 536] on span "Baixar operações + Baixar CaseLog" at bounding box center [886, 534] width 207 height 36
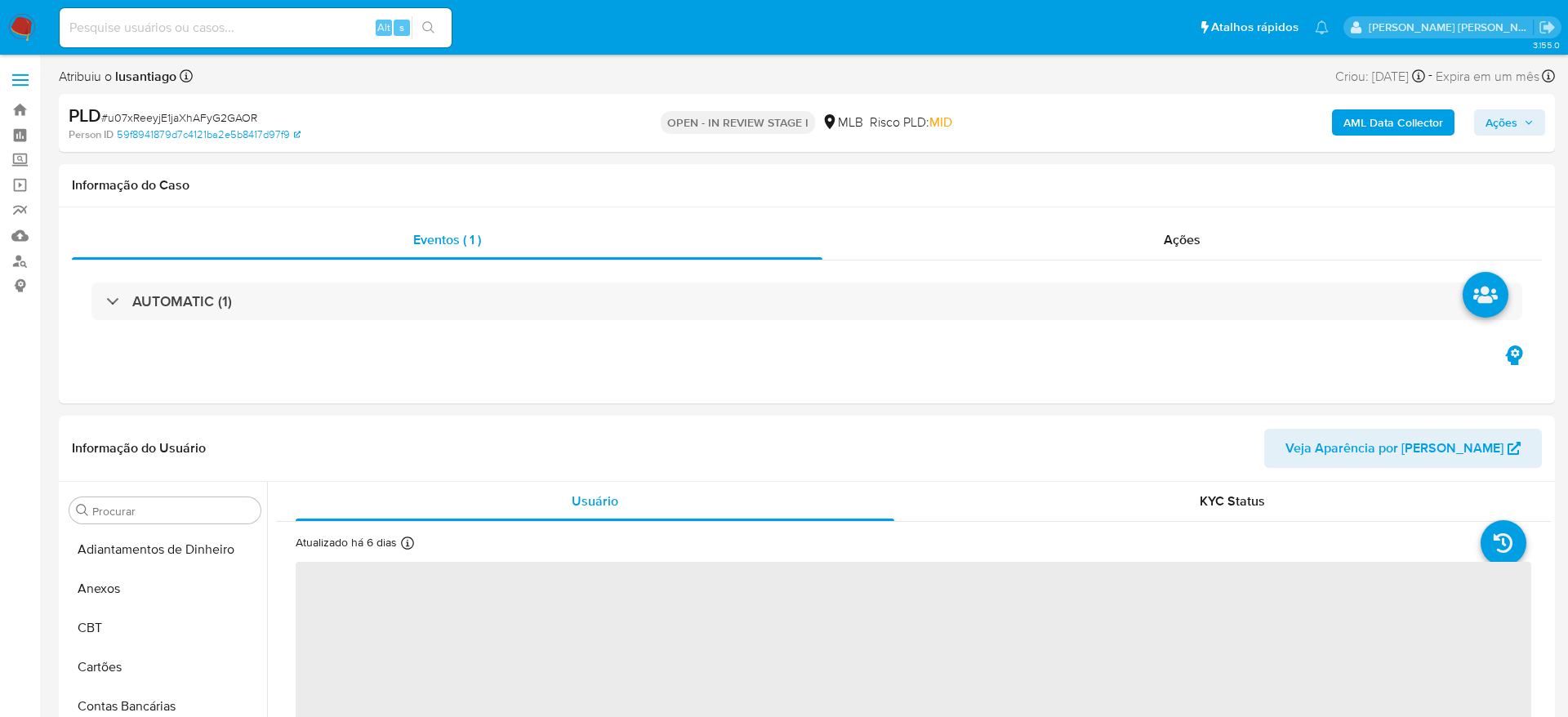
select select "10"
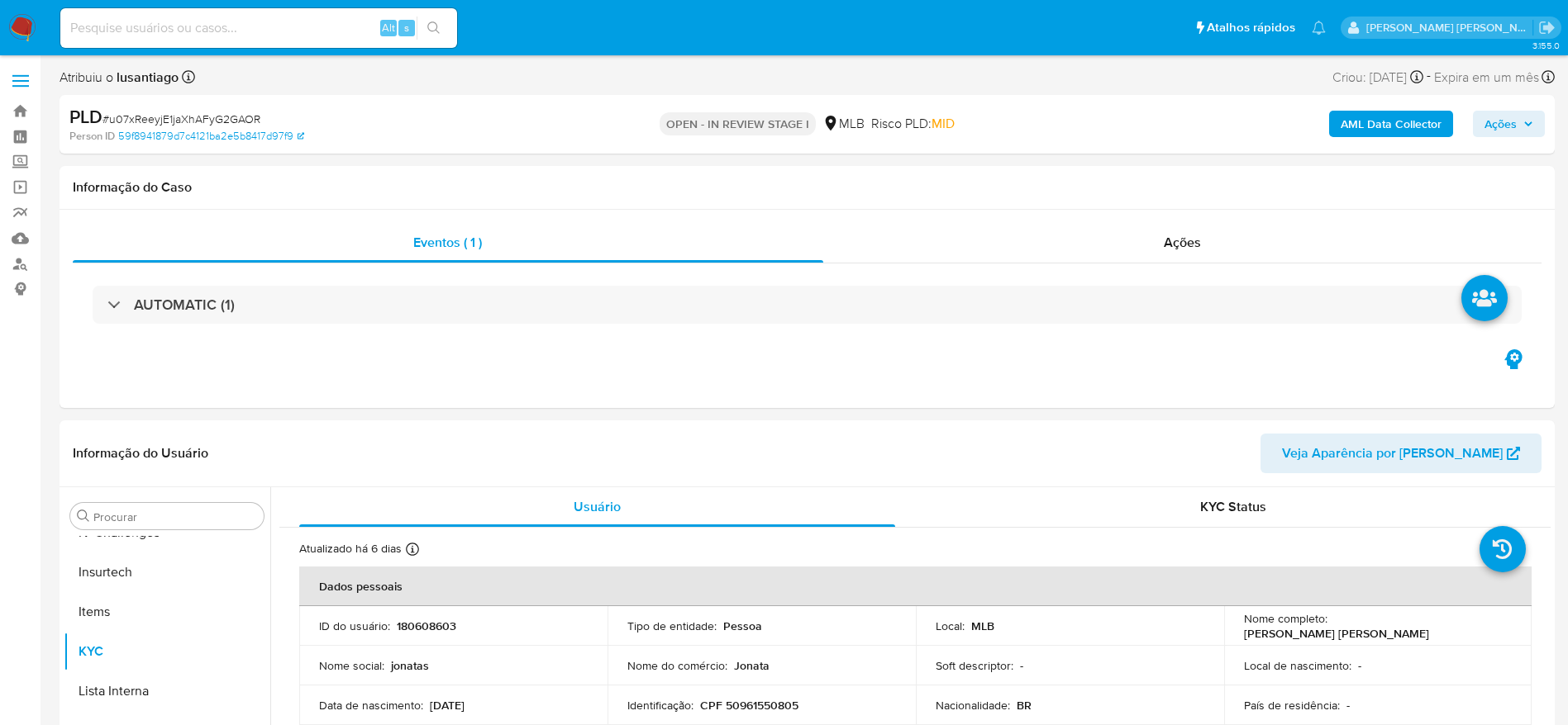
scroll to position [738, 0]
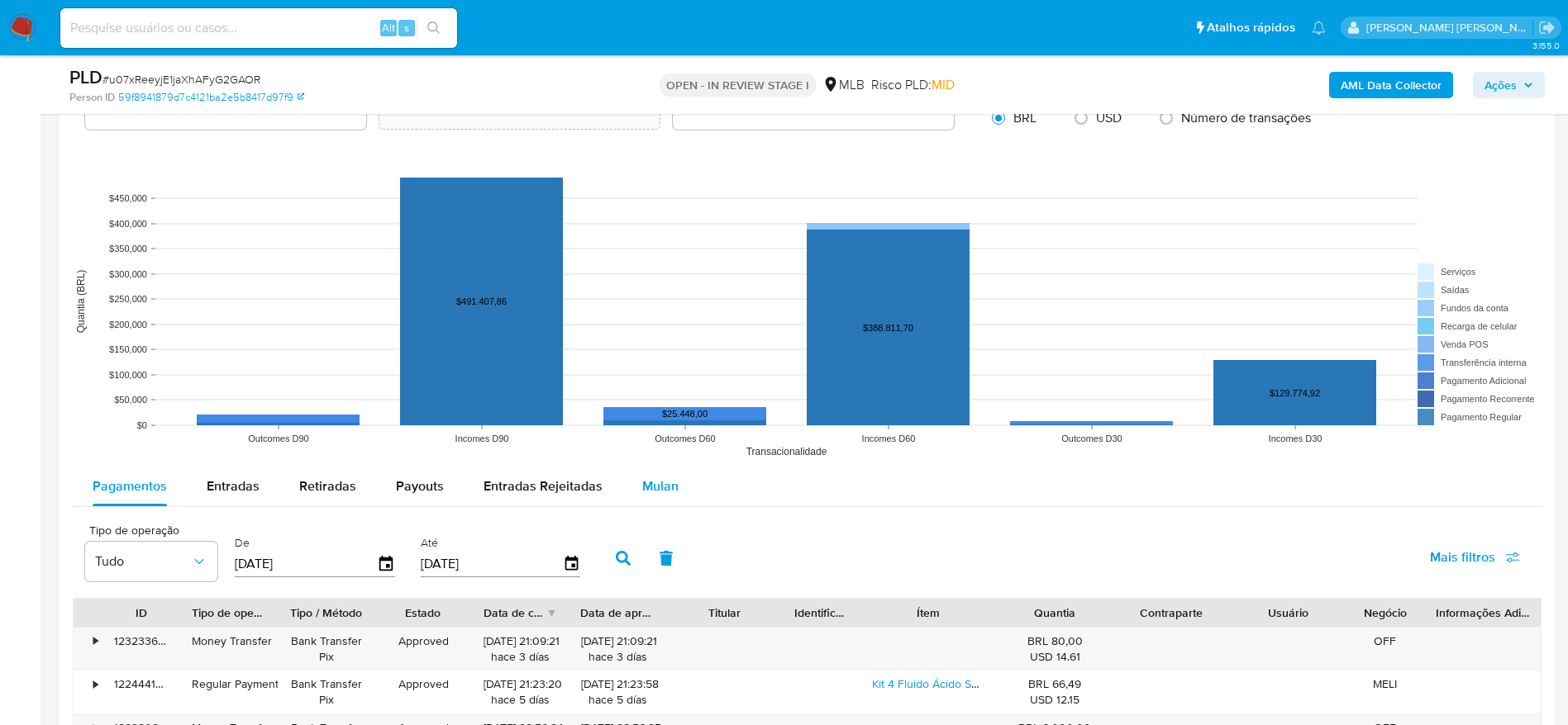
click at [663, 497] on div "Mulan" at bounding box center [660, 486] width 36 height 39
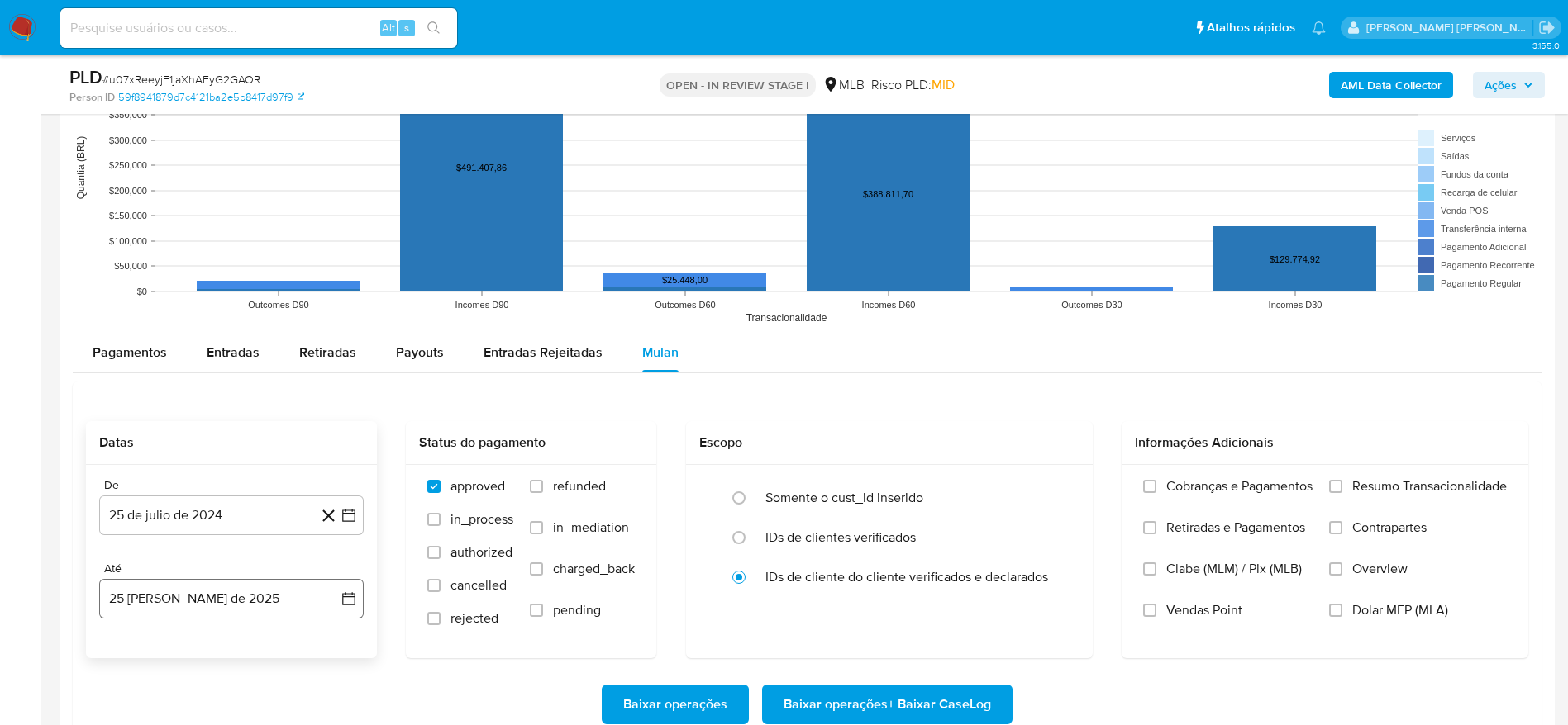
scroll to position [1859, 0]
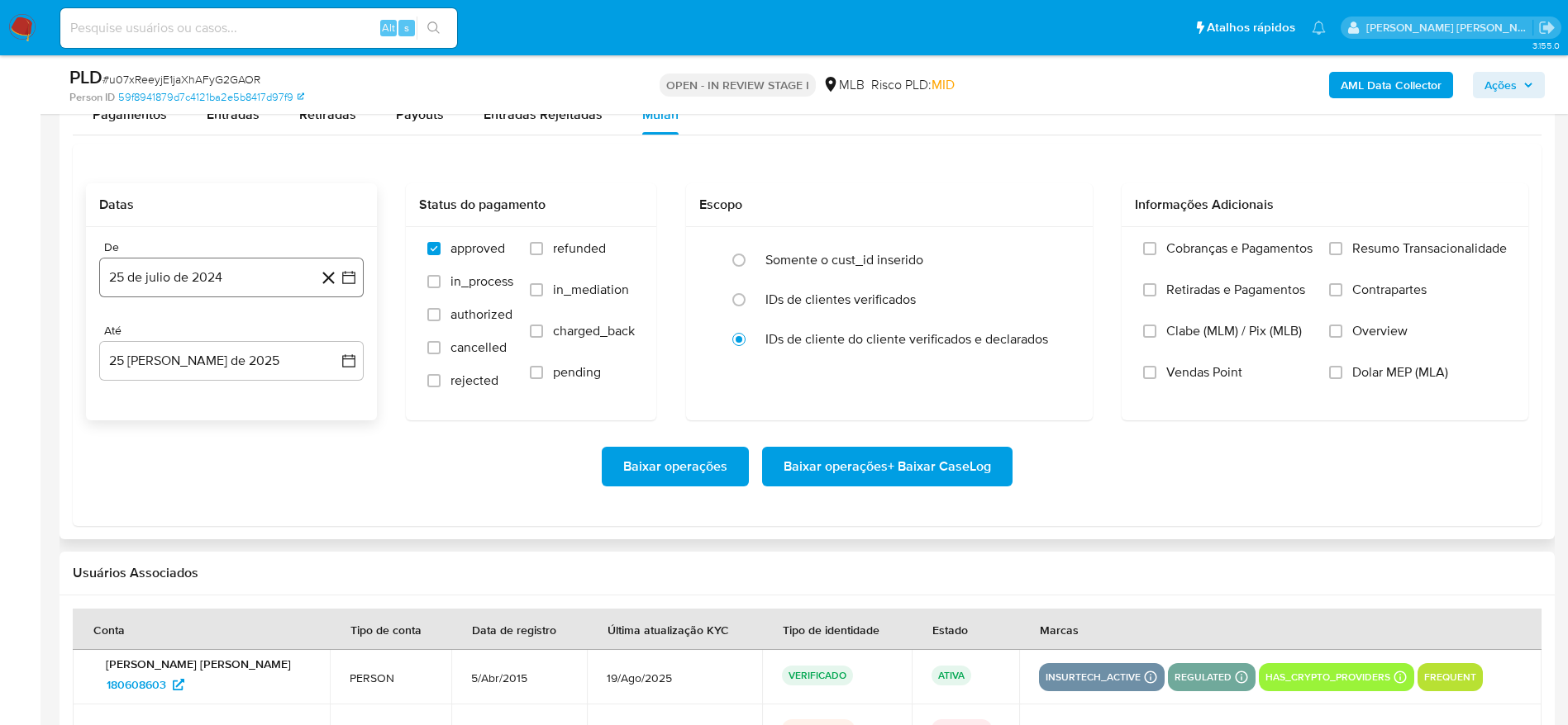
click at [179, 287] on button "25 de julio de 2024" at bounding box center [231, 277] width 264 height 39
click at [203, 335] on span "julio 2024" at bounding box center [224, 337] width 62 height 17
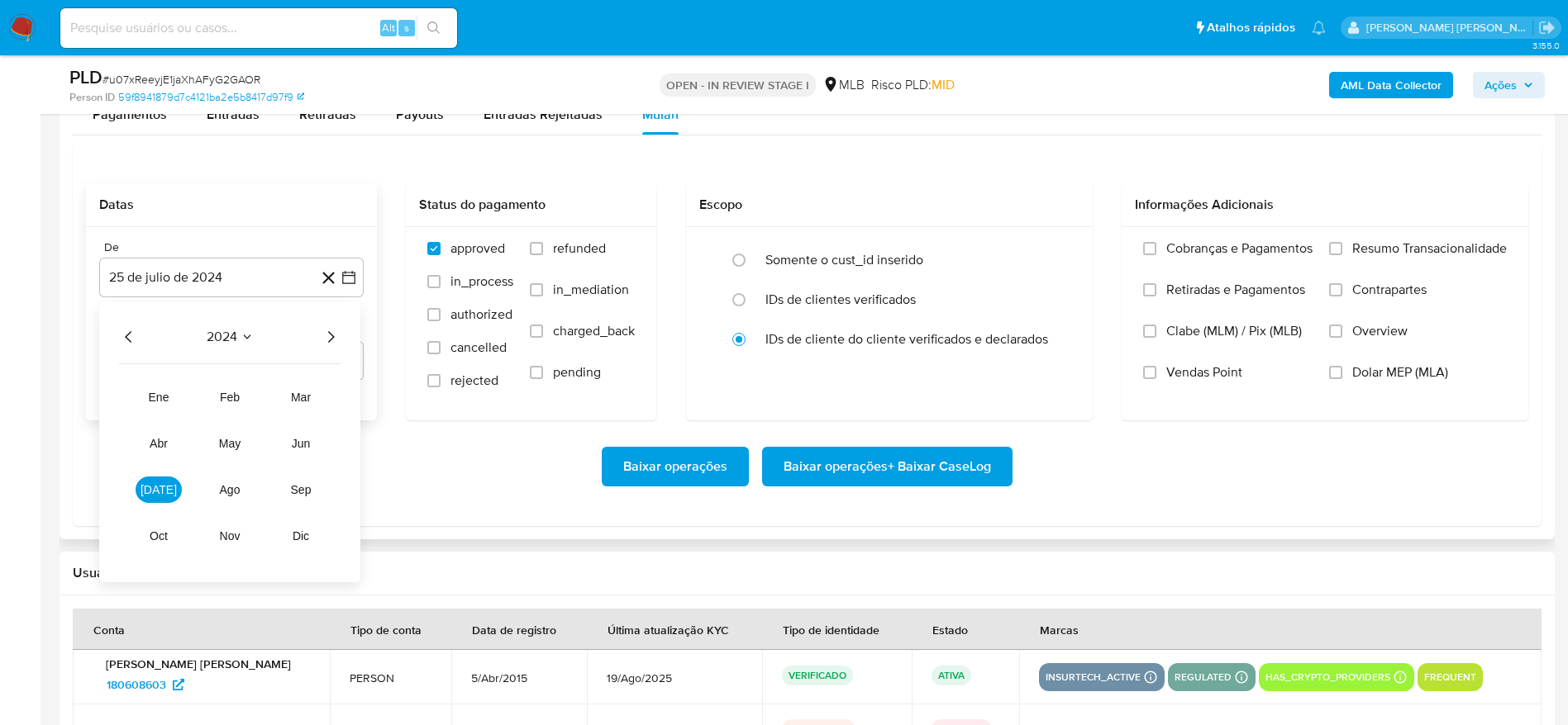
click at [330, 341] on icon "Año siguiente" at bounding box center [331, 337] width 7 height 12
click at [158, 491] on span "[DATE]" at bounding box center [158, 490] width 36 height 13
click at [172, 398] on button "1" at bounding box center [165, 398] width 27 height 27
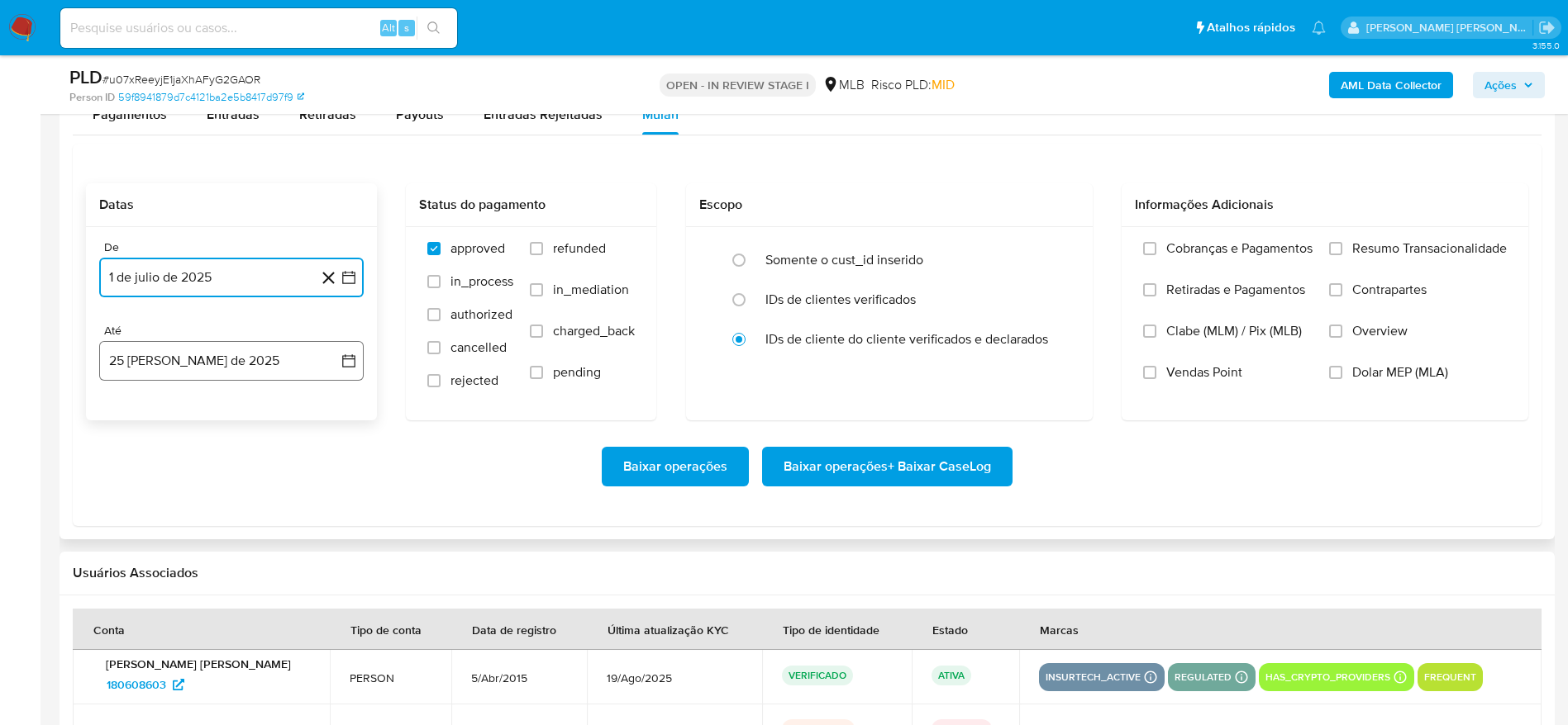
click at [195, 365] on button "25 [PERSON_NAME] de 2025" at bounding box center [231, 360] width 264 height 39
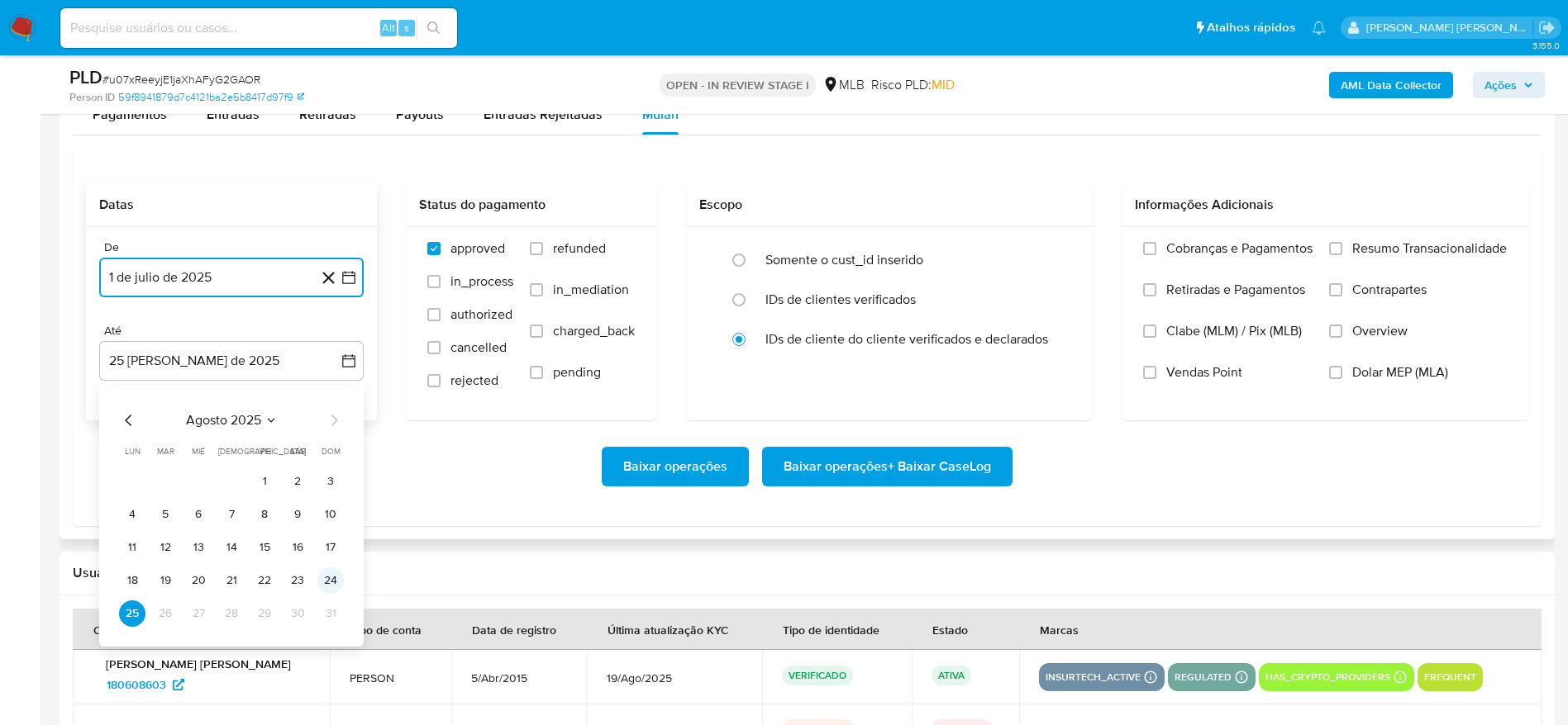
click at [341, 585] on button "24" at bounding box center [330, 581] width 27 height 27
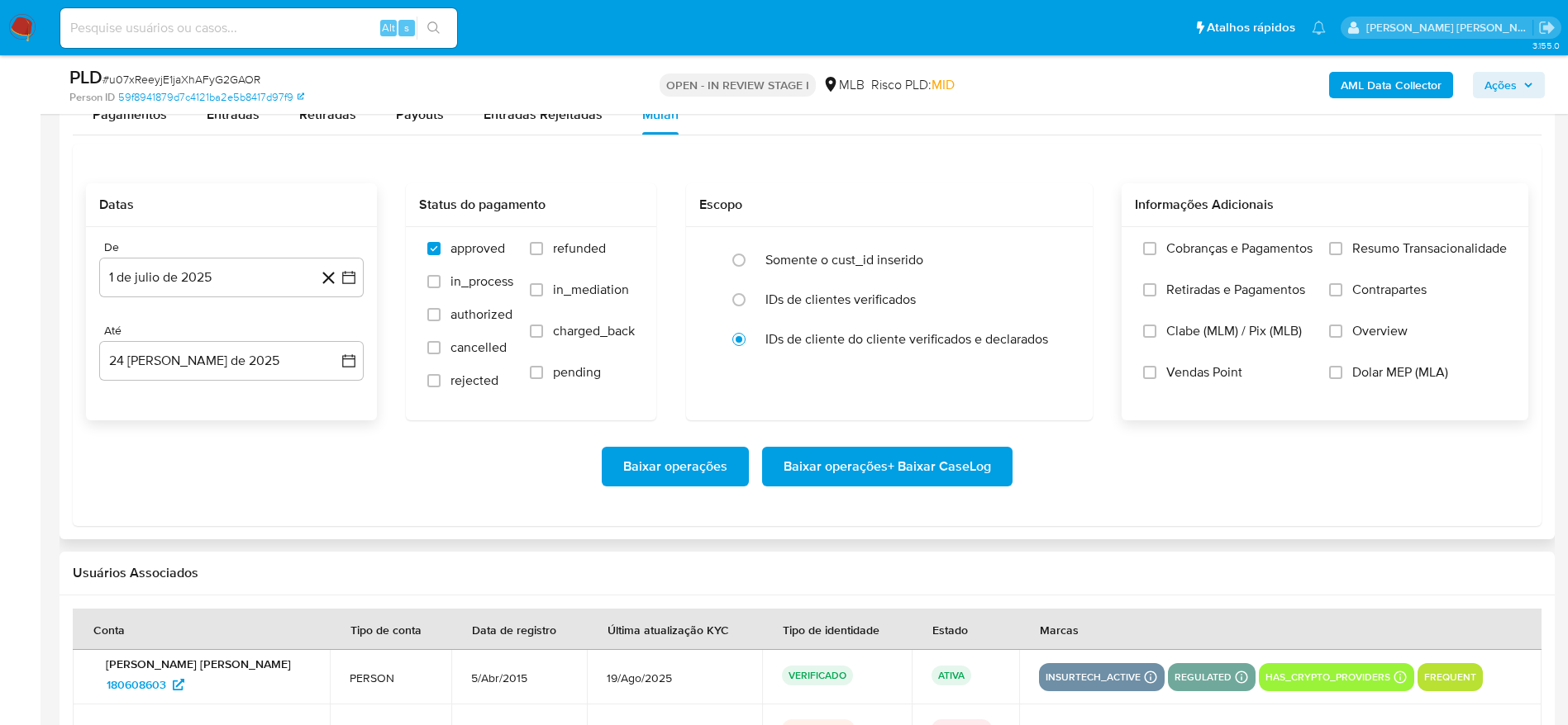
click at [1371, 251] on span "Resumo Transacionalidade" at bounding box center [1429, 249] width 154 height 17
click at [1342, 251] on input "Resumo Transacionalidade" at bounding box center [1336, 249] width 13 height 13
click at [963, 477] on span "Baixar operações + Baixar CaseLog" at bounding box center [886, 466] width 207 height 36
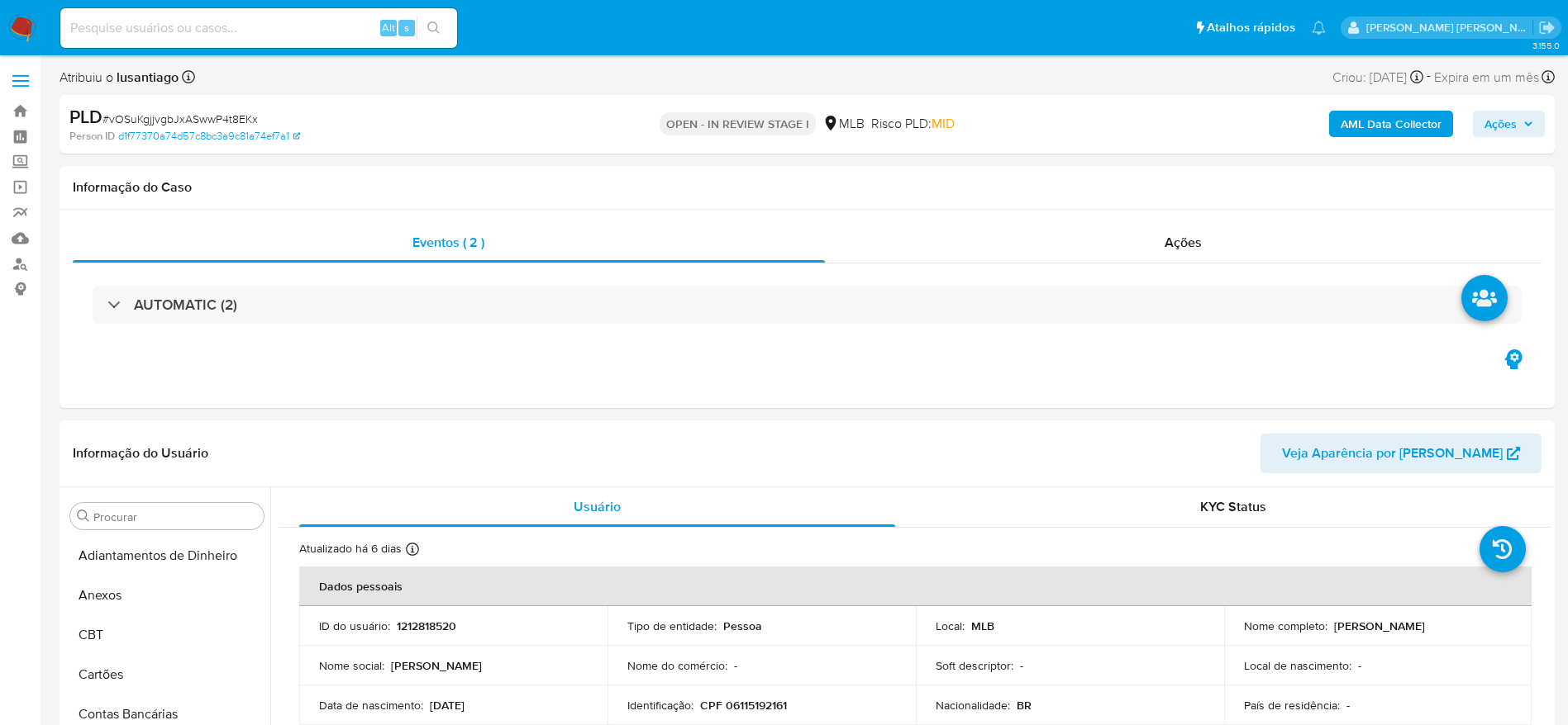
select select "10"
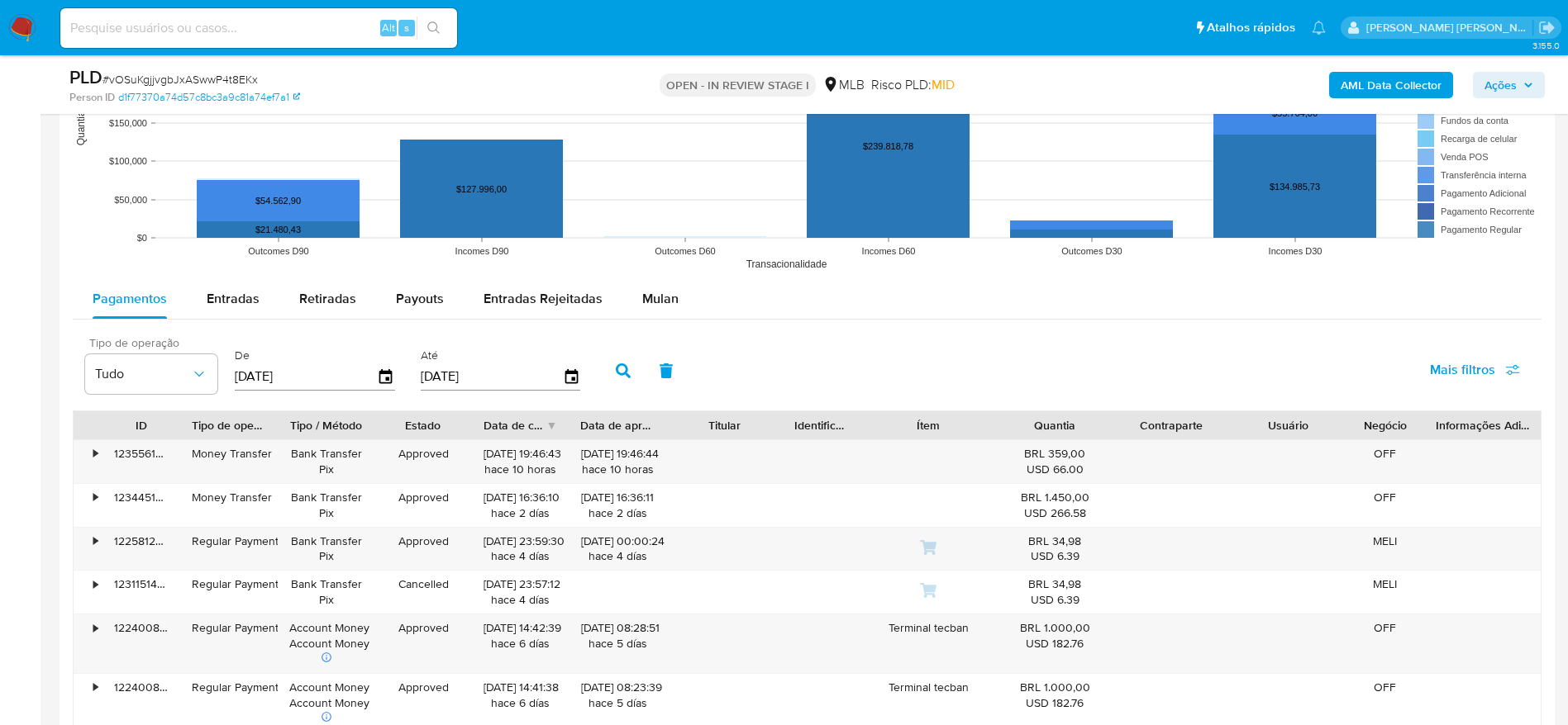
scroll to position [1611, 0]
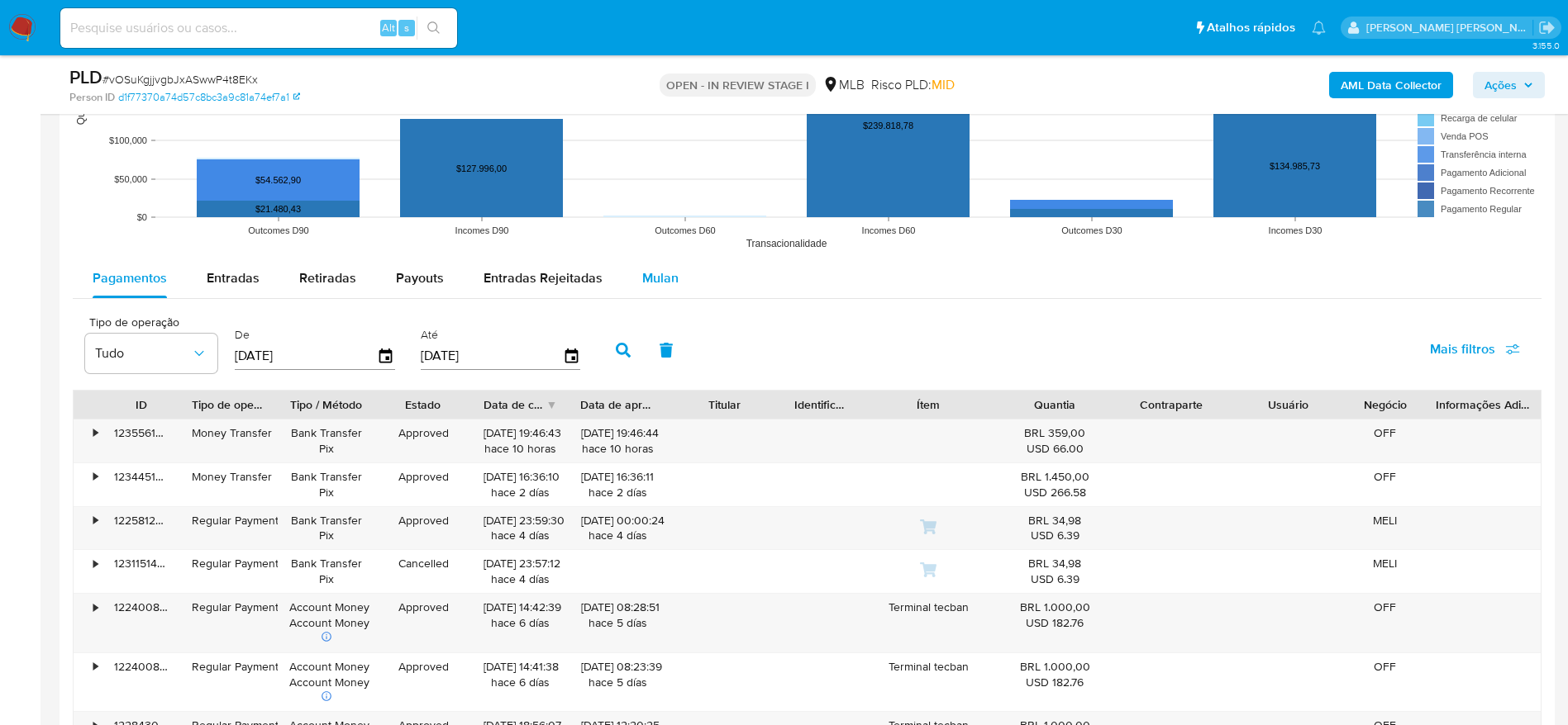
click at [671, 281] on span "Mulan" at bounding box center [660, 277] width 36 height 19
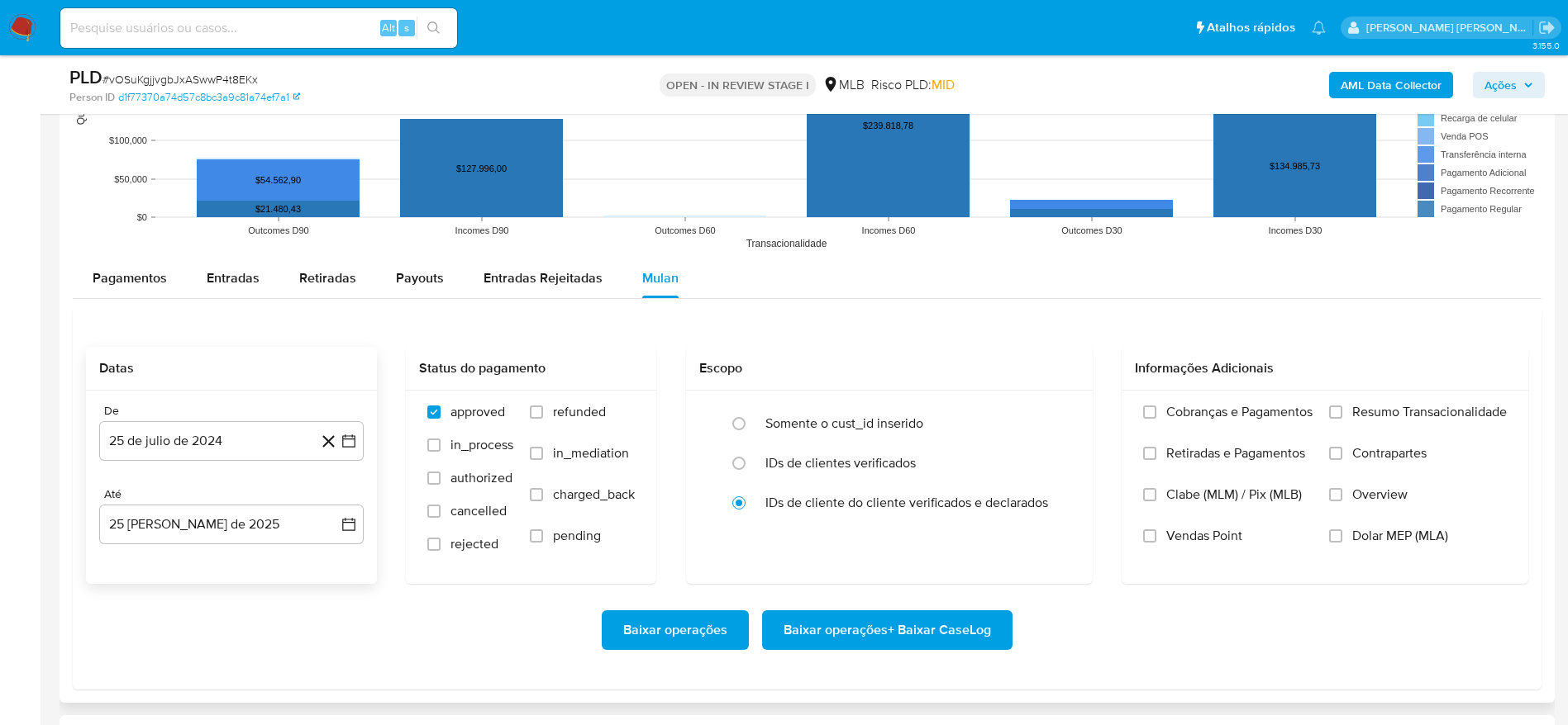
click at [221, 420] on div "De 25 de [PERSON_NAME] de 2024 [DATE]" at bounding box center [231, 432] width 264 height 57
click at [215, 438] on button "25 de julio de 2024" at bounding box center [231, 441] width 264 height 39
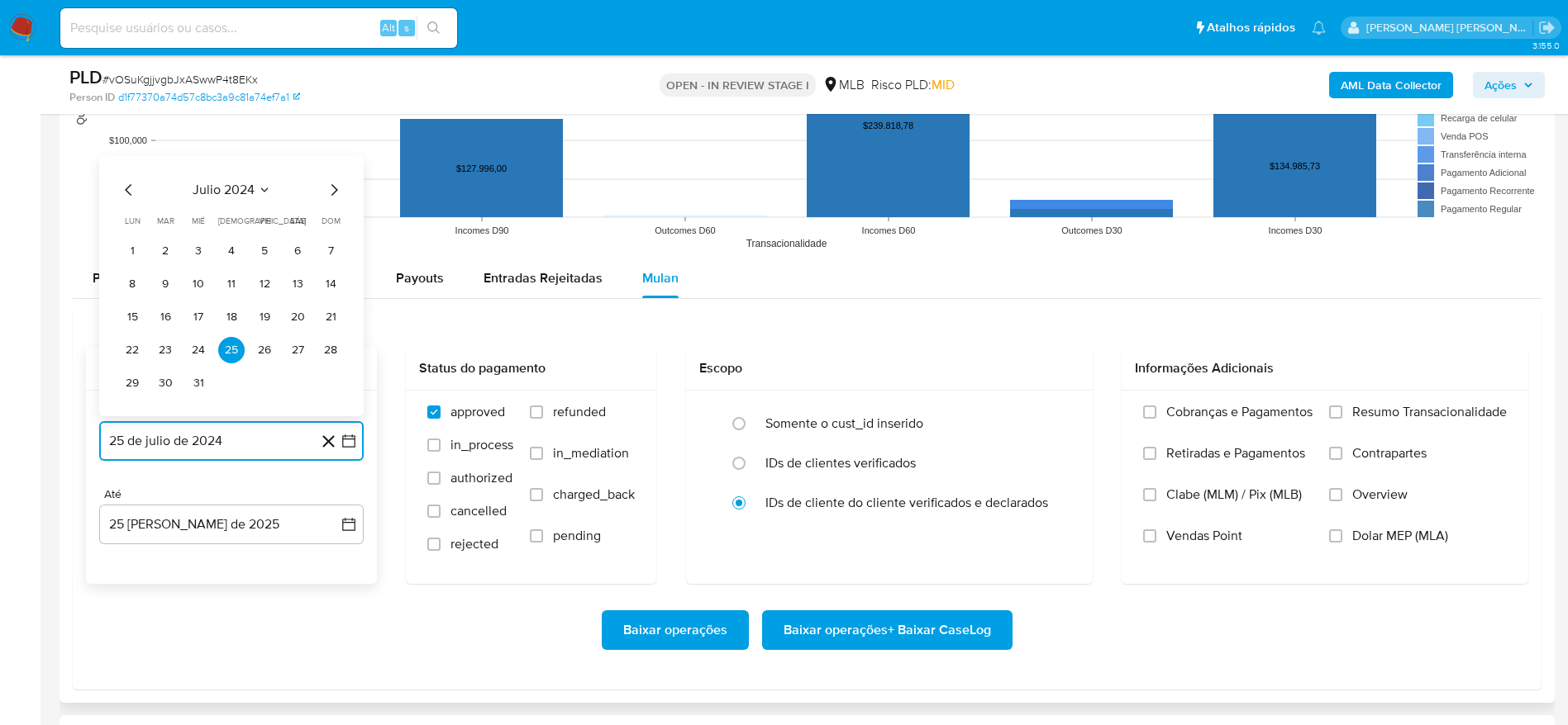
click at [225, 184] on span "julio 2024" at bounding box center [224, 190] width 62 height 17
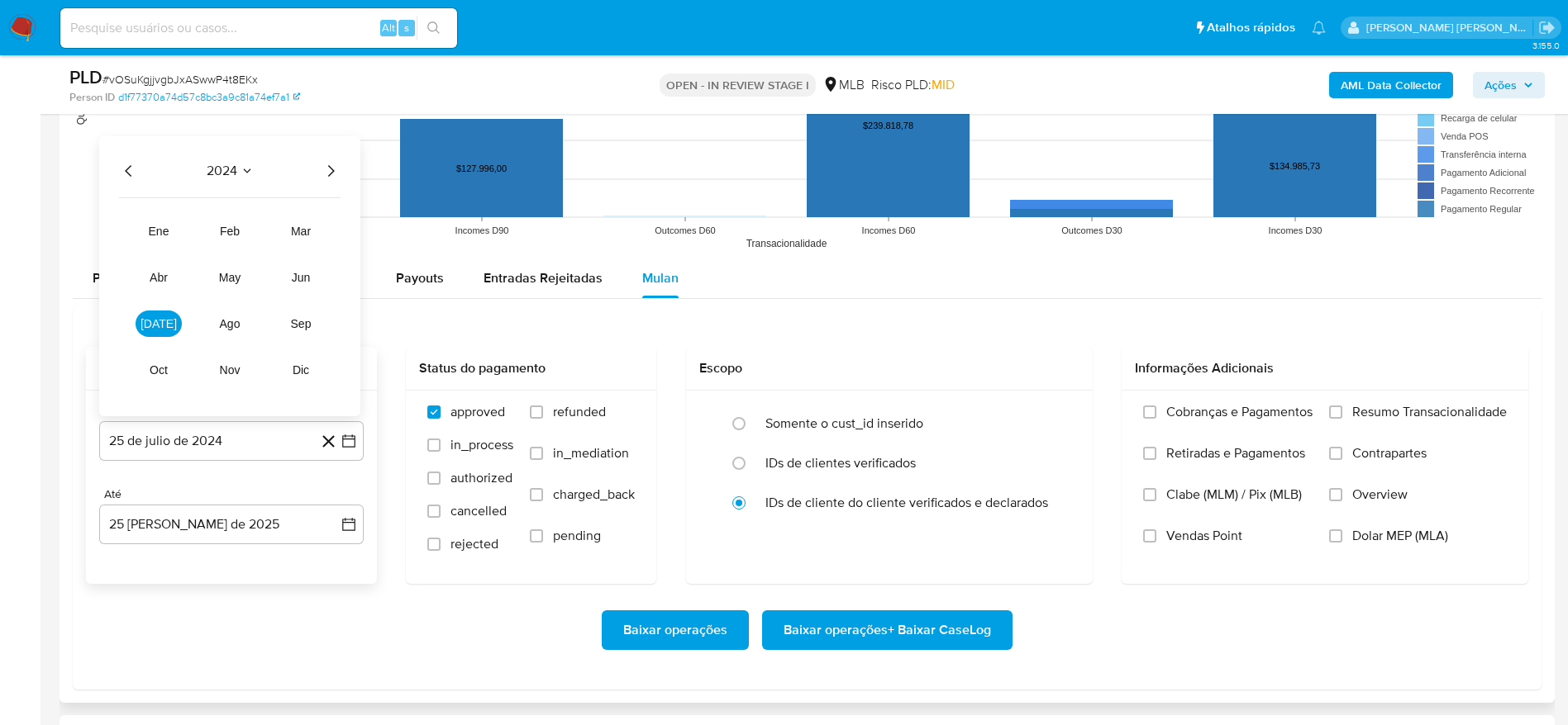
click at [330, 173] on icon "Año siguiente" at bounding box center [330, 171] width 20 height 20
click at [155, 321] on span "[DATE]" at bounding box center [158, 324] width 36 height 13
click at [177, 240] on td "1" at bounding box center [165, 251] width 27 height 27
click at [165, 244] on button "1" at bounding box center [165, 251] width 27 height 27
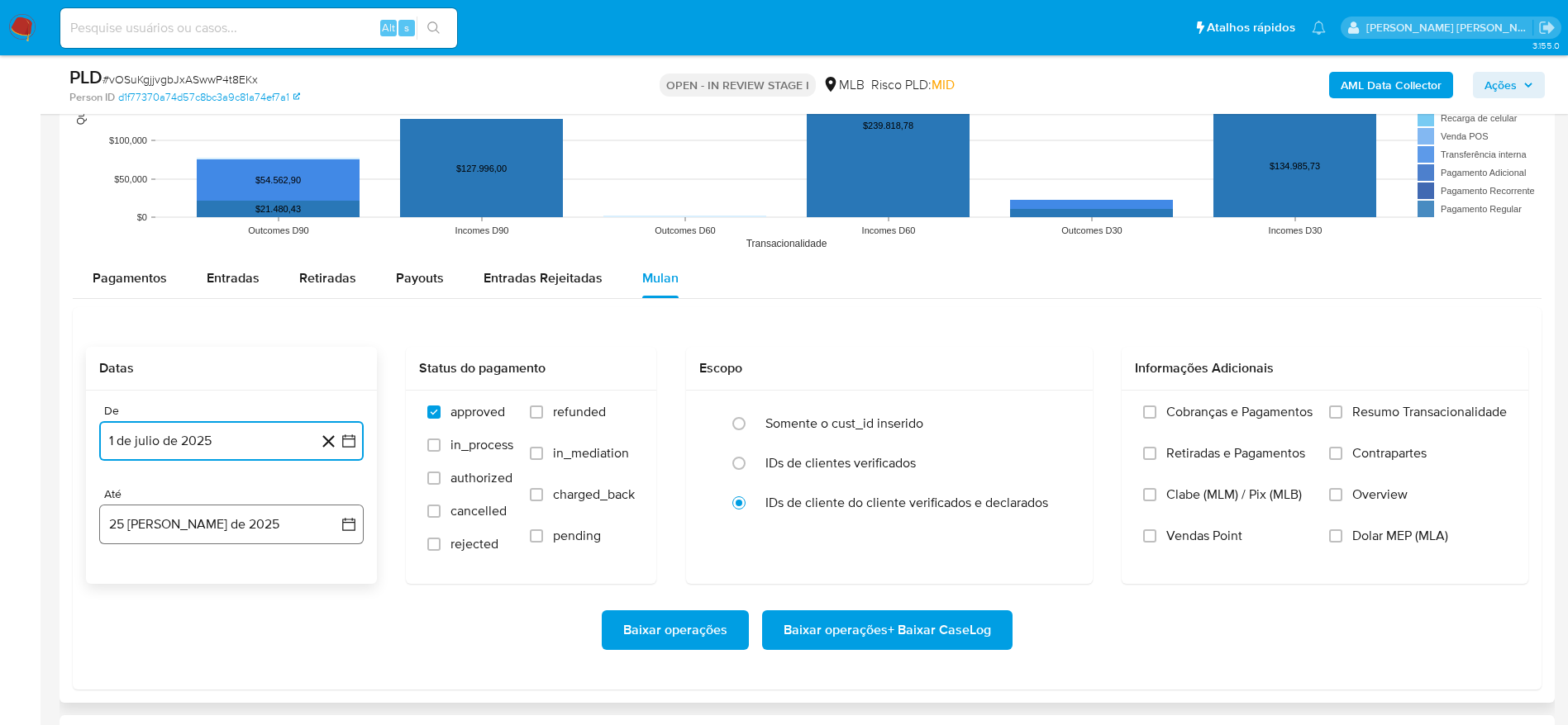
click at [183, 515] on button "25 [PERSON_NAME] de 2025" at bounding box center [231, 524] width 264 height 39
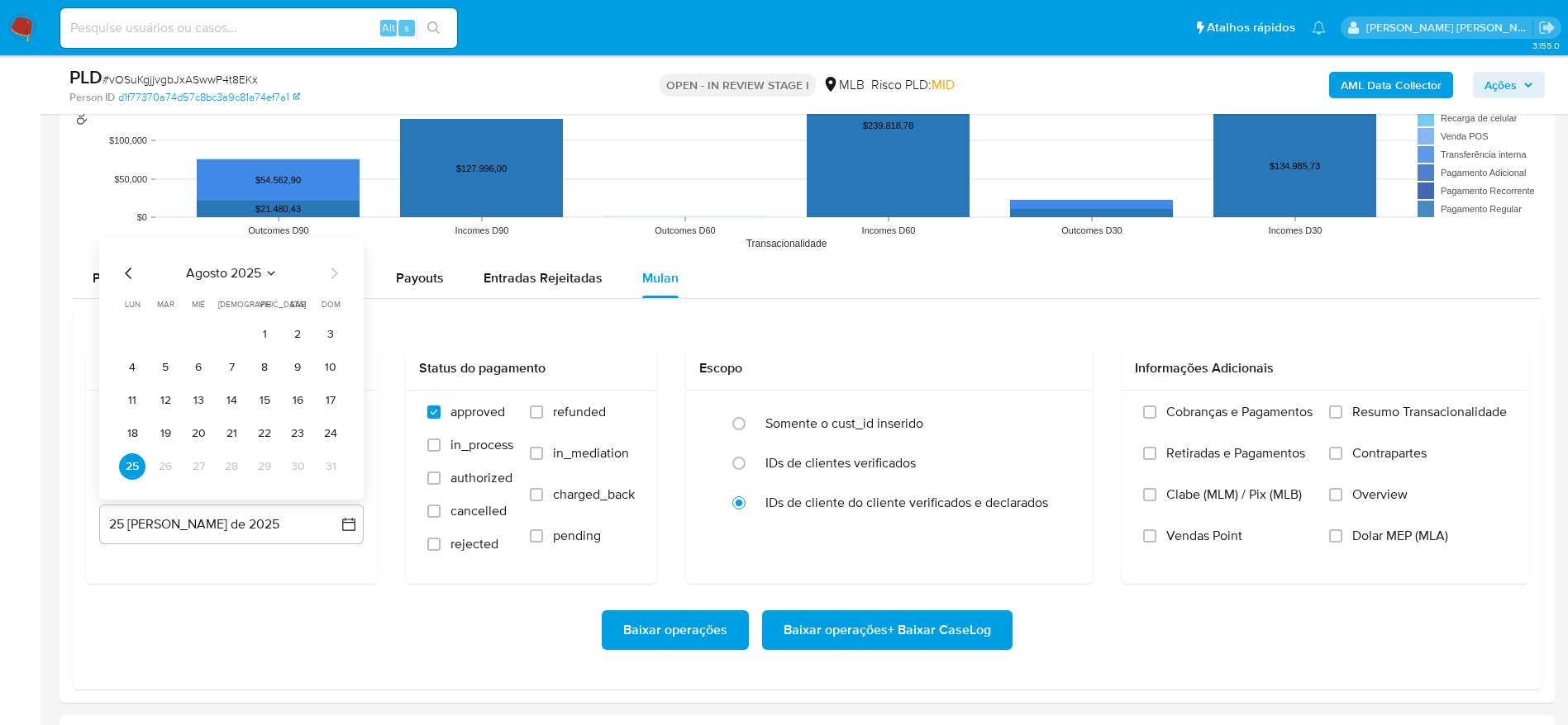
drag, startPoint x: 327, startPoint y: 436, endPoint x: 345, endPoint y: 437, distance: 18.0
click at [328, 436] on button "24" at bounding box center [330, 434] width 27 height 27
click at [1398, 412] on span "Resumo Transacionalidade" at bounding box center [1429, 412] width 154 height 17
click at [1342, 412] on input "Resumo Transacionalidade" at bounding box center [1336, 412] width 13 height 13
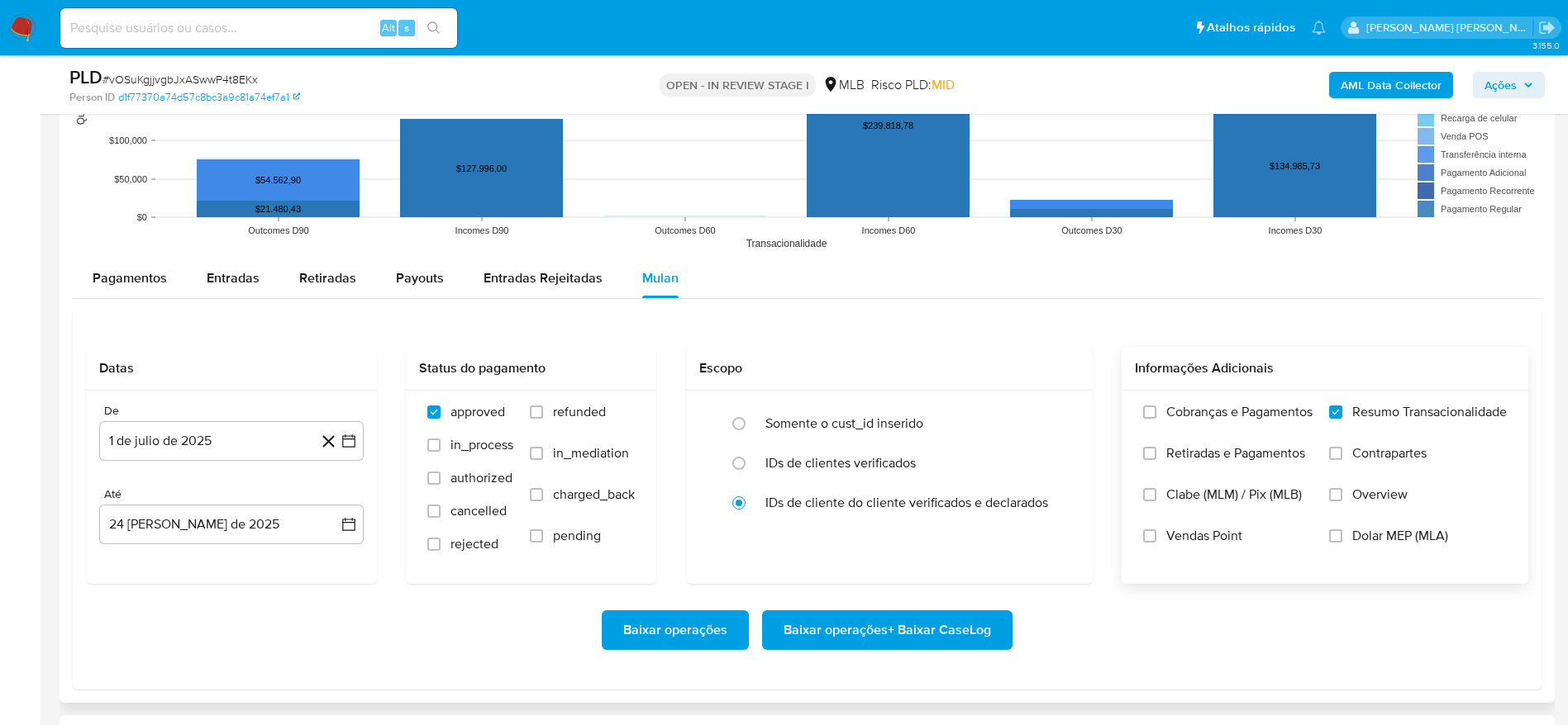
click at [873, 636] on span "Baixar operações + Baixar CaseLog" at bounding box center [886, 629] width 207 height 36
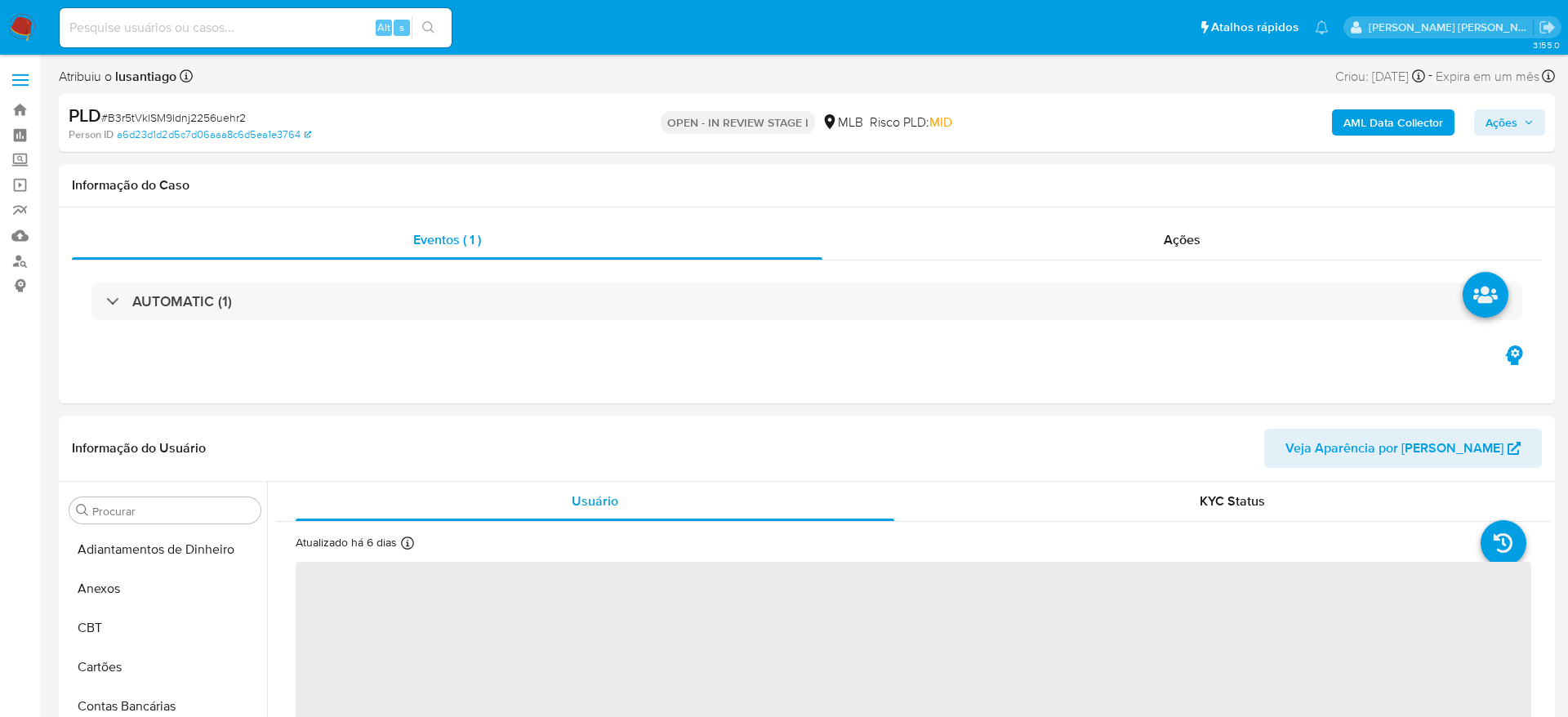
select select "10"
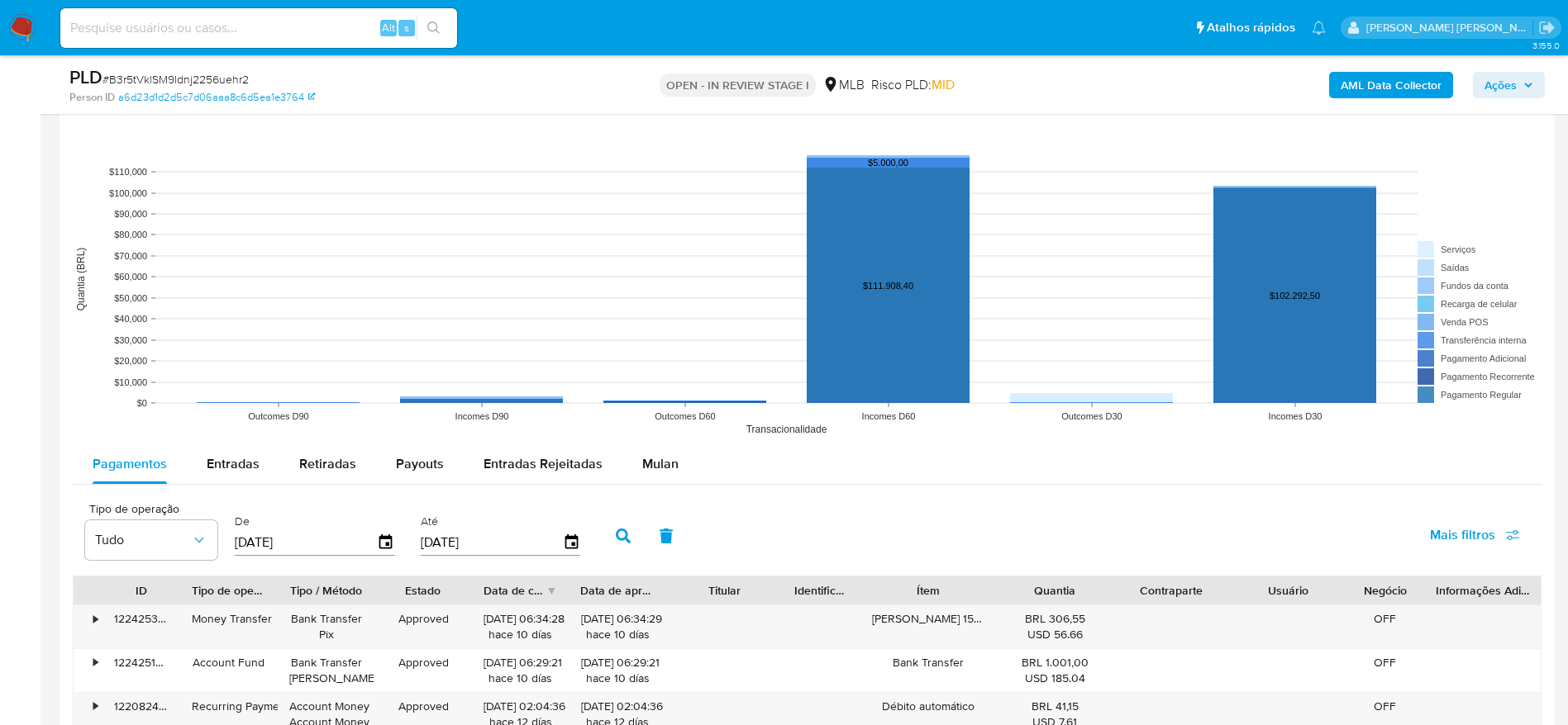
scroll to position [1487, 0]
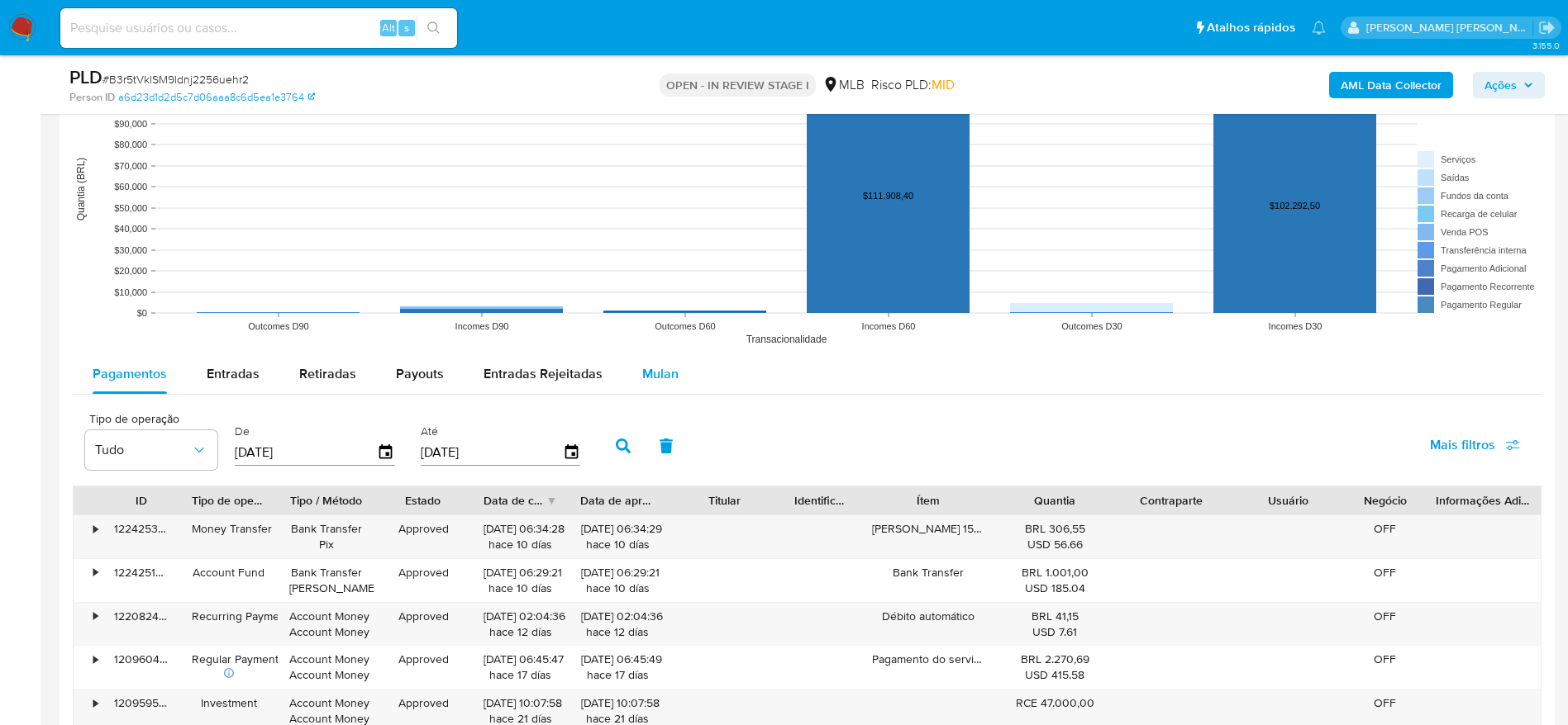
click at [667, 367] on span "Mulan" at bounding box center [660, 374] width 36 height 19
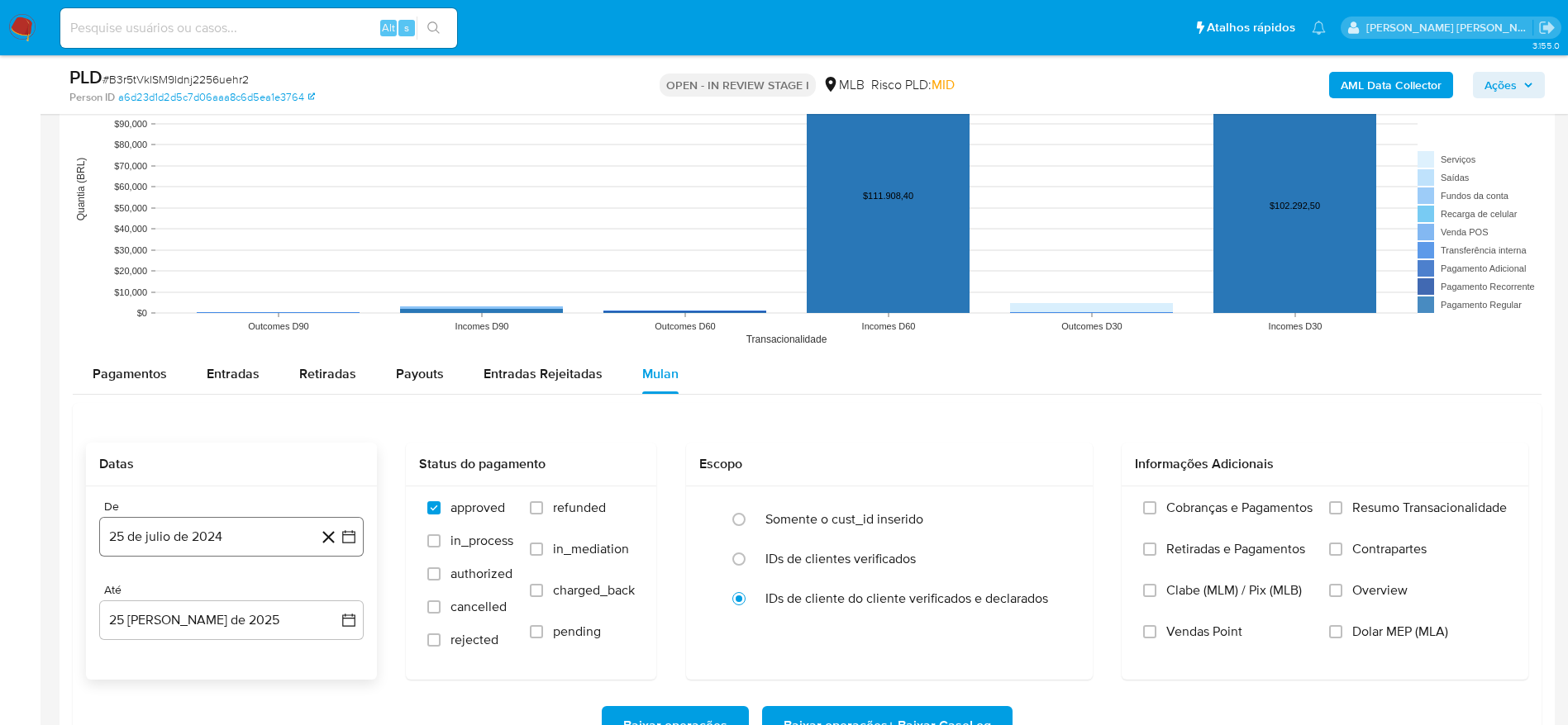
click at [258, 549] on button "25 de julio de 2024" at bounding box center [231, 536] width 264 height 39
click at [213, 288] on span "julio 2024" at bounding box center [224, 286] width 62 height 17
click at [326, 274] on icon "Año siguiente" at bounding box center [330, 267] width 20 height 20
click at [163, 423] on span "[DATE]" at bounding box center [158, 420] width 36 height 13
click at [169, 344] on button "1" at bounding box center [165, 347] width 27 height 27
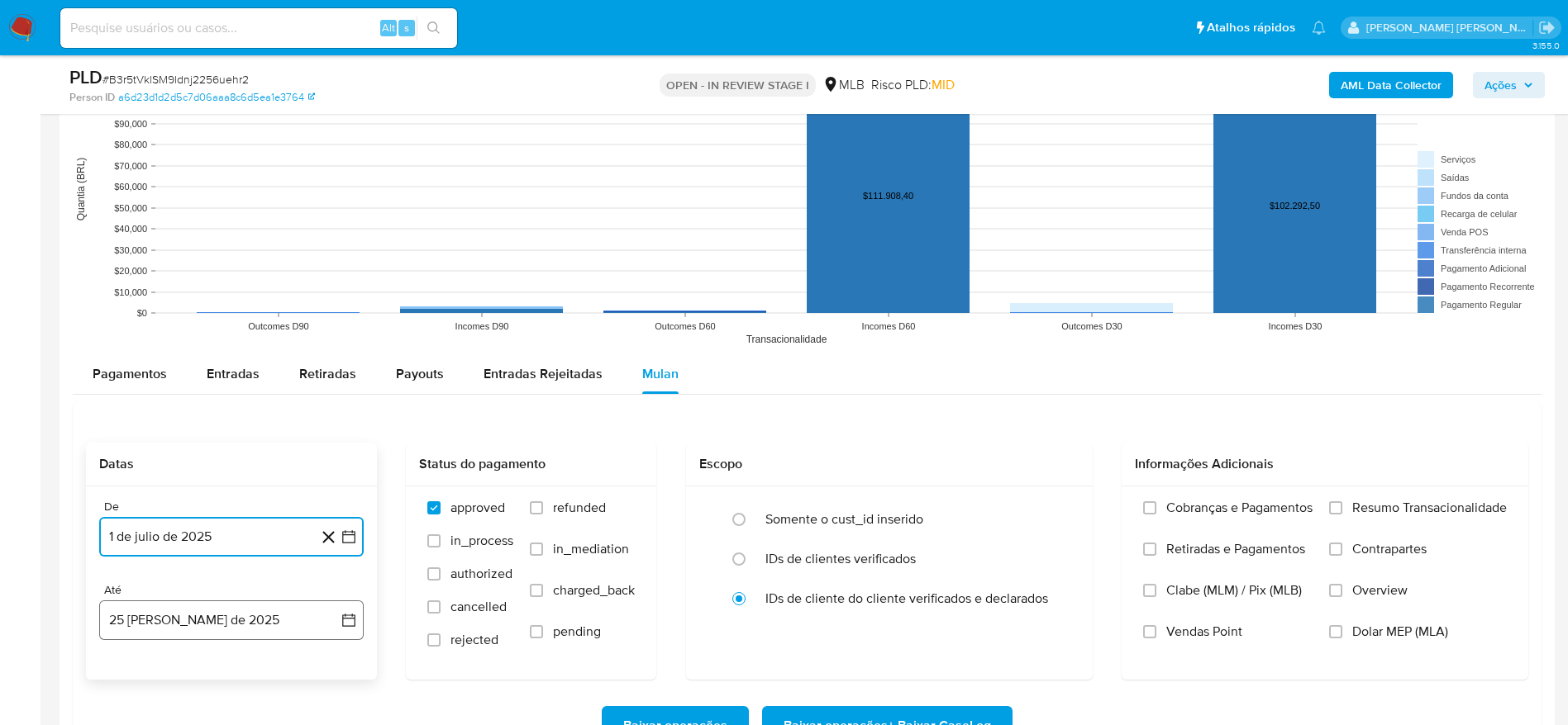
click at [162, 609] on button "25 de agosto de 2025" at bounding box center [231, 620] width 264 height 39
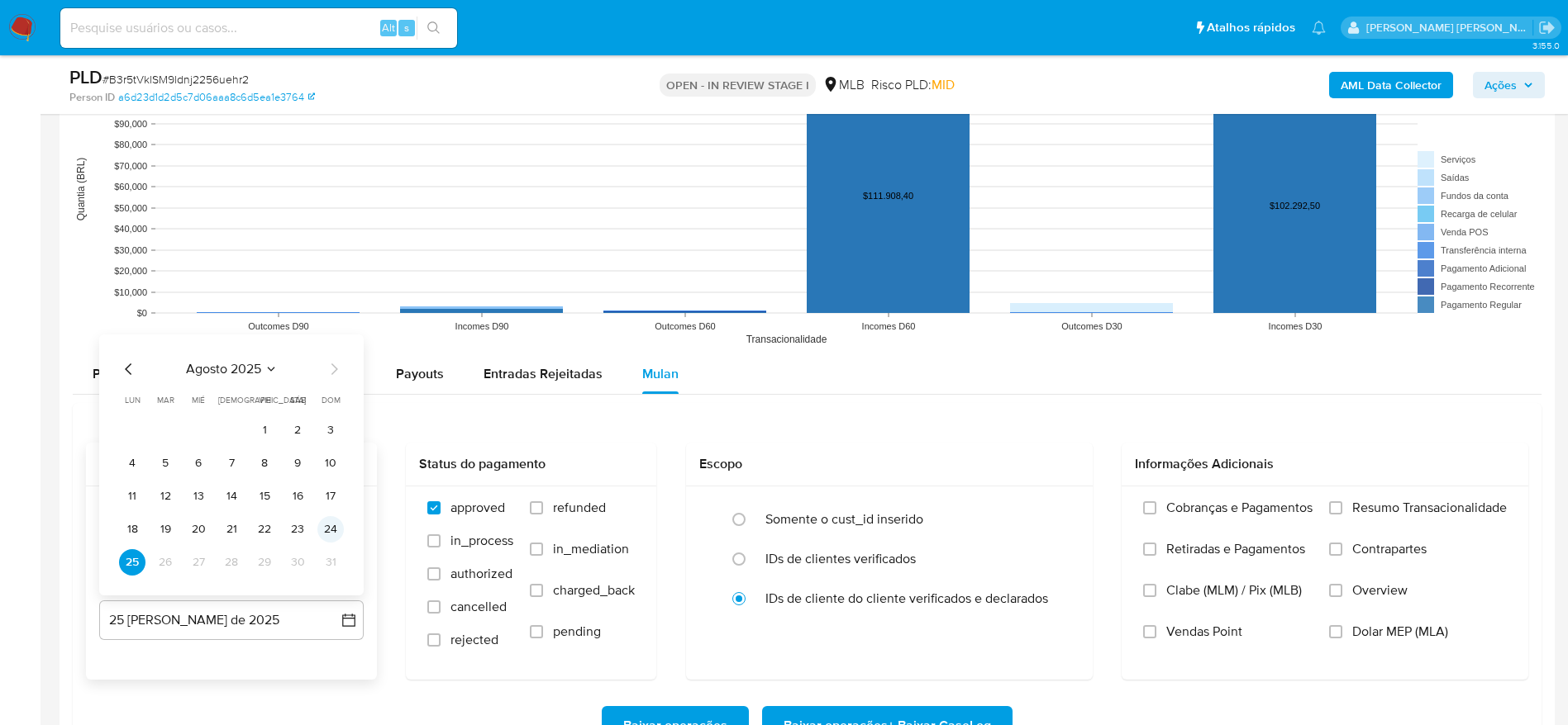
click at [335, 531] on button "24" at bounding box center [330, 530] width 27 height 27
click at [1402, 514] on span "Resumo Transacionalidade" at bounding box center [1429, 508] width 154 height 17
click at [1342, 514] on input "Resumo Transacionalidade" at bounding box center [1336, 508] width 13 height 13
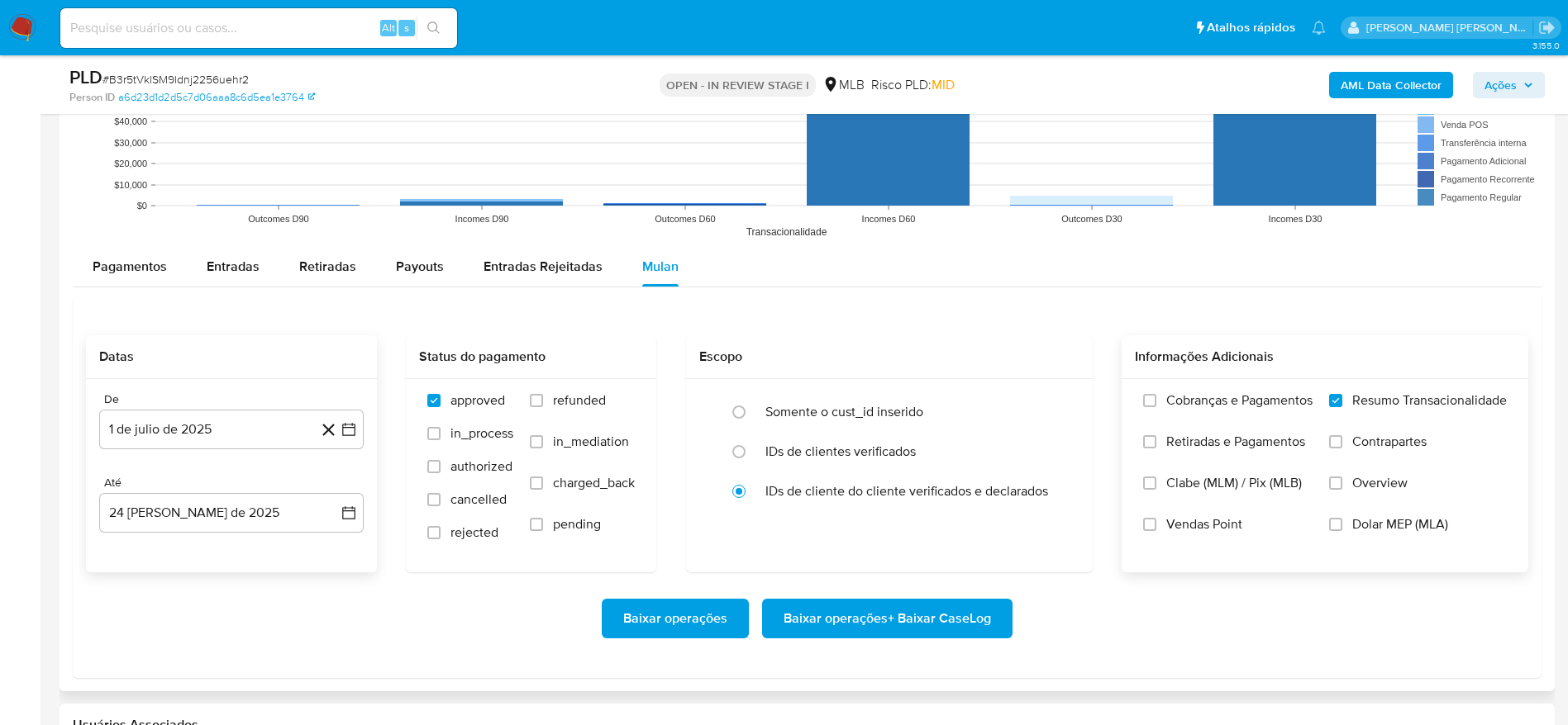
scroll to position [1735, 0]
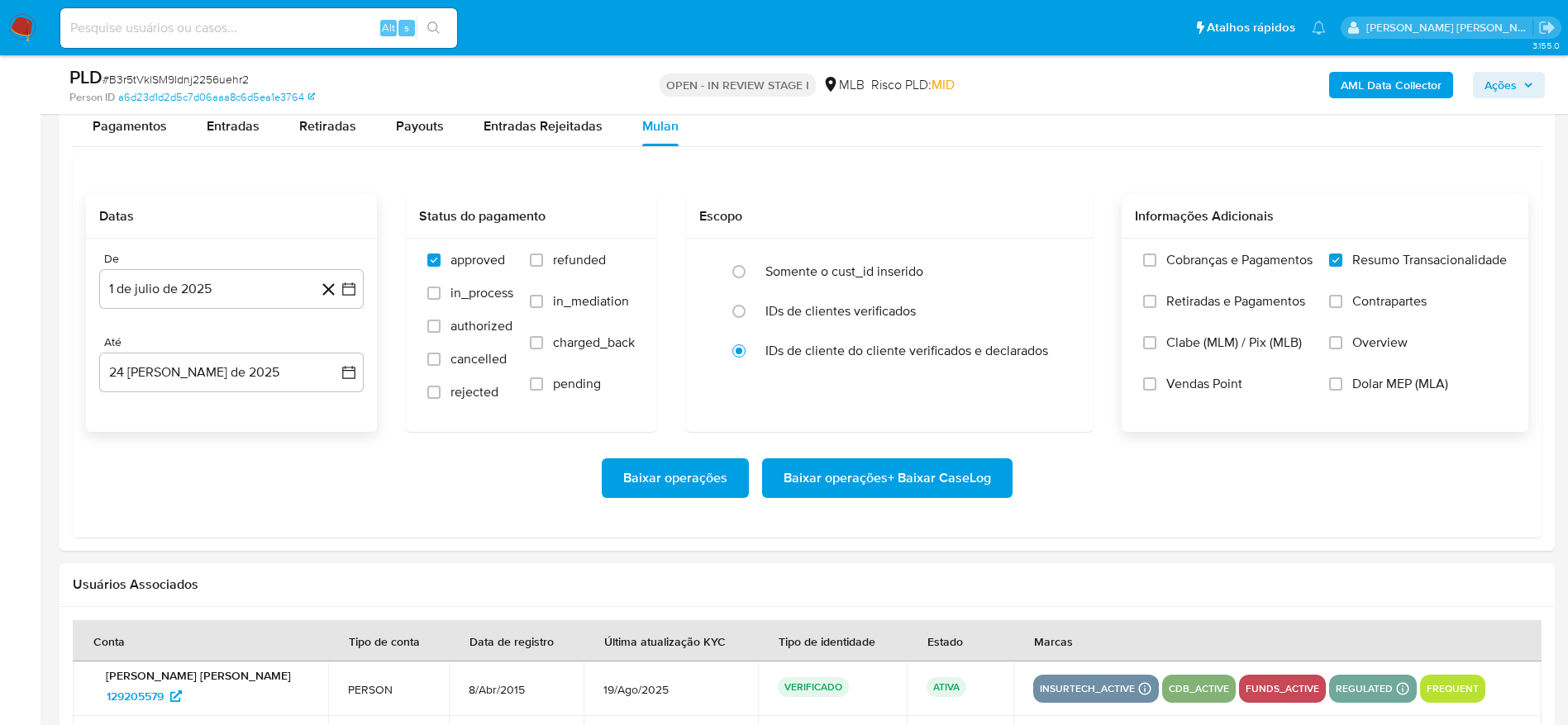
click at [882, 474] on span "Baixar operações + Baixar CaseLog" at bounding box center [886, 478] width 207 height 36
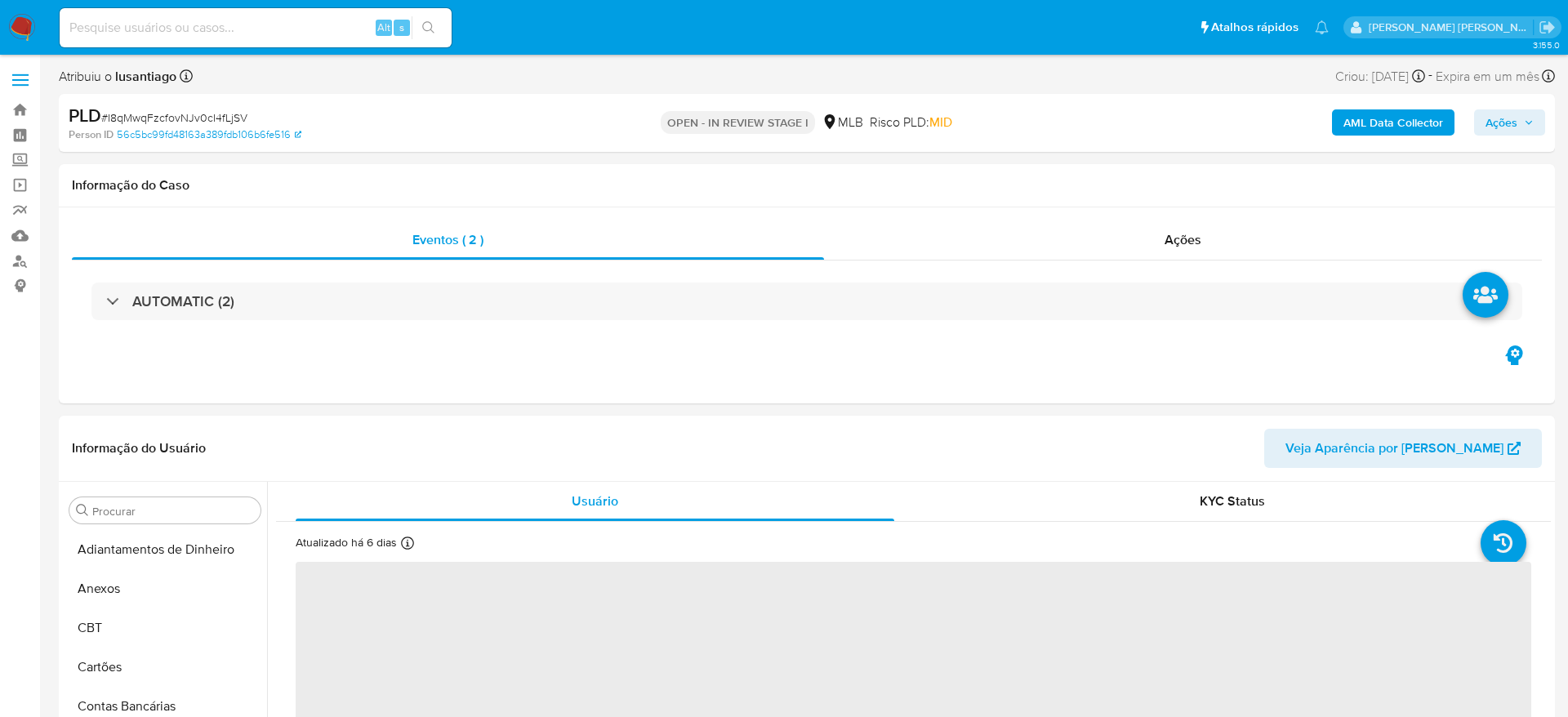
select select "10"
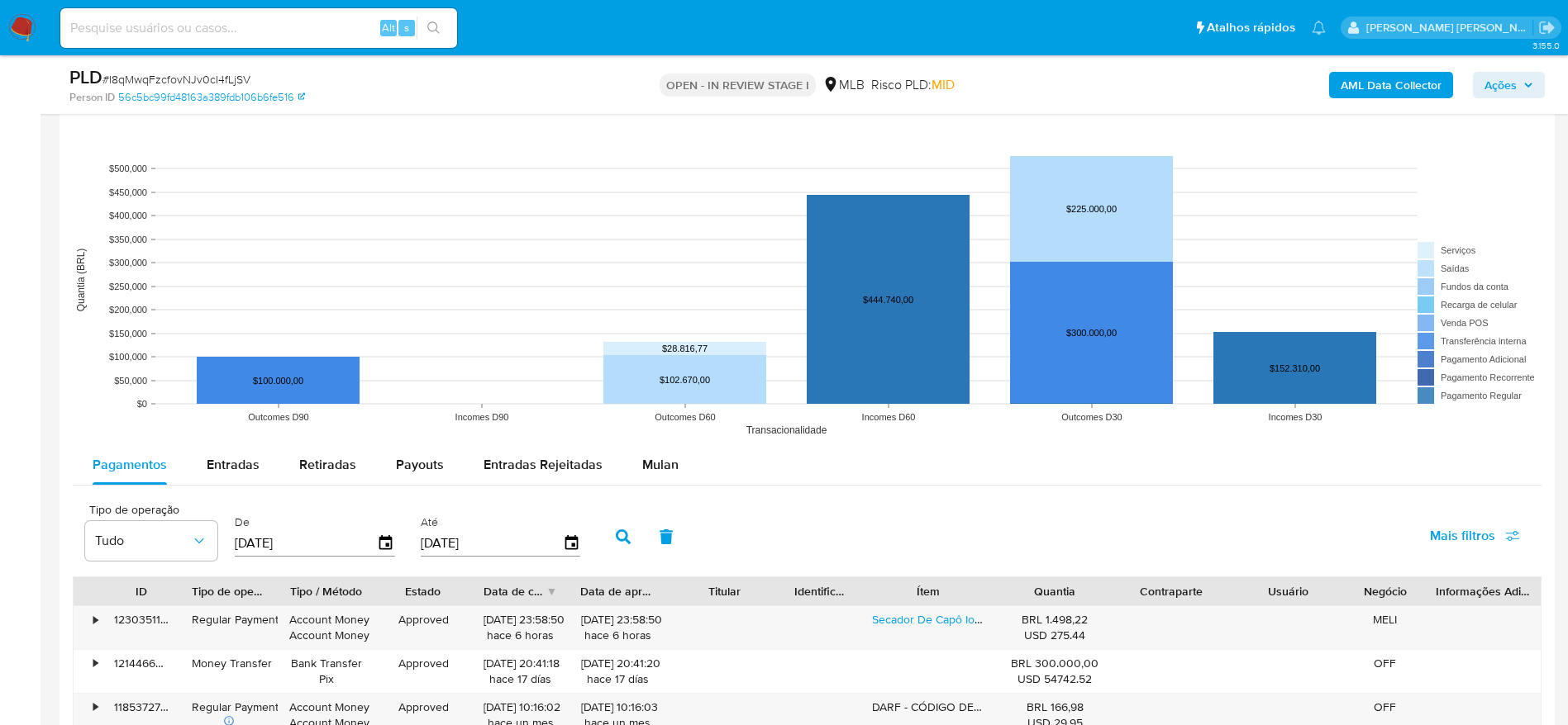
scroll to position [1487, 0]
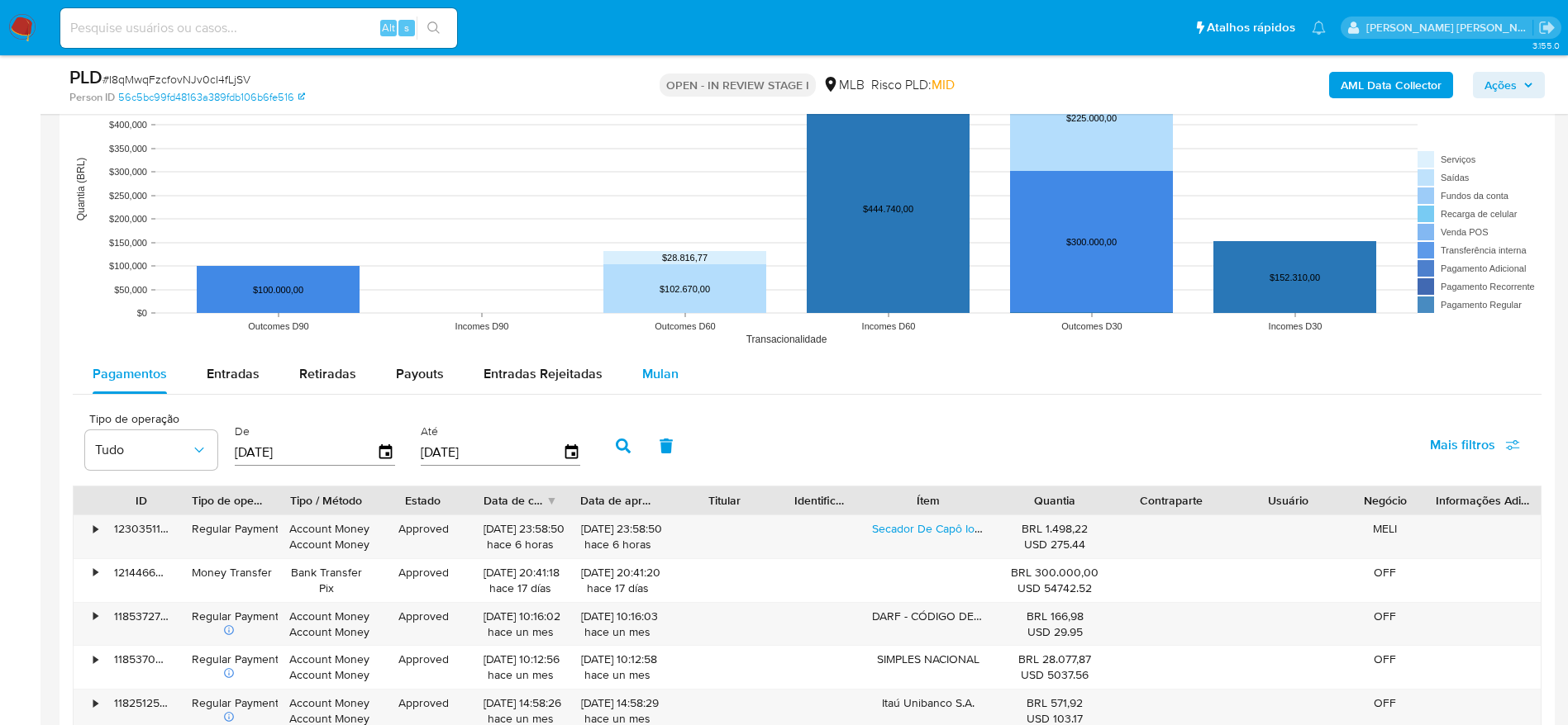
click at [657, 378] on span "Mulan" at bounding box center [660, 374] width 36 height 19
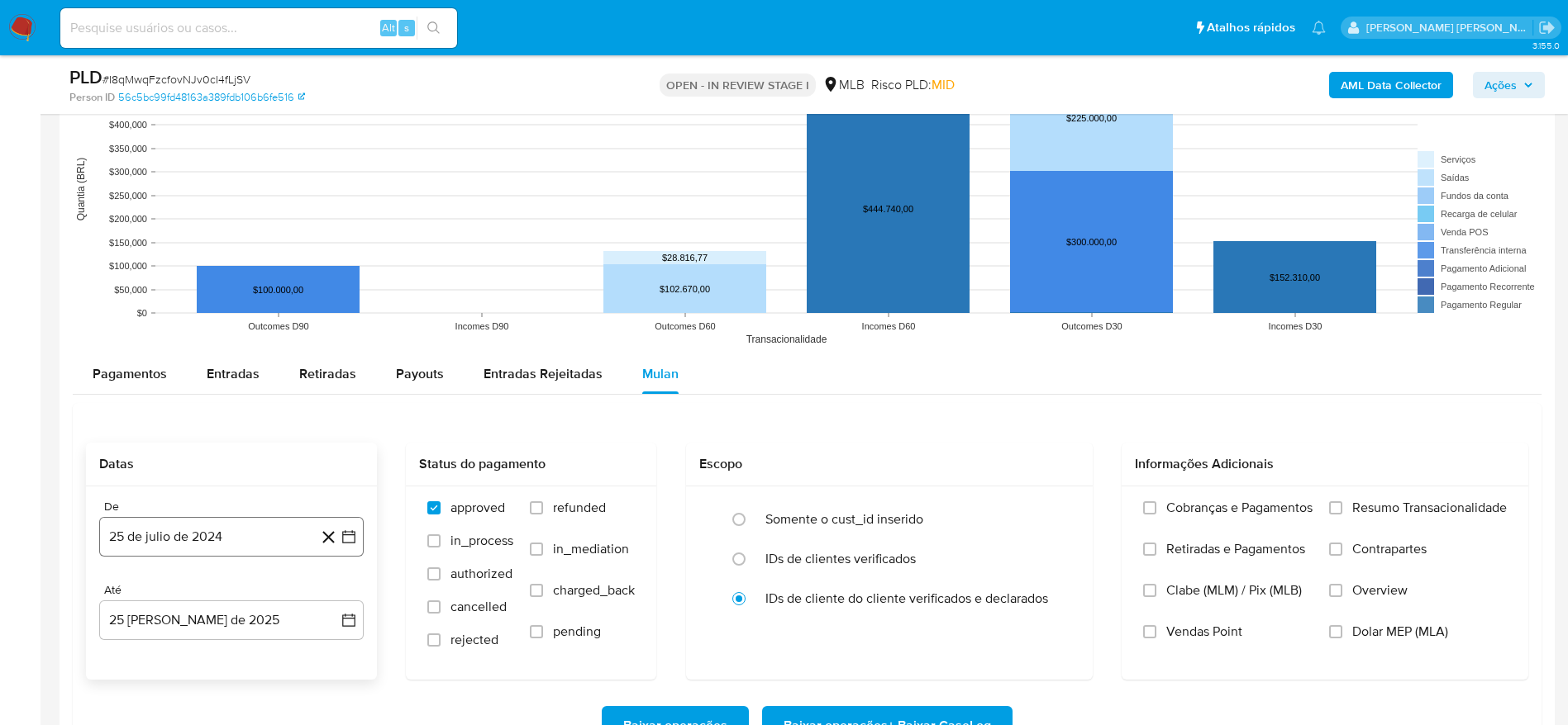
click at [168, 545] on button "25 de julio de 2024" at bounding box center [231, 536] width 264 height 39
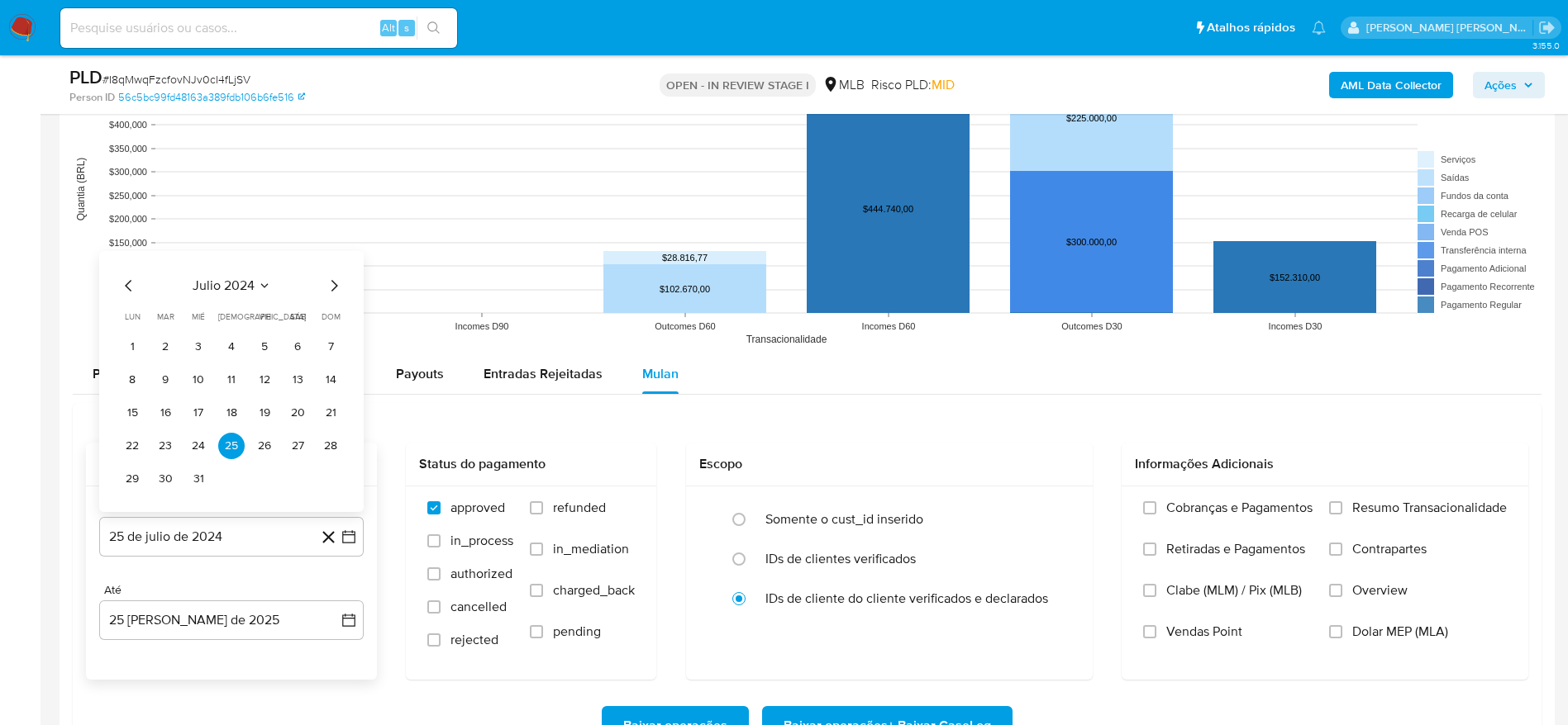
click at [338, 290] on icon "Mes siguiente" at bounding box center [334, 286] width 20 height 20
click at [230, 282] on span "agosto 2024" at bounding box center [224, 286] width 75 height 17
click at [338, 266] on icon "Año siguiente" at bounding box center [330, 267] width 20 height 20
click at [146, 422] on button "jul" at bounding box center [158, 420] width 46 height 27
click at [164, 355] on button "1" at bounding box center [165, 347] width 27 height 27
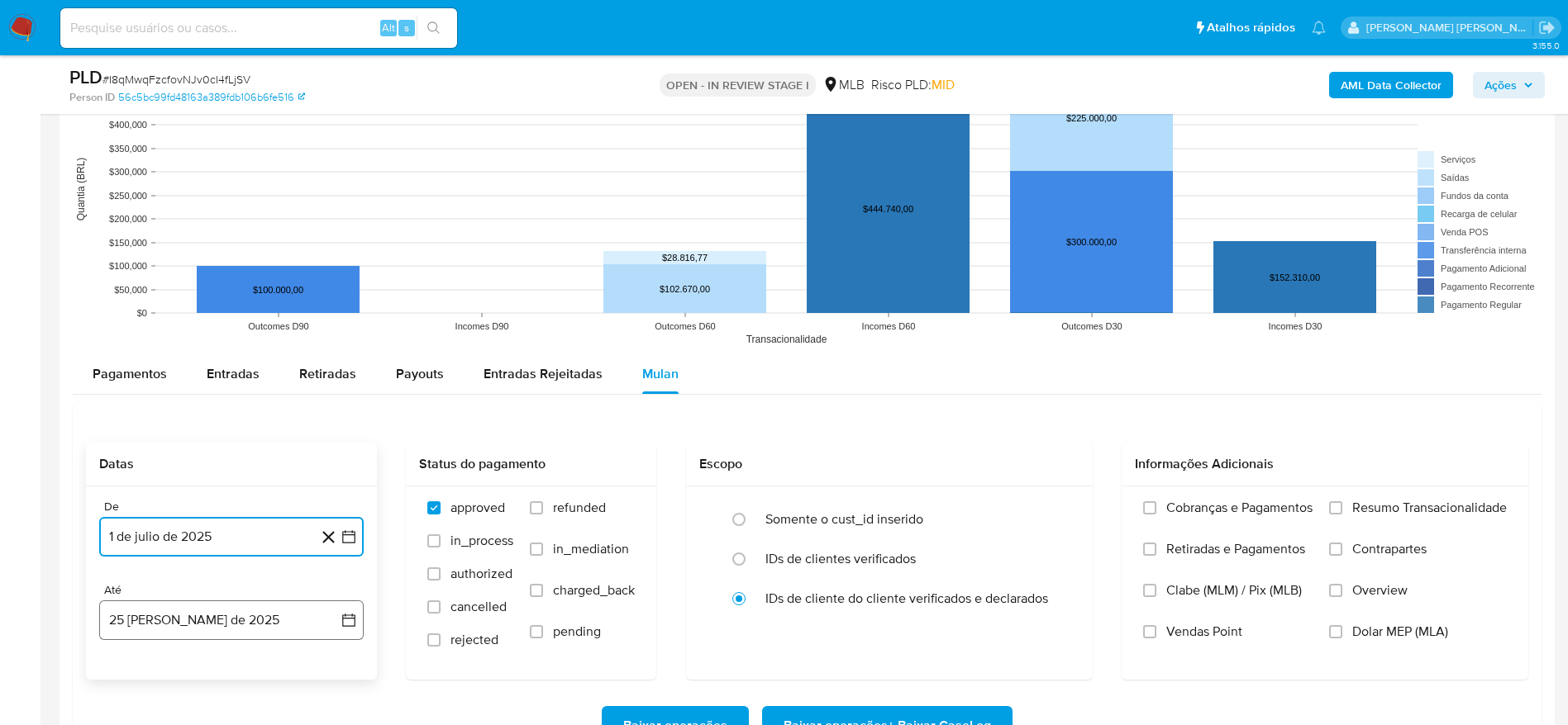
click at [191, 623] on button "25 de agosto de 2025" at bounding box center [231, 620] width 264 height 39
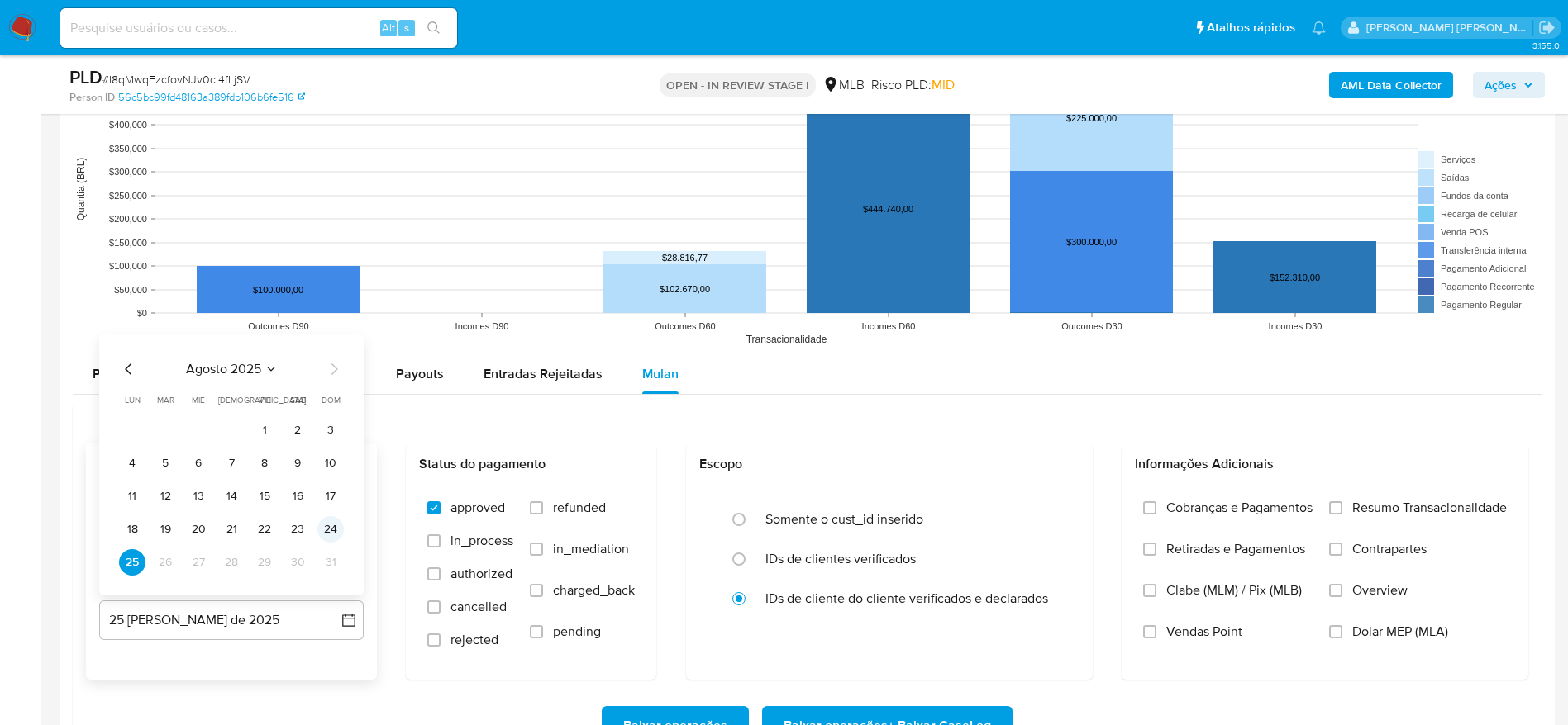
click at [340, 531] on button "24" at bounding box center [330, 530] width 27 height 27
click at [1381, 506] on span "Resumo Transacionalidade" at bounding box center [1429, 508] width 154 height 17
click at [1342, 506] on input "Resumo Transacionalidade" at bounding box center [1336, 508] width 13 height 13
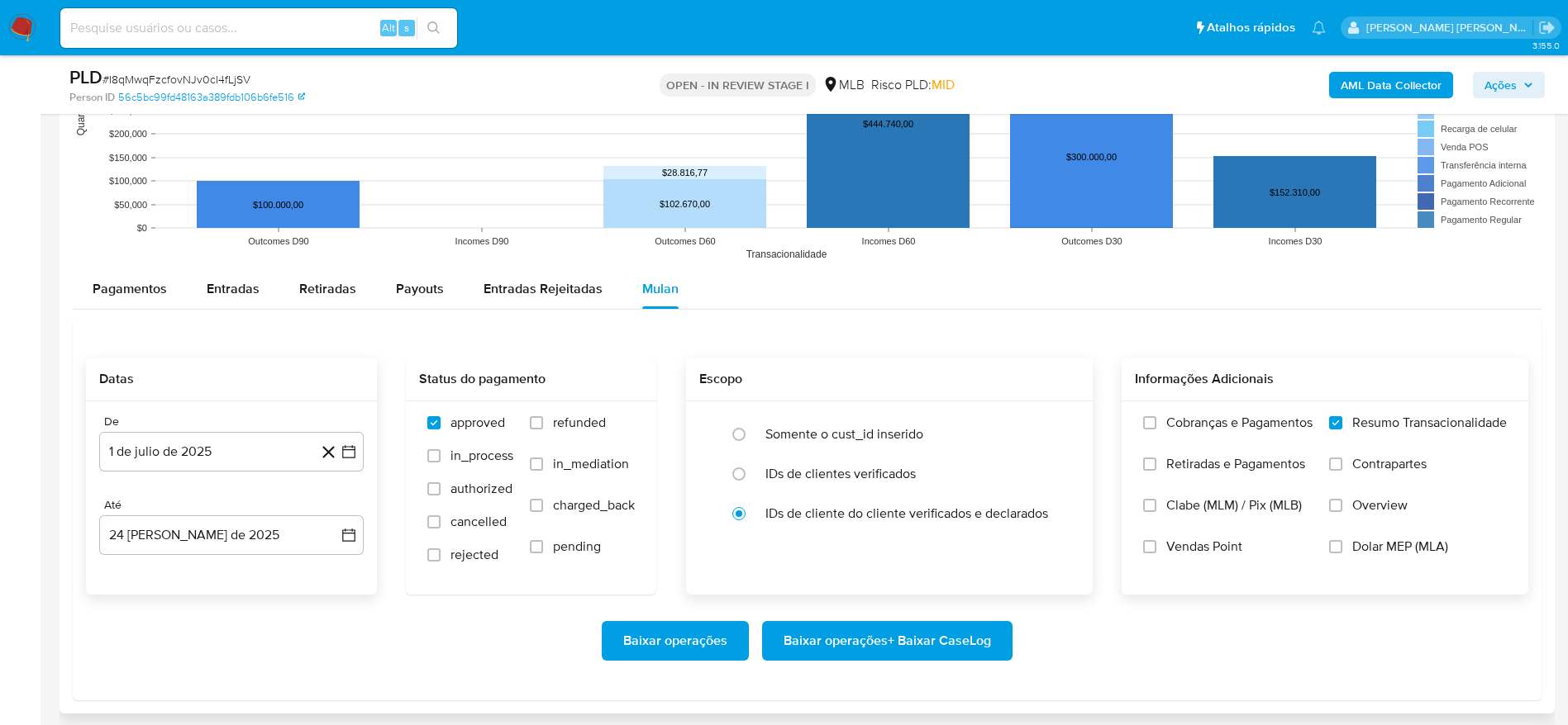
scroll to position [1611, 0]
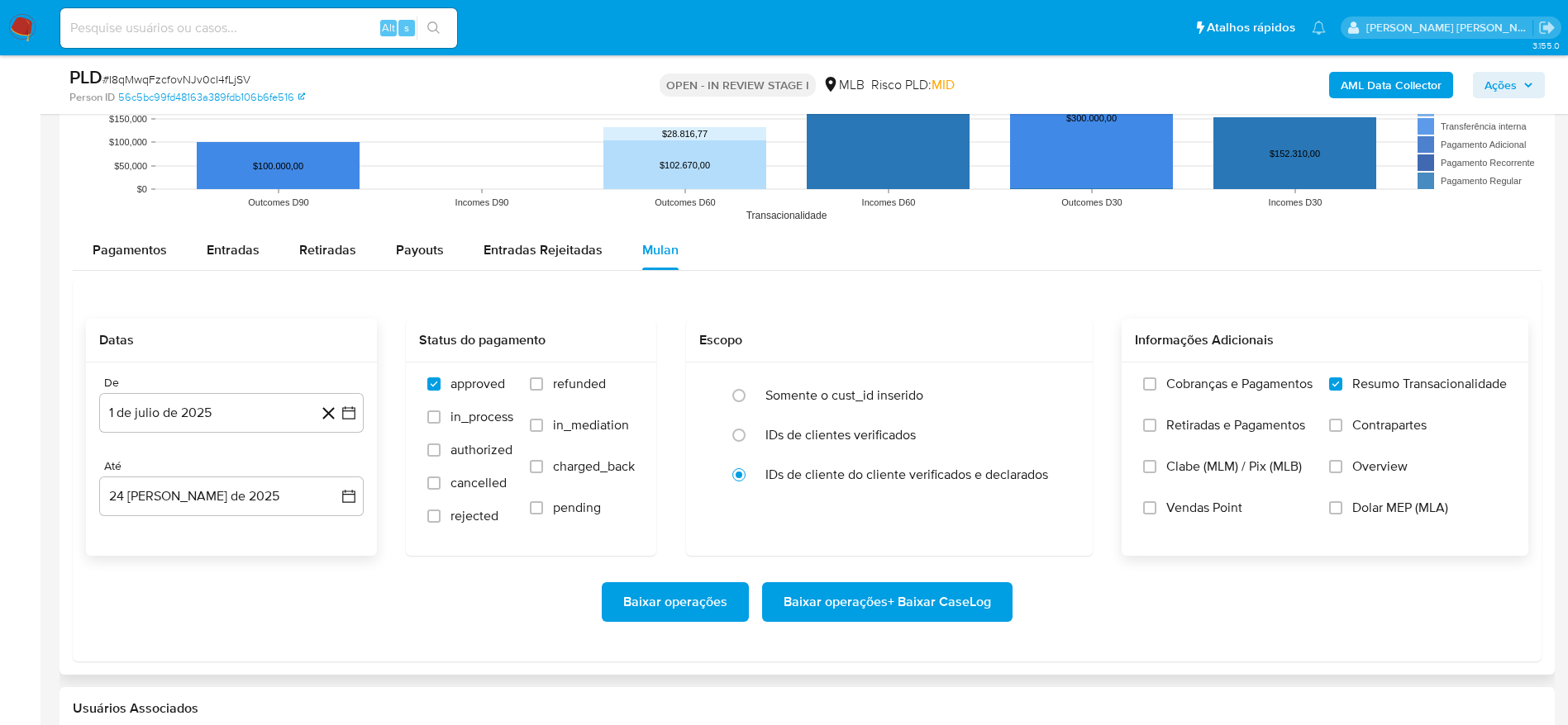
click at [908, 608] on span "Baixar operações + Baixar CaseLog" at bounding box center [886, 602] width 207 height 36
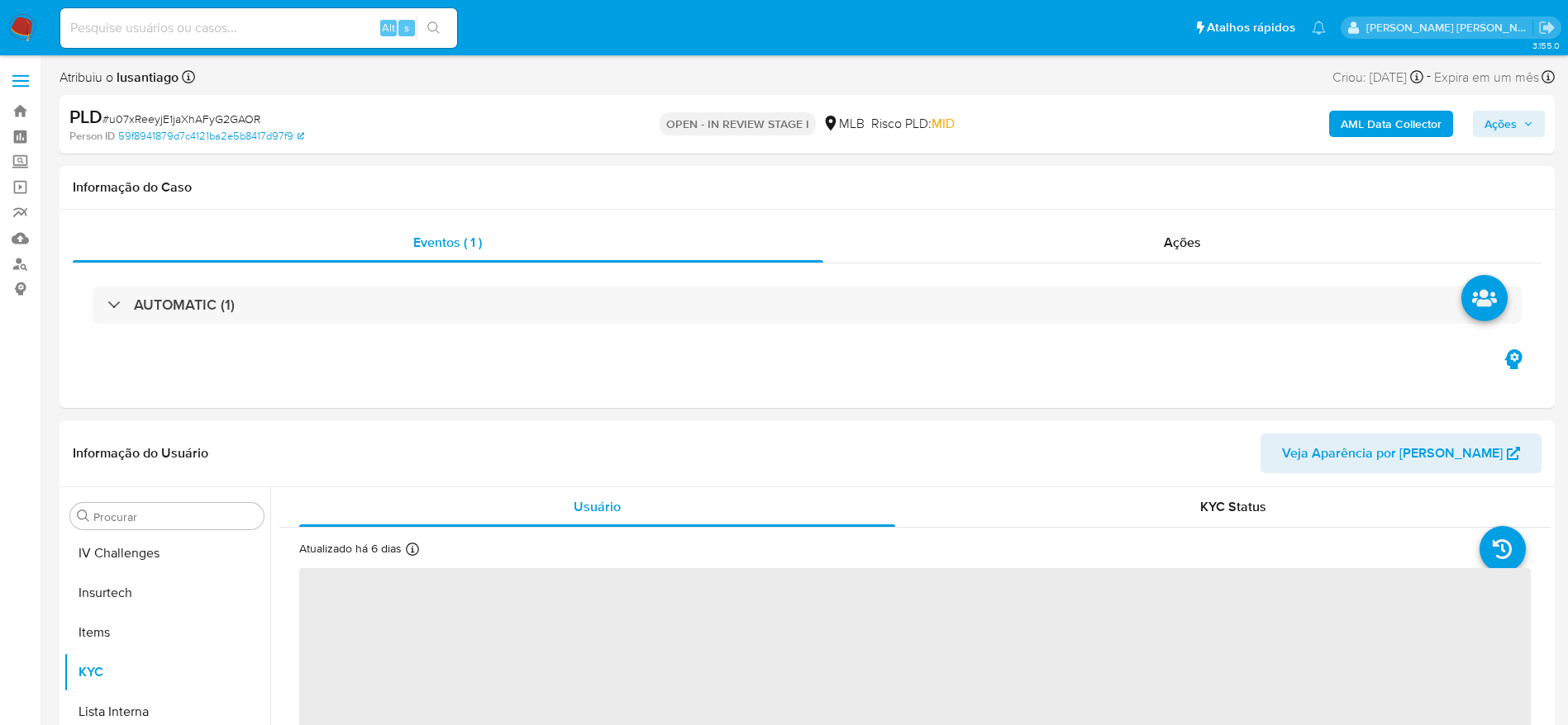
scroll to position [738, 0]
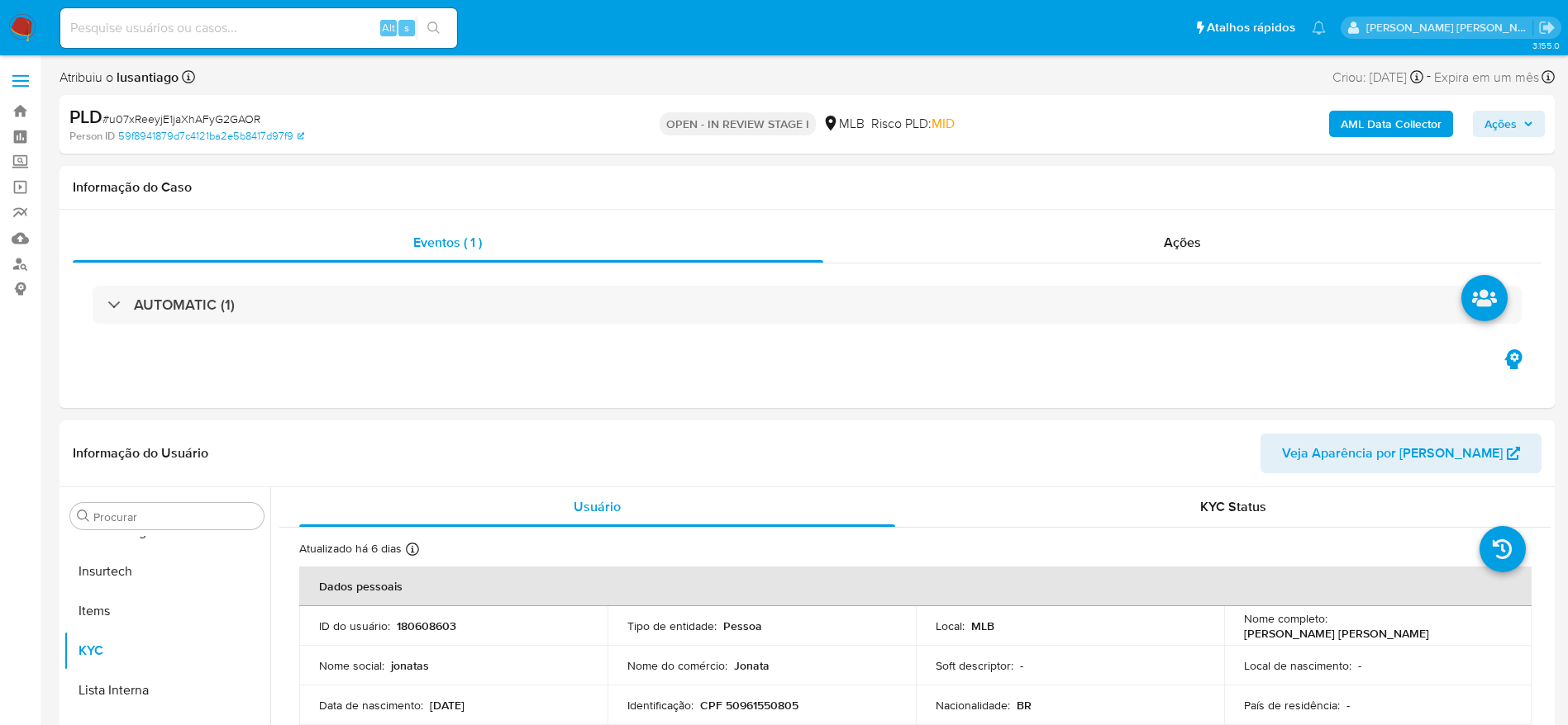
select select "10"
